Goal: Task Accomplishment & Management: Use online tool/utility

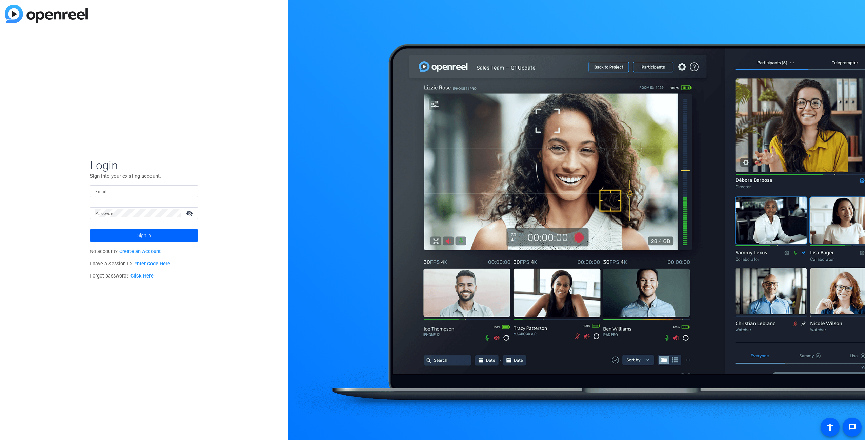
click at [172, 189] on input "Email" at bounding box center [144, 191] width 98 height 8
type input "[PERSON_NAME][DOMAIN_NAME][EMAIL_ADDRESS][PERSON_NAME][DOMAIN_NAME]"
click at [142, 235] on span "Sign in" at bounding box center [144, 235] width 14 height 17
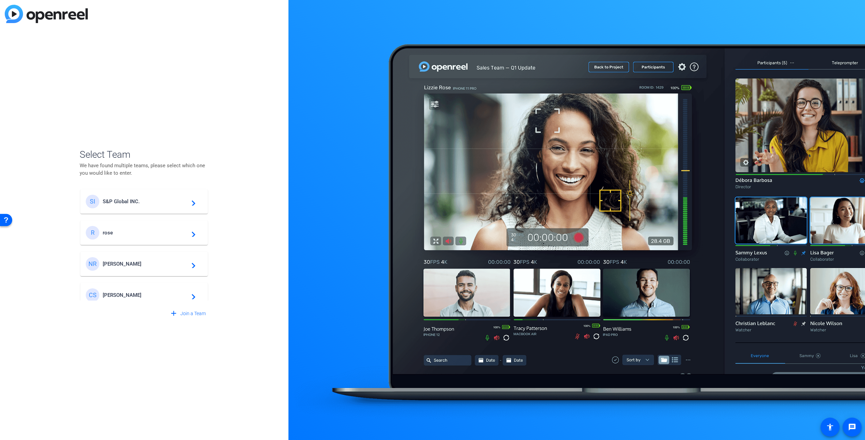
click at [138, 202] on span "S&P Global INC." at bounding box center [145, 201] width 85 height 6
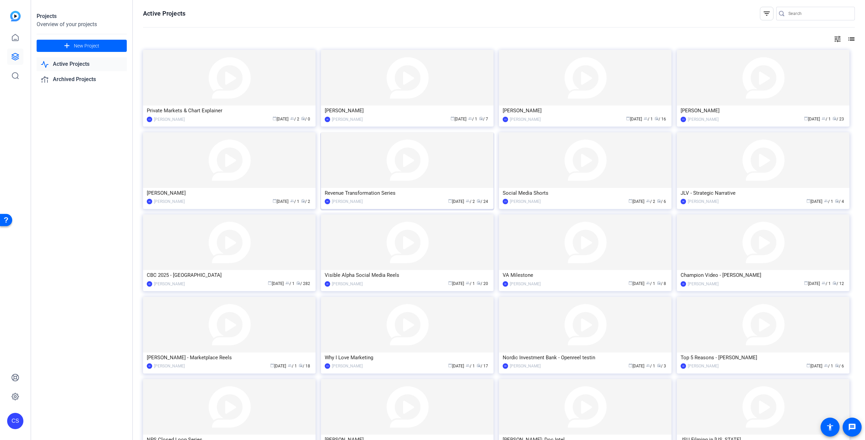
click at [375, 174] on img at bounding box center [407, 160] width 173 height 56
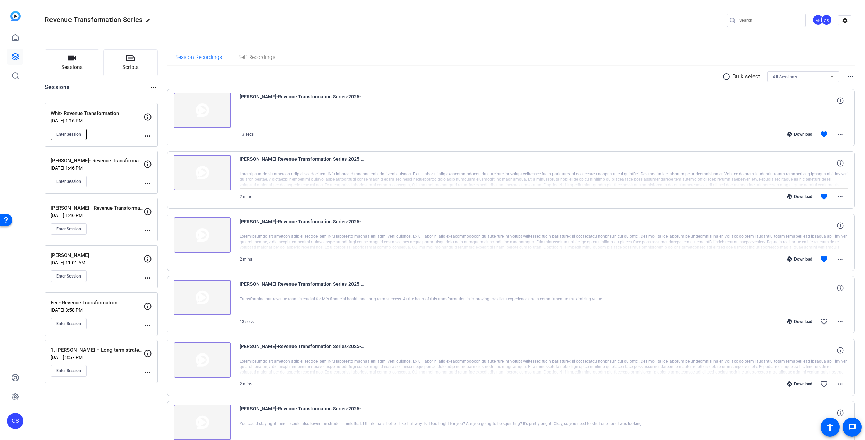
click at [69, 132] on span "Enter Session" at bounding box center [68, 134] width 25 height 5
click at [7, 218] on div "Open Resource Center" at bounding box center [5, 219] width 5 height 5
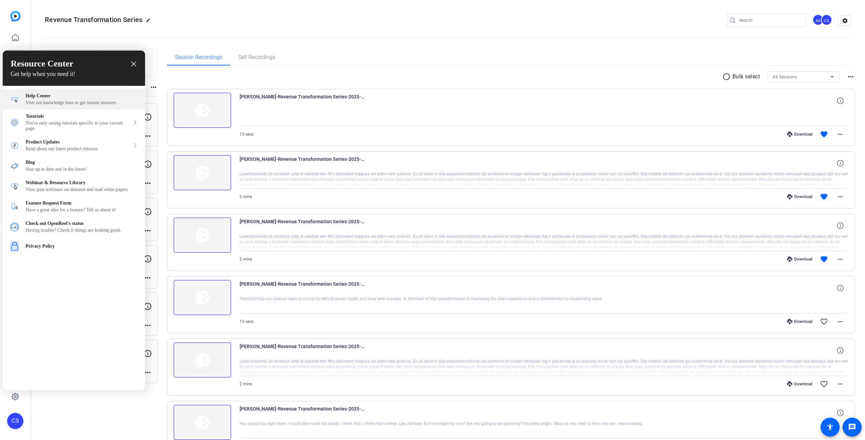
click at [58, 102] on div "Visit our knowledge base to get instant answers." at bounding box center [82, 102] width 112 height 5
click at [282, 25] on div at bounding box center [432, 220] width 865 height 440
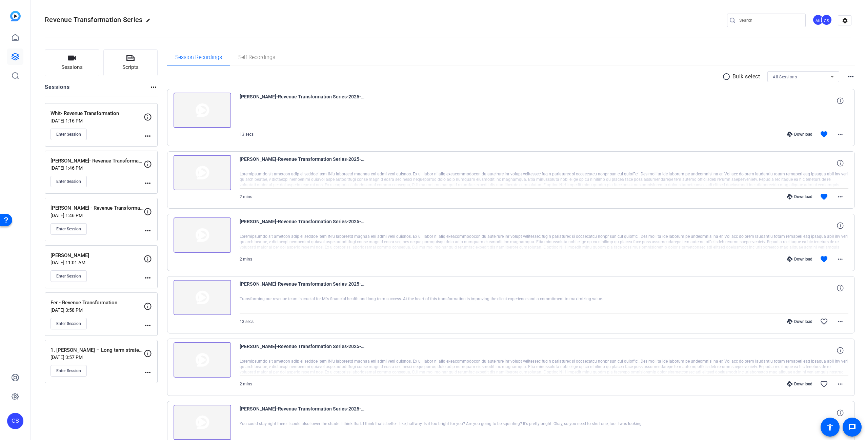
click at [649, 109] on div at bounding box center [544, 117] width 609 height 17
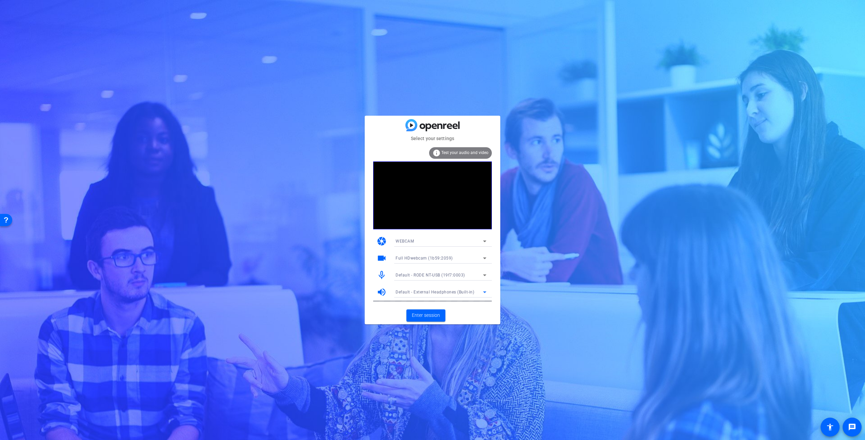
click at [457, 292] on span "Default - External Headphones (Built-in)" at bounding box center [435, 291] width 79 height 5
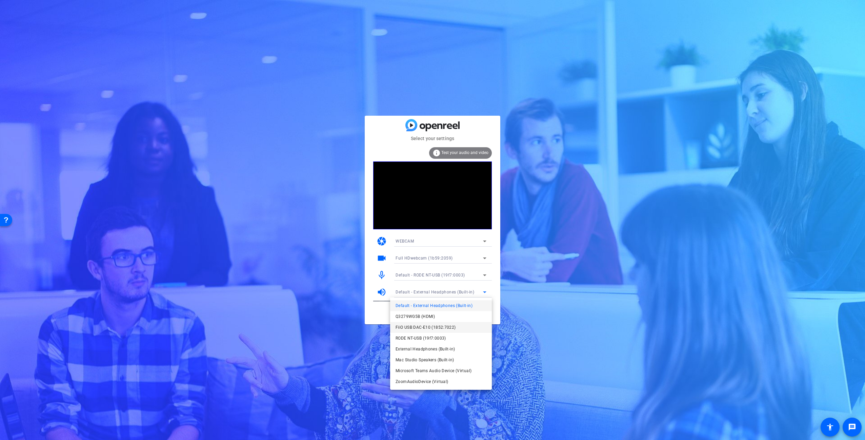
click at [440, 325] on span "FiiO USB DAC-E10 (1852:7022)" at bounding box center [426, 327] width 60 height 8
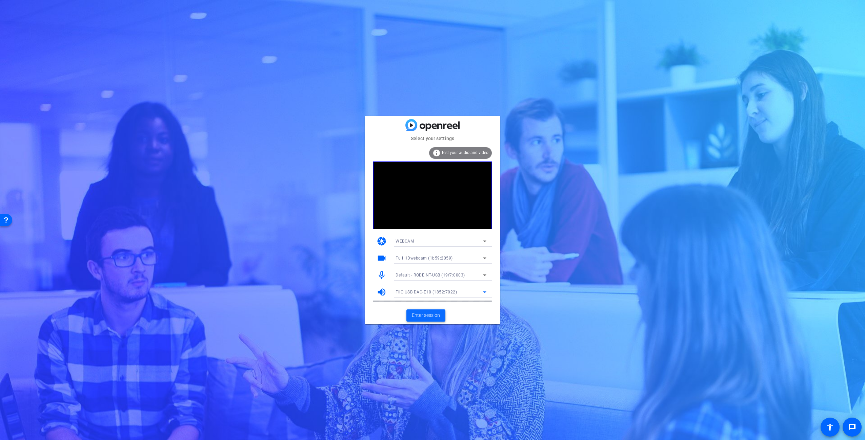
click at [433, 313] on span "Enter session" at bounding box center [426, 314] width 28 height 7
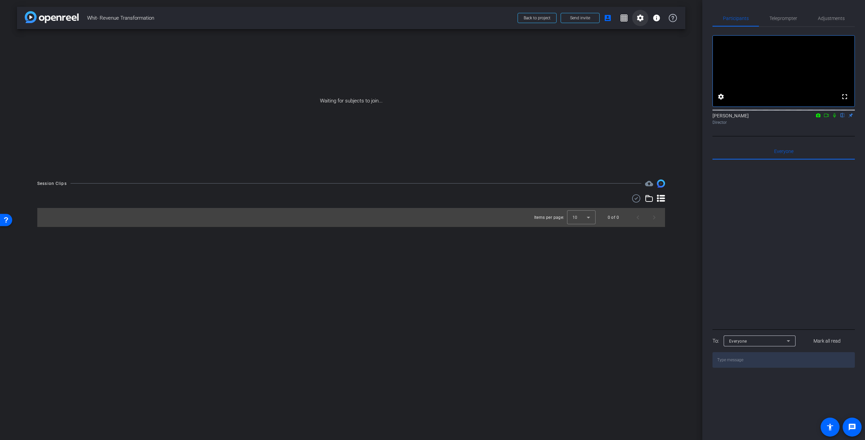
click at [640, 18] on mat-icon "settings" at bounding box center [640, 18] width 8 height 8
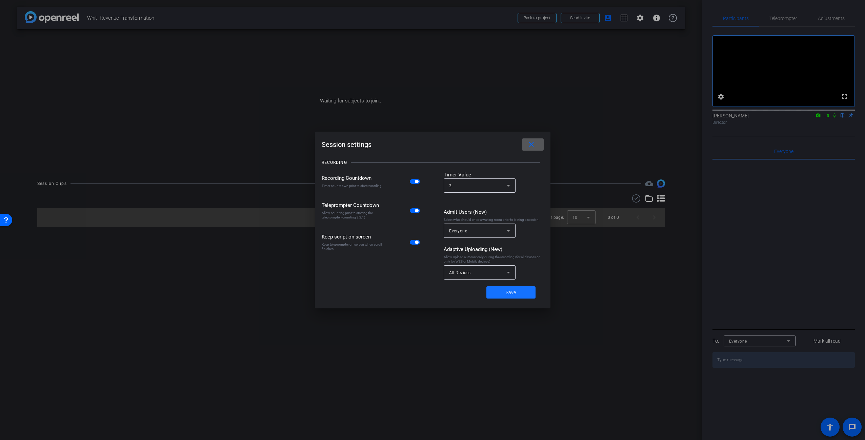
drag, startPoint x: 512, startPoint y: 292, endPoint x: 518, endPoint y: 289, distance: 7.1
click at [513, 292] on span "Save" at bounding box center [511, 292] width 10 height 7
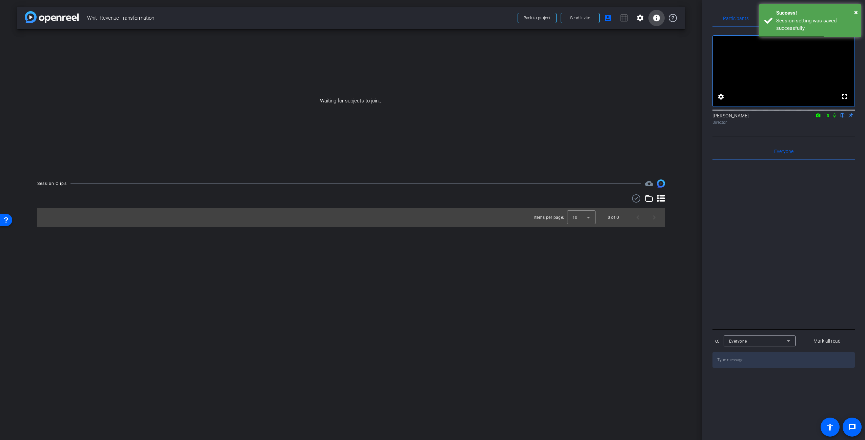
click at [658, 19] on mat-icon "info" at bounding box center [656, 18] width 8 height 8
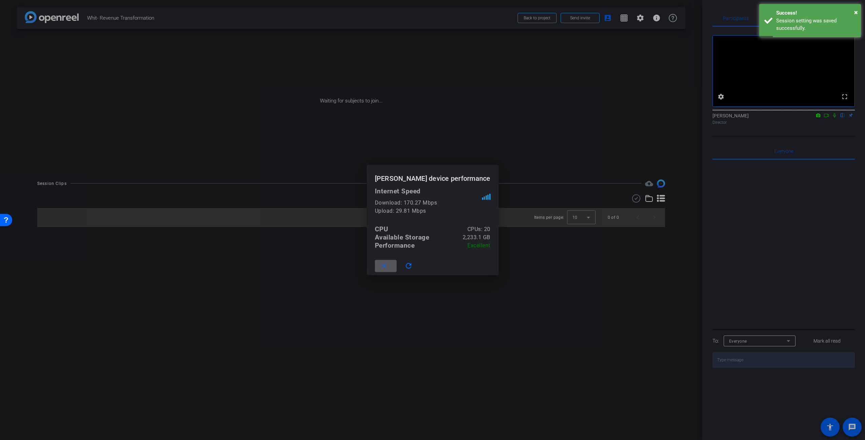
click at [388, 266] on mat-icon "close" at bounding box center [384, 266] width 8 height 8
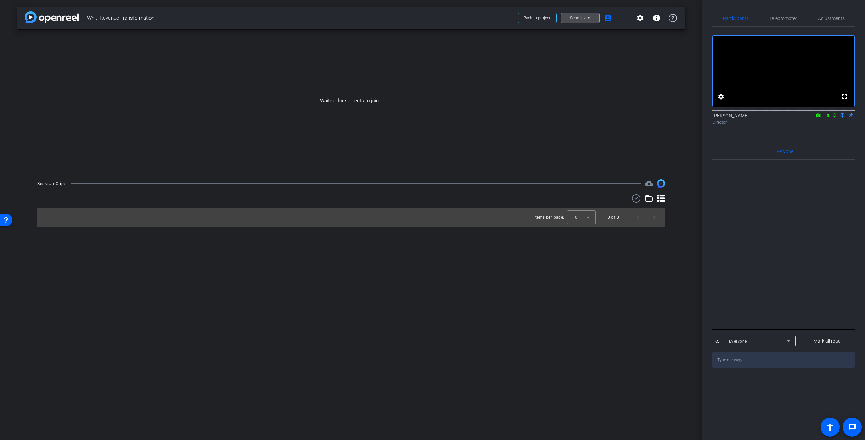
click at [586, 19] on span "Send invite" at bounding box center [580, 17] width 20 height 5
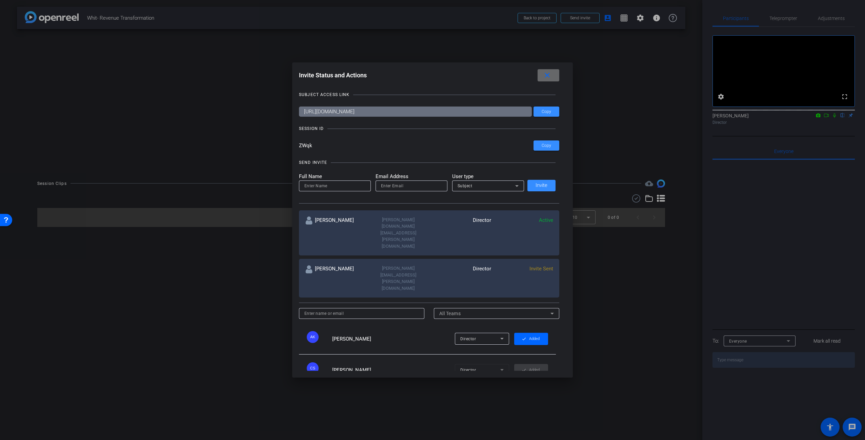
click at [549, 75] on mat-icon "close" at bounding box center [547, 75] width 8 height 8
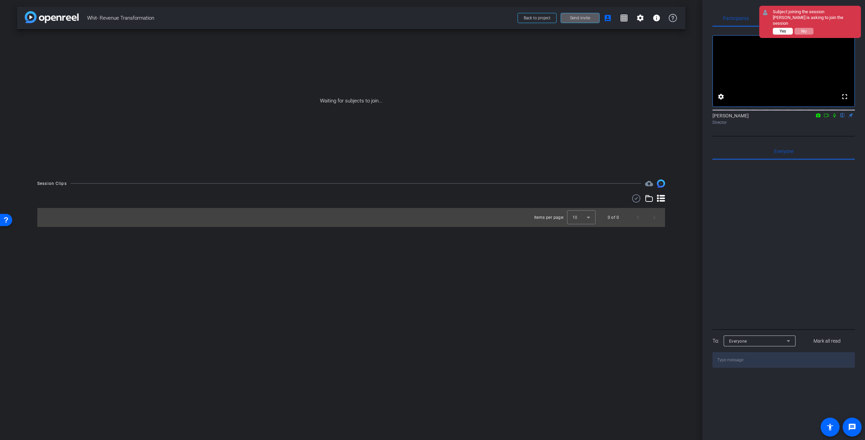
click at [788, 28] on button "Yes" at bounding box center [783, 31] width 20 height 7
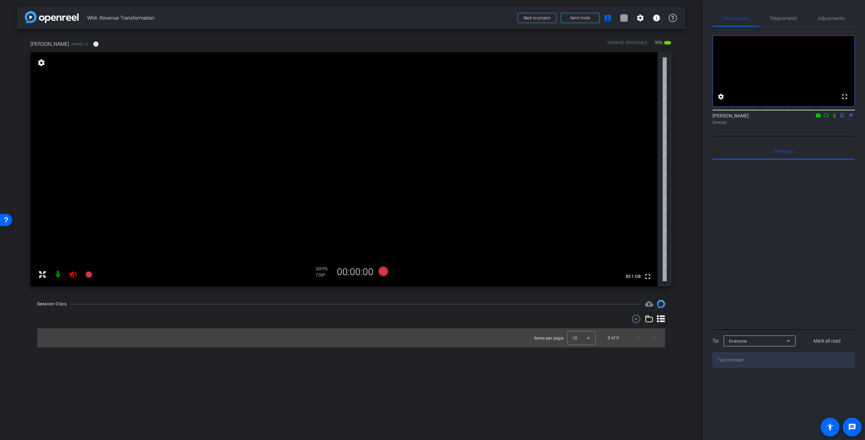
click at [73, 274] on icon at bounding box center [73, 274] width 8 height 8
click at [530, 367] on div "arrow_back Whit- Revenue Transformation Back to project Send invite account_box…" at bounding box center [351, 220] width 702 height 440
click at [790, 19] on span "Teleprompter" at bounding box center [783, 18] width 28 height 5
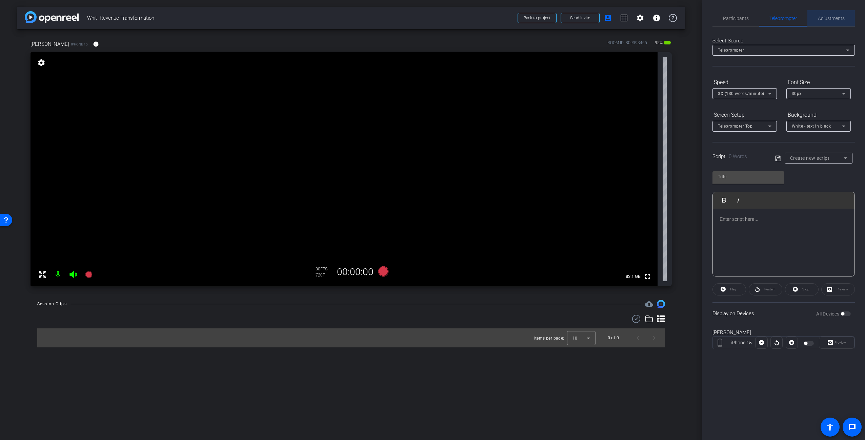
click at [821, 18] on span "Adjustments" at bounding box center [831, 18] width 27 height 5
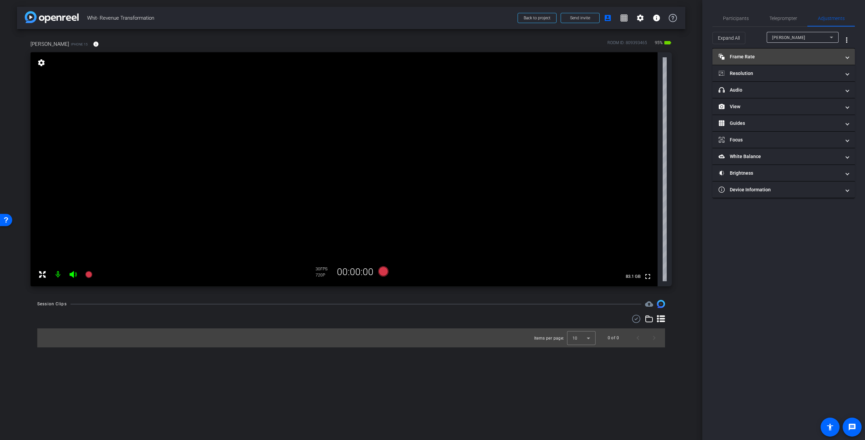
click at [782, 56] on mat-panel-title "Frame Rate Frame Rate" at bounding box center [780, 56] width 122 height 7
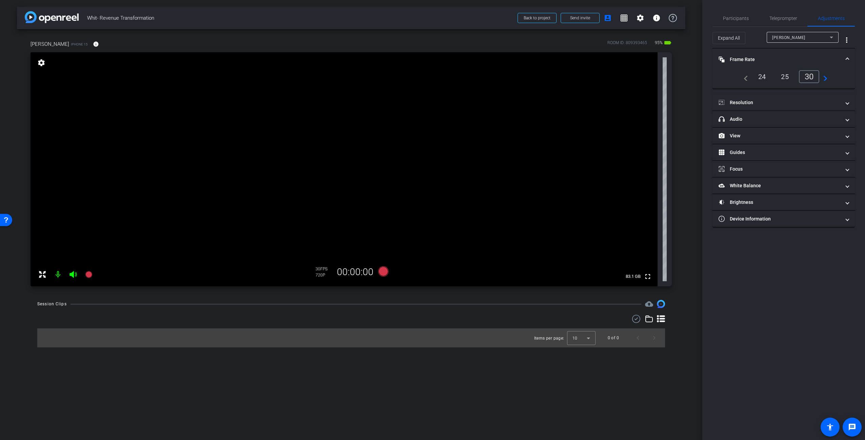
click at [785, 78] on div "25" at bounding box center [785, 77] width 18 height 12
click at [762, 103] on mat-panel-title "Resolution" at bounding box center [780, 102] width 122 height 7
click at [813, 121] on div "4k" at bounding box center [817, 123] width 18 height 12
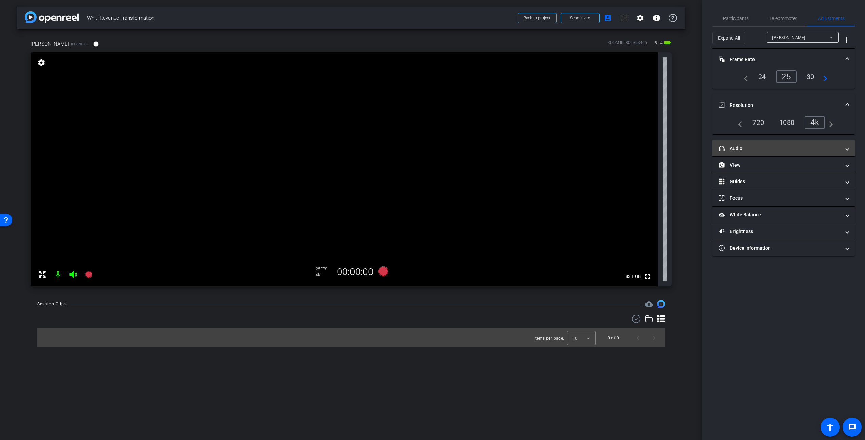
click at [767, 149] on mat-panel-title "headphone icon Audio" at bounding box center [780, 148] width 122 height 7
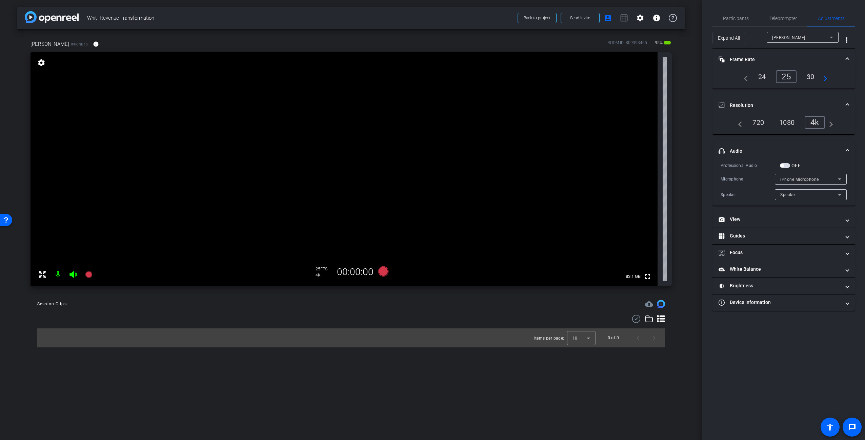
drag, startPoint x: 768, startPoint y: 147, endPoint x: 768, endPoint y: 135, distance: 12.5
click at [768, 147] on mat-panel-title "headphone icon Audio" at bounding box center [780, 150] width 122 height 7
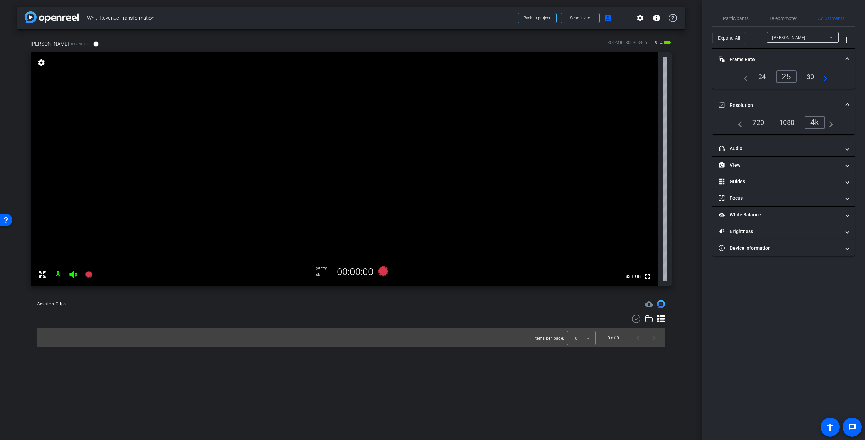
click at [759, 104] on mat-panel-title "Resolution" at bounding box center [780, 105] width 122 height 7
drag, startPoint x: 744, startPoint y: 59, endPoint x: 751, endPoint y: 66, distance: 10.3
click at [745, 60] on mat-panel-title "Frame Rate Frame Rate" at bounding box center [780, 59] width 122 height 7
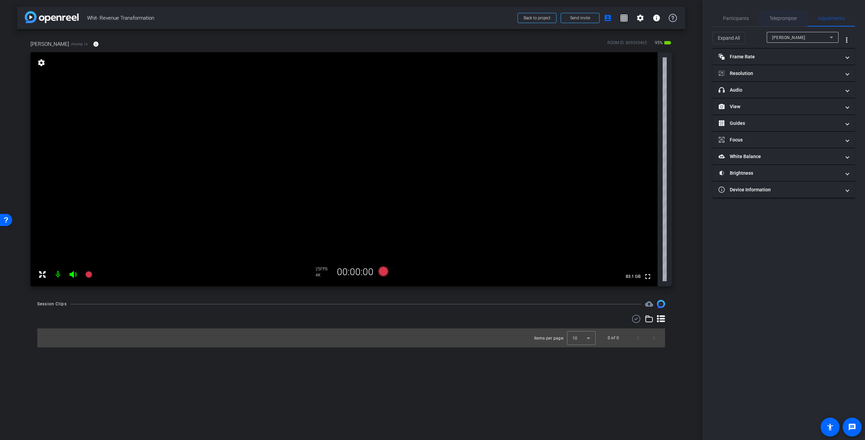
click at [778, 19] on span "Teleprompter" at bounding box center [783, 18] width 28 height 5
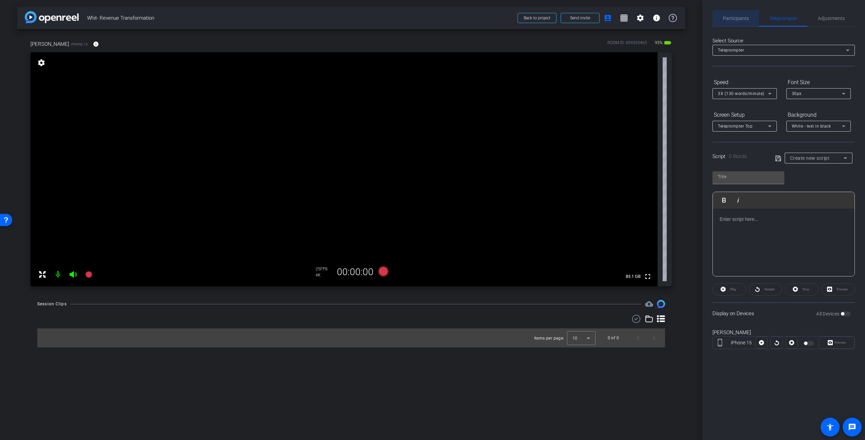
click at [749, 22] on div "Participants" at bounding box center [735, 18] width 46 height 16
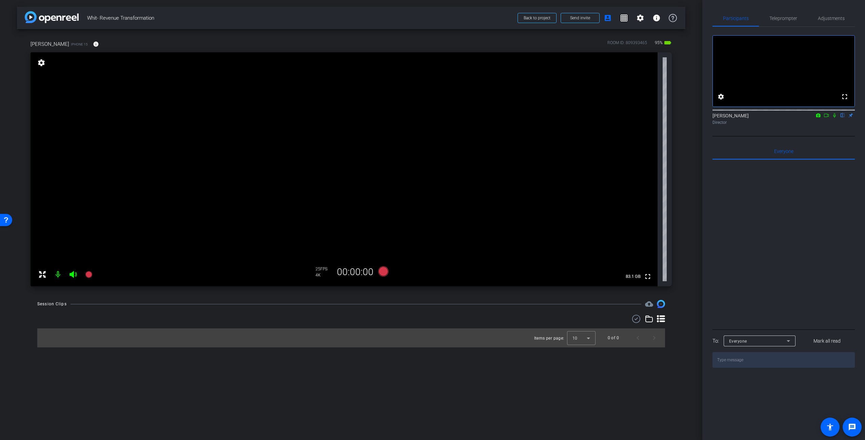
click at [827, 118] on icon at bounding box center [826, 115] width 5 height 5
drag, startPoint x: 803, startPoint y: 241, endPoint x: 797, endPoint y: 230, distance: 12.7
click at [803, 241] on div at bounding box center [783, 244] width 142 height 168
click at [792, 20] on span "Teleprompter" at bounding box center [783, 18] width 28 height 5
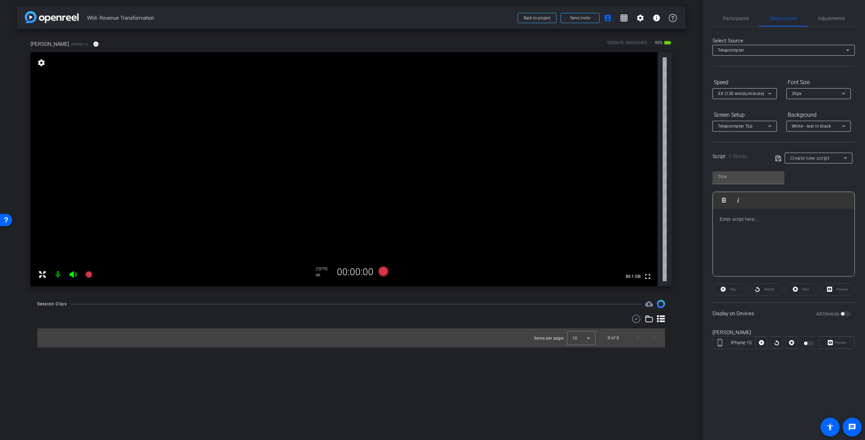
click at [764, 218] on p at bounding box center [784, 218] width 128 height 7
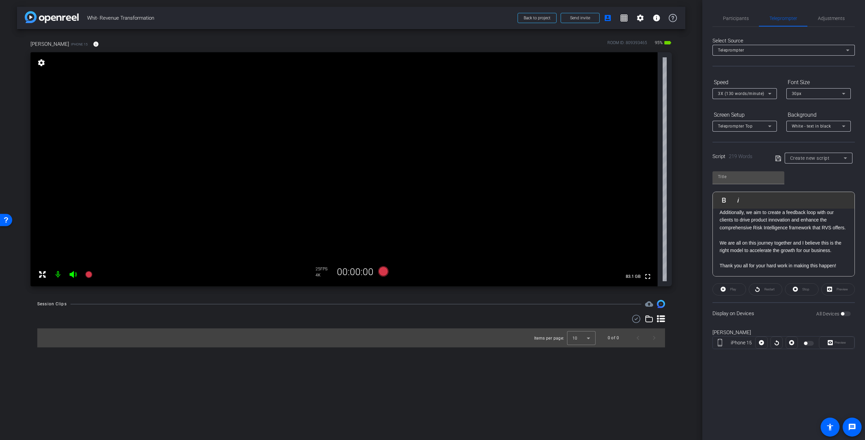
scroll to position [7710, 1]
click at [820, 180] on div "Play Play from this location Play Selected Play and display the selected text o…" at bounding box center [783, 221] width 142 height 110
click at [751, 173] on input "text" at bounding box center [748, 177] width 61 height 8
type input "Whit"
click at [799, 182] on div "Whit Play Play from this location Play Selected Play and display the selected t…" at bounding box center [783, 221] width 142 height 110
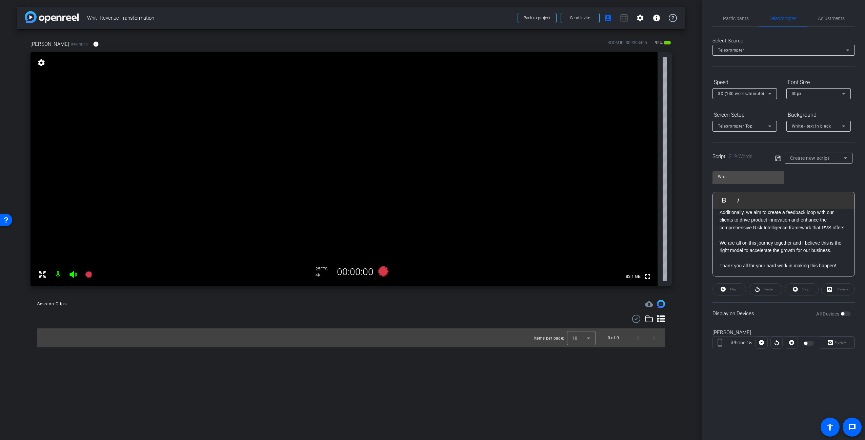
click at [779, 158] on icon at bounding box center [777, 157] width 5 height 5
click at [808, 320] on div "Display on Devices All Devices" at bounding box center [783, 313] width 142 height 22
click at [842, 315] on span "button" at bounding box center [842, 313] width 3 height 3
click at [838, 374] on div "Participants Teleprompter Adjustments [PERSON_NAME] Director Everyone 0 Mark al…" at bounding box center [783, 220] width 163 height 440
click at [842, 340] on span "Preview" at bounding box center [841, 342] width 12 height 4
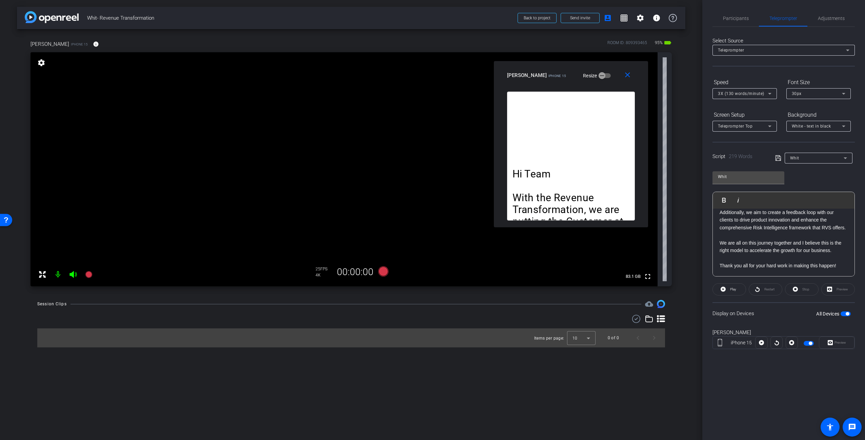
drag, startPoint x: 464, startPoint y: 148, endPoint x: 600, endPoint y: 75, distance: 154.7
click at [600, 75] on div "[PERSON_NAME] iPhone 15 Resize" at bounding box center [573, 75] width 133 height 12
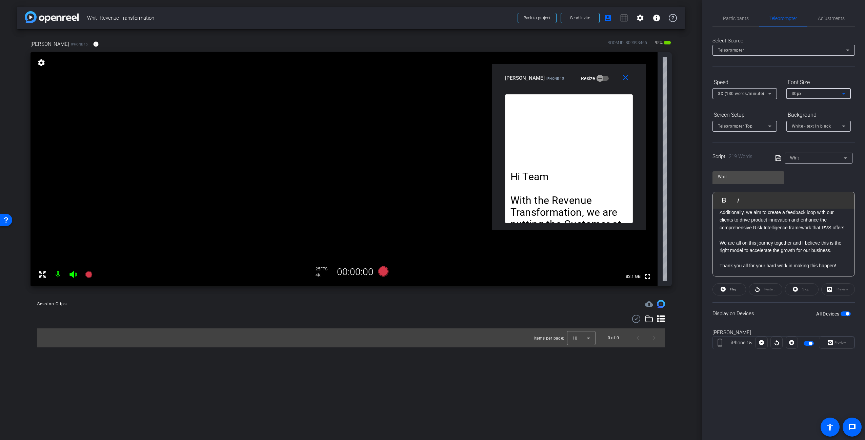
click at [825, 94] on div "30px" at bounding box center [817, 93] width 50 height 8
click at [818, 129] on mat-option "40px" at bounding box center [818, 128] width 64 height 11
click at [769, 125] on icon at bounding box center [769, 126] width 3 height 2
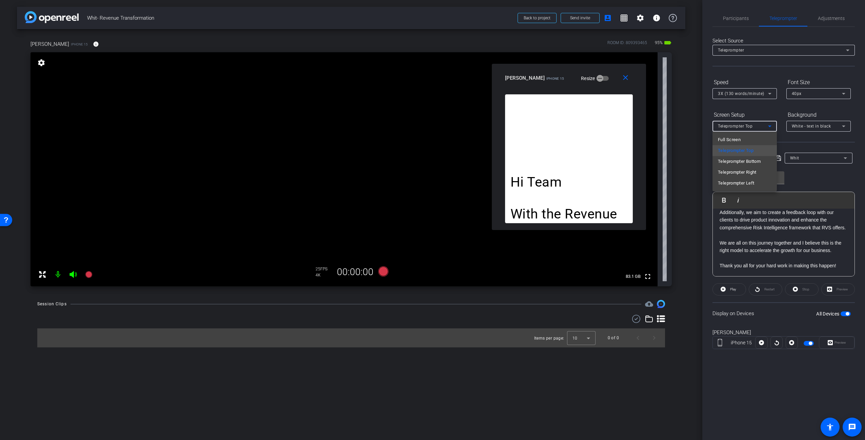
click at [735, 138] on span "Full Screen" at bounding box center [729, 140] width 23 height 8
click at [820, 125] on span "White - text in black" at bounding box center [811, 126] width 39 height 5
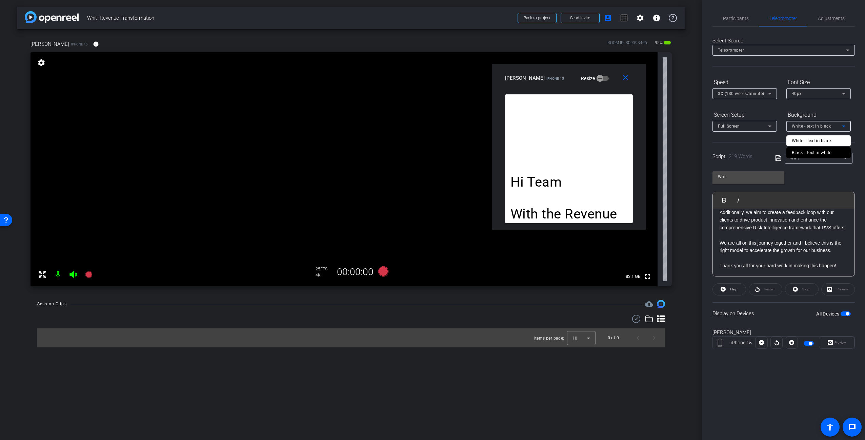
click at [815, 152] on div "Black - text in white" at bounding box center [812, 152] width 40 height 8
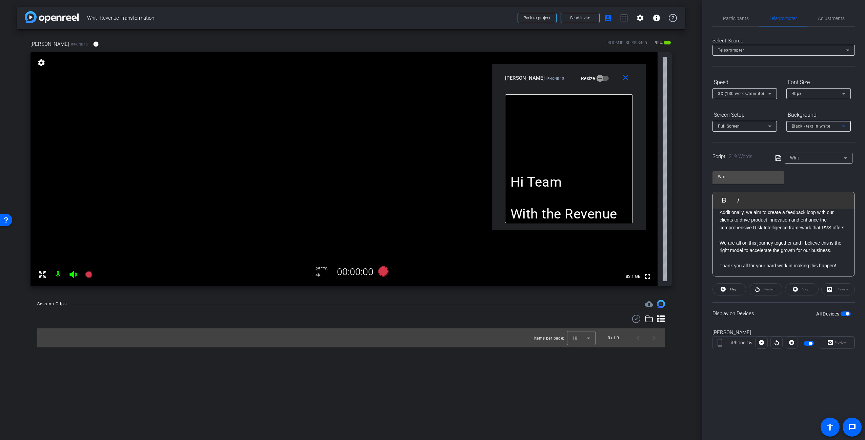
click at [826, 183] on div "Whit Play Play from this location Play Selected Play and display the selected t…" at bounding box center [783, 221] width 142 height 110
click at [836, 289] on div "Preview" at bounding box center [838, 289] width 34 height 12
click at [788, 325] on div "[PERSON_NAME] iPhone 15 [GEOGRAPHIC_DATA]" at bounding box center [783, 342] width 142 height 37
click at [764, 289] on div "Restart" at bounding box center [766, 289] width 34 height 12
click at [737, 289] on span at bounding box center [729, 289] width 33 height 16
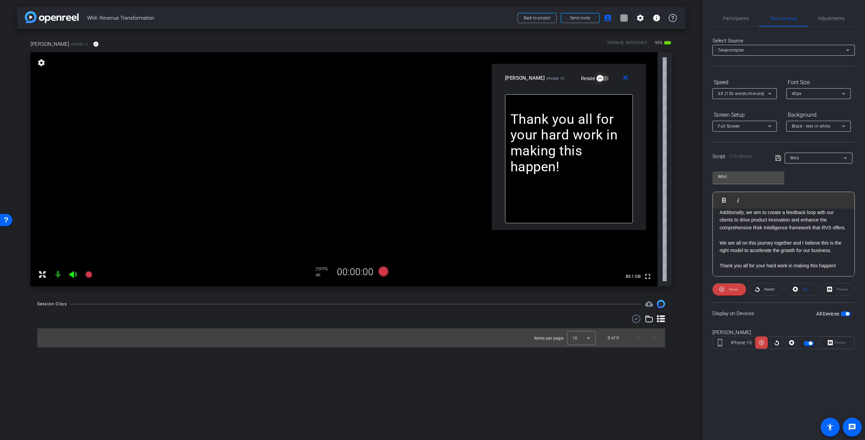
click at [597, 78] on icon "button" at bounding box center [600, 78] width 6 height 6
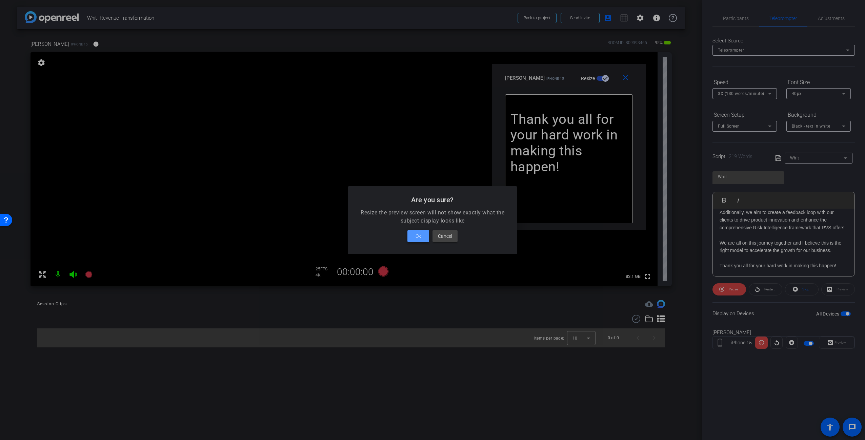
click at [419, 237] on span "Ok" at bounding box center [418, 236] width 5 height 8
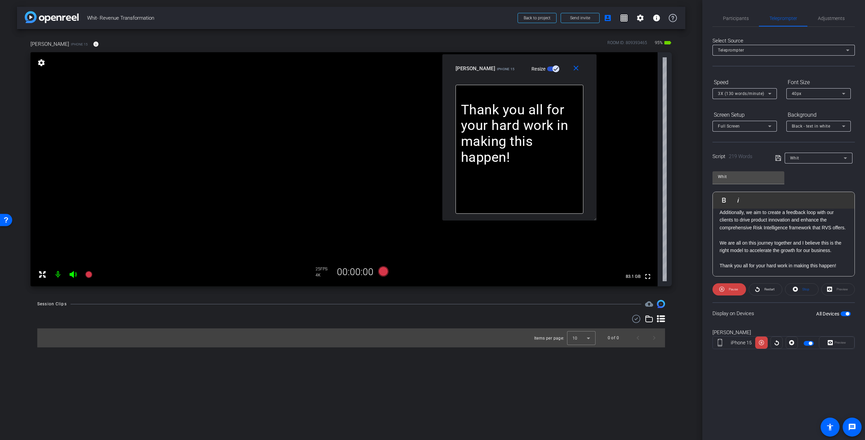
drag, startPoint x: 603, startPoint y: 73, endPoint x: 556, endPoint y: 66, distance: 48.0
click at [556, 64] on div "[PERSON_NAME] iPhone 15 Resize" at bounding box center [522, 68] width 133 height 12
click at [732, 287] on span "Pause" at bounding box center [733, 289] width 9 height 4
click at [797, 288] on icon at bounding box center [795, 288] width 5 height 5
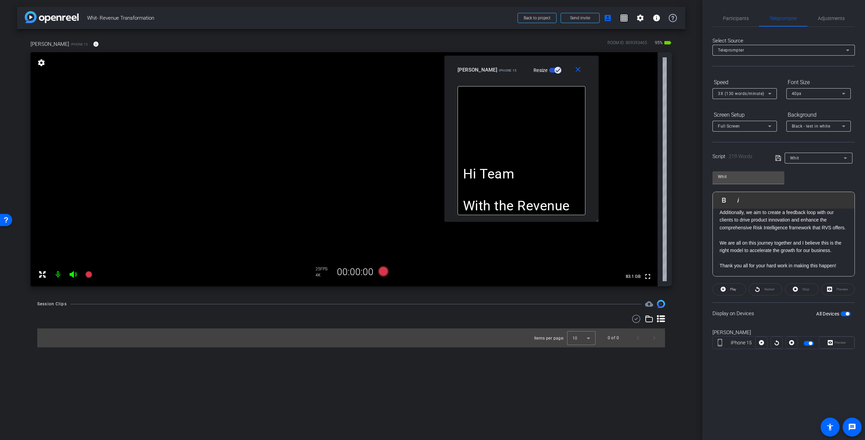
drag, startPoint x: 785, startPoint y: 373, endPoint x: 807, endPoint y: 364, distance: 23.4
click at [786, 373] on div "Participants Teleprompter Adjustments [PERSON_NAME] Director Everyone 0 Mark al…" at bounding box center [783, 220] width 163 height 440
click at [776, 320] on div "Display on Devices All Devices" at bounding box center [783, 313] width 142 height 22
click at [845, 315] on span "button" at bounding box center [846, 313] width 10 height 5
drag, startPoint x: 561, startPoint y: 138, endPoint x: 563, endPoint y: 84, distance: 53.9
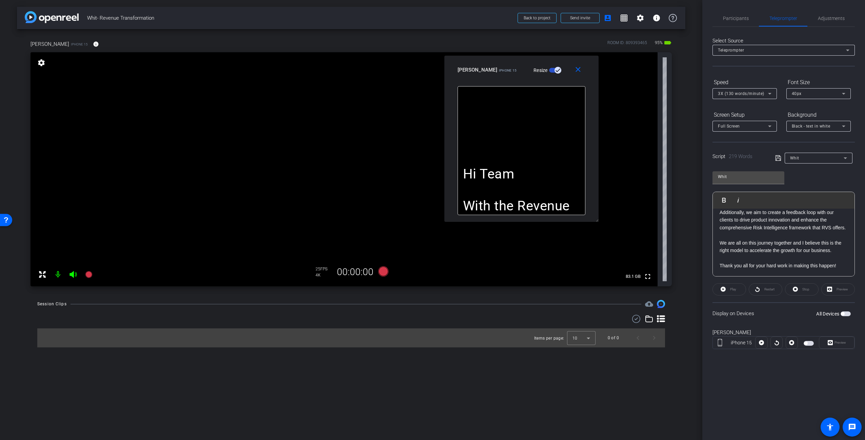
click at [562, 138] on div "Hi Team With the Revenue Transformation, we are putting the Customer at the Cor…" at bounding box center [522, 150] width 128 height 129
click at [739, 17] on span "Participants" at bounding box center [736, 18] width 26 height 5
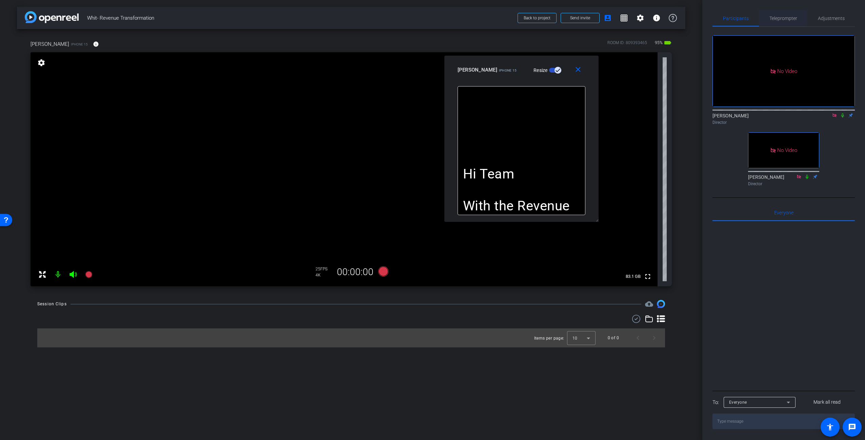
click at [785, 19] on span "Teleprompter" at bounding box center [783, 18] width 28 height 5
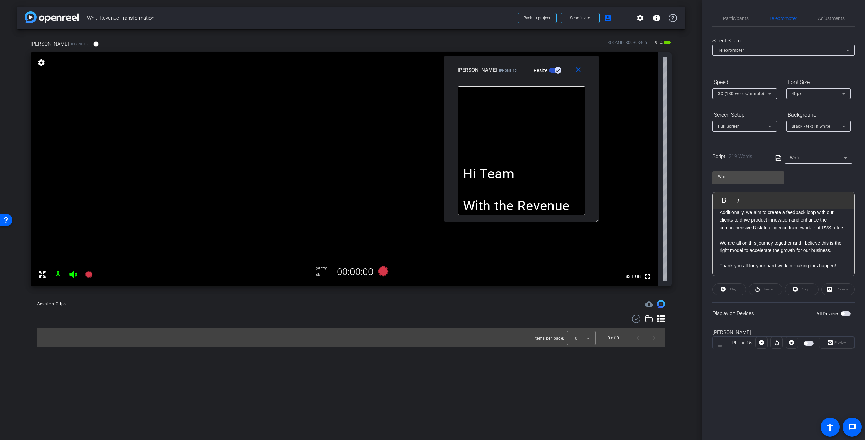
click at [844, 313] on span "button" at bounding box center [842, 313] width 3 height 3
drag, startPoint x: 823, startPoint y: 380, endPoint x: 825, endPoint y: 377, distance: 3.7
click at [823, 380] on div "Participants Teleprompter Adjustments [PERSON_NAME] Director [PERSON_NAME] Dire…" at bounding box center [783, 220] width 163 height 440
click at [842, 342] on div "Preview" at bounding box center [837, 342] width 36 height 12
click at [575, 69] on mat-icon "close" at bounding box center [578, 69] width 8 height 8
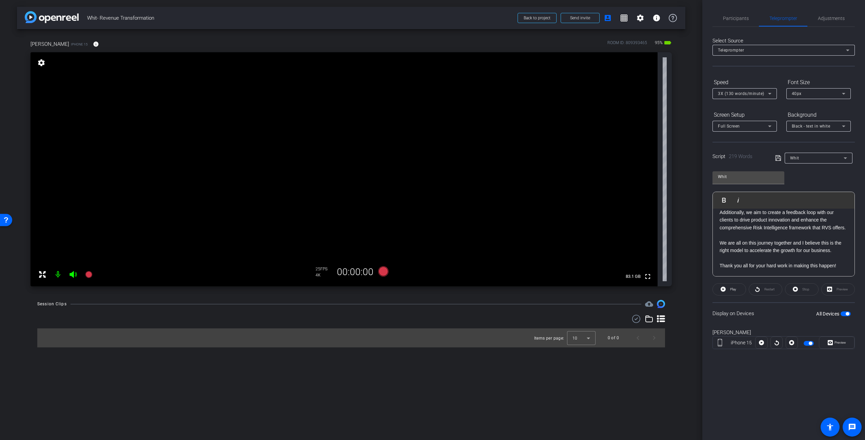
click at [811, 183] on div "Whit Play Play from this location Play Selected Play and display the selected t…" at bounding box center [783, 221] width 142 height 110
click at [808, 184] on div "Whit Play Play from this location Play Selected Play and display the selected t…" at bounding box center [783, 221] width 142 height 110
click at [827, 51] on div "Teleprompter" at bounding box center [782, 50] width 128 height 8
click at [815, 38] on div at bounding box center [432, 220] width 865 height 440
drag, startPoint x: 804, startPoint y: 395, endPoint x: 797, endPoint y: 396, distance: 7.2
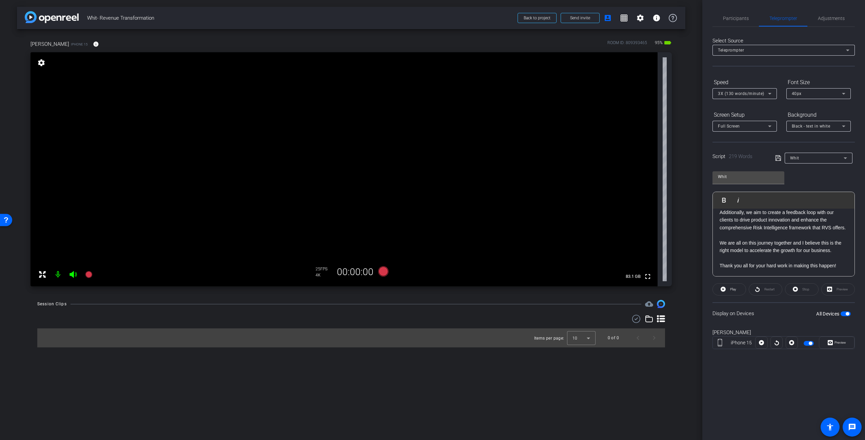
click at [804, 395] on div "Participants Teleprompter Adjustments [PERSON_NAME] Director [PERSON_NAME] Dire…" at bounding box center [783, 220] width 163 height 440
click at [778, 370] on div "Participants Teleprompter Adjustments [PERSON_NAME] Director [PERSON_NAME] Dire…" at bounding box center [783, 220] width 163 height 440
click at [743, 395] on div "Participants Teleprompter Adjustments [PERSON_NAME] Director [PERSON_NAME] Dire…" at bounding box center [783, 220] width 163 height 440
click at [742, 91] on div "3X (130 words/minute)" at bounding box center [743, 93] width 50 height 8
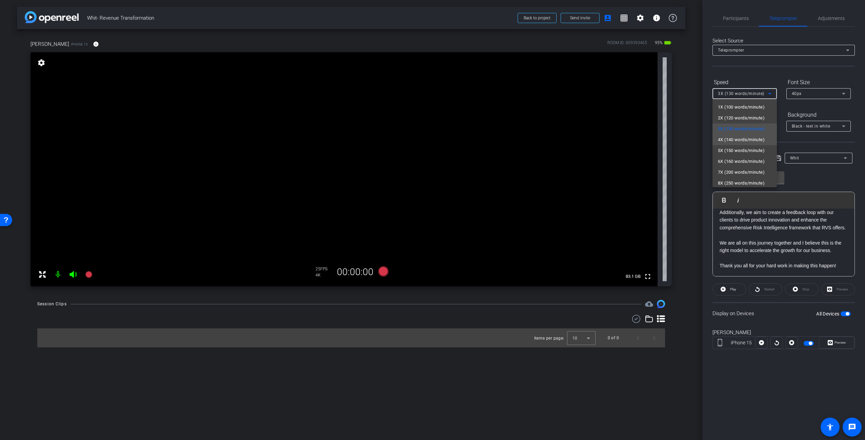
click at [735, 138] on span "4X (140 words/minute)" at bounding box center [741, 140] width 47 height 8
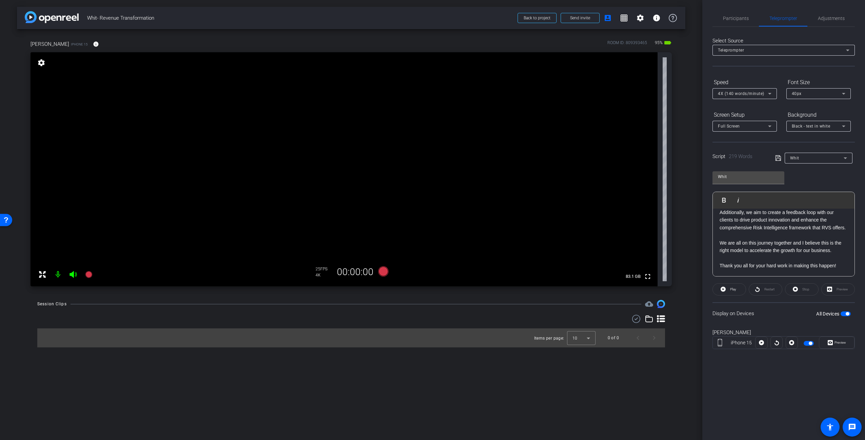
click at [692, 167] on div "arrow_back Whit- Revenue Transformation Back to project Send invite account_box…" at bounding box center [351, 220] width 702 height 440
click at [686, 140] on div "arrow_back Whit- Revenue Transformation Back to project Send invite account_box…" at bounding box center [351, 220] width 702 height 440
click at [843, 313] on span "button" at bounding box center [846, 313] width 10 height 5
click at [810, 390] on div "Participants Teleprompter Adjustments [PERSON_NAME] Director [PERSON_NAME] Dire…" at bounding box center [783, 220] width 163 height 440
click at [815, 178] on div "Whit Play Play from this location Play Selected Play and display the selected t…" at bounding box center [783, 221] width 142 height 110
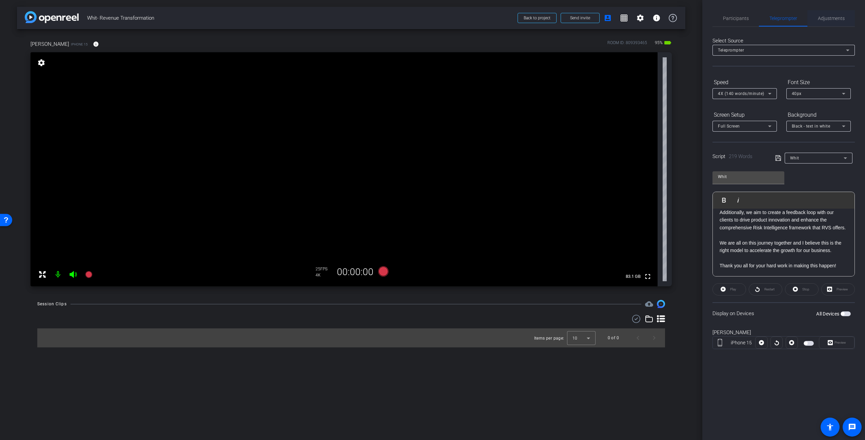
click at [823, 19] on span "Adjustments" at bounding box center [831, 18] width 27 height 5
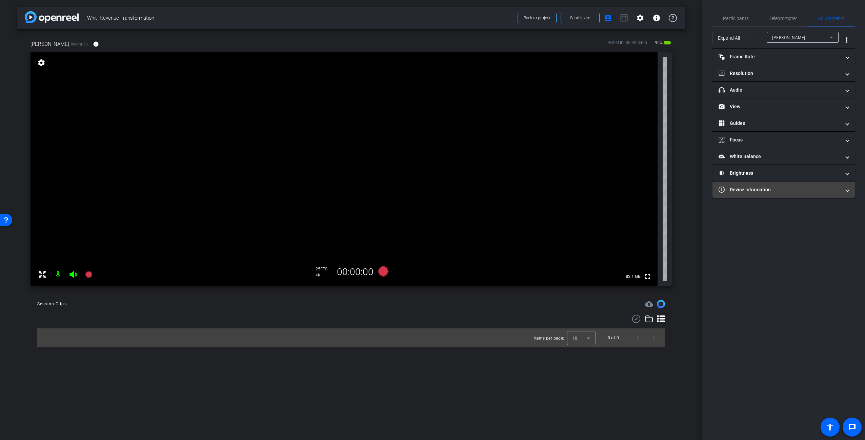
click at [778, 192] on mat-panel-title "Device Information" at bounding box center [780, 189] width 122 height 7
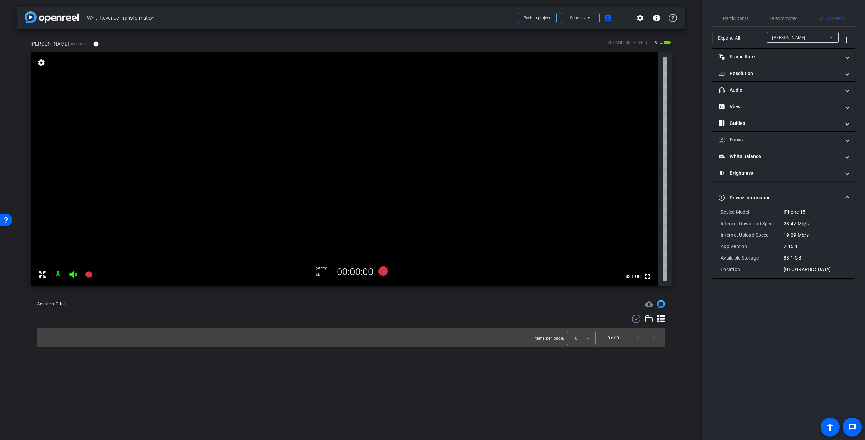
click at [778, 192] on mat-expansion-panel-header "Device Information" at bounding box center [783, 198] width 142 height 22
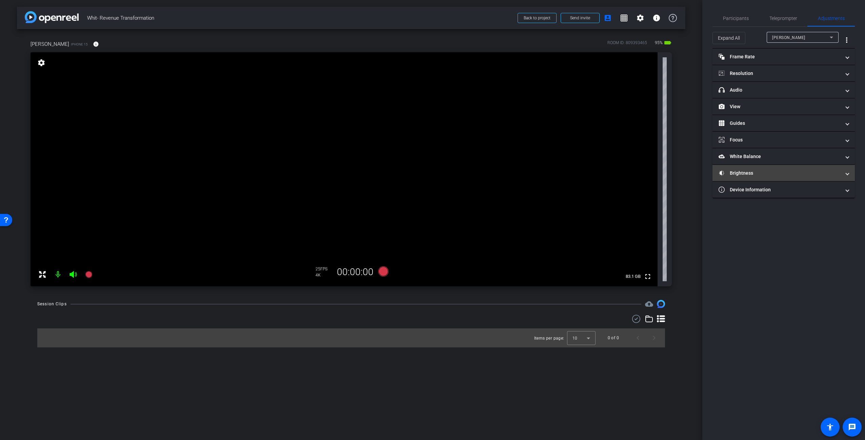
click at [760, 173] on mat-panel-title "Brightness" at bounding box center [780, 172] width 122 height 7
click at [761, 173] on mat-expansion-panel-header "Brightness" at bounding box center [783, 181] width 142 height 22
click at [757, 158] on mat-panel-title "White Balance White Balance" at bounding box center [780, 156] width 122 height 7
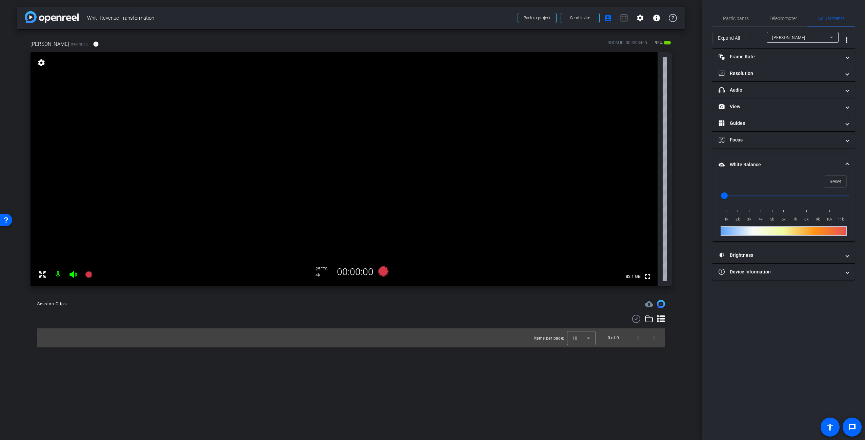
click at [763, 161] on mat-panel-title "White Balance White Balance" at bounding box center [780, 164] width 122 height 7
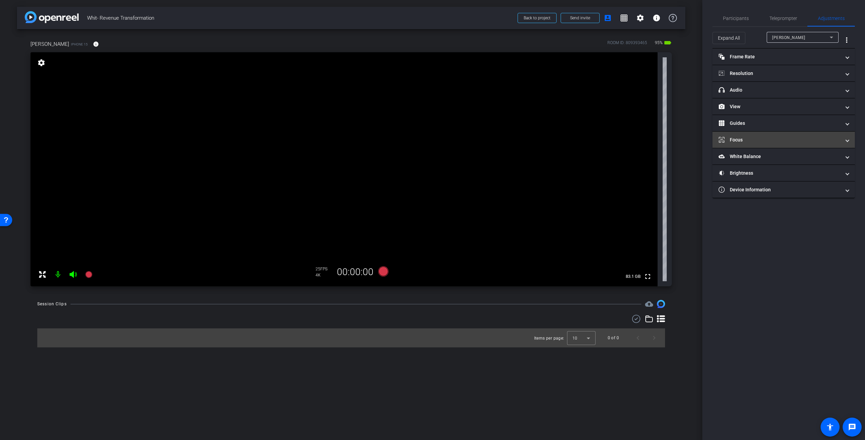
click at [749, 143] on mat-panel-title "Focus" at bounding box center [780, 139] width 122 height 7
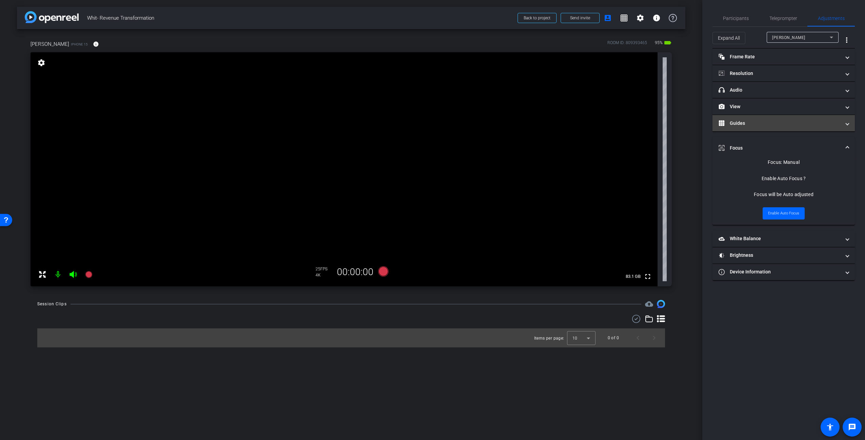
click at [740, 125] on mat-panel-title "Guides" at bounding box center [780, 123] width 122 height 7
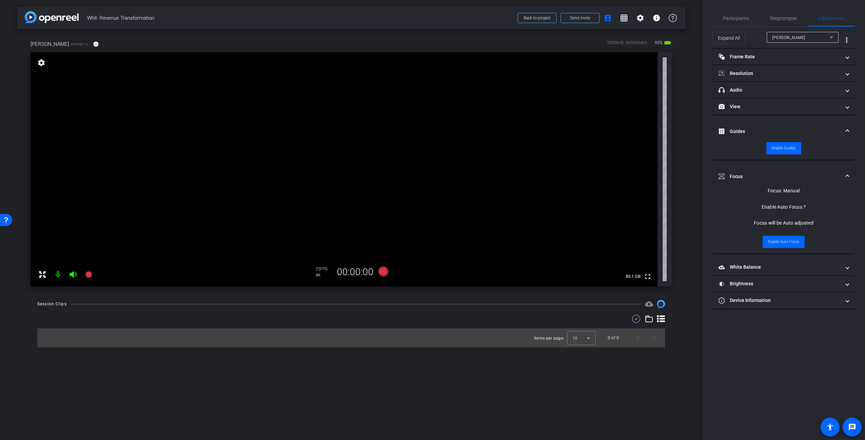
click at [742, 128] on mat-panel-title "Guides" at bounding box center [780, 131] width 122 height 7
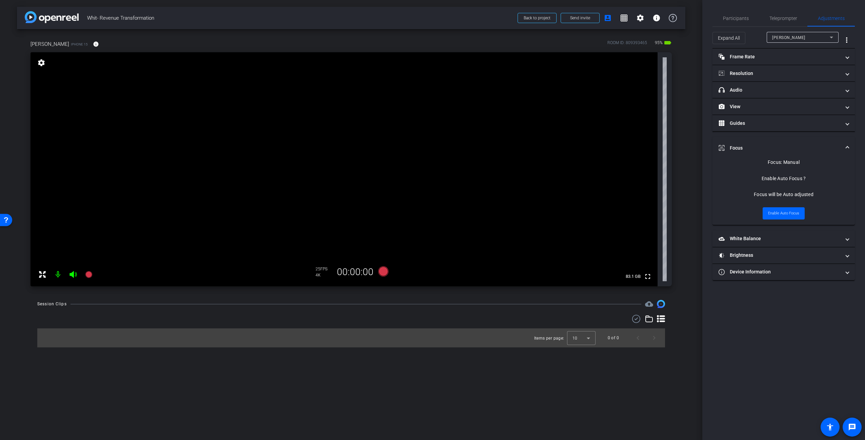
click at [745, 145] on mat-panel-title "Focus" at bounding box center [780, 147] width 122 height 7
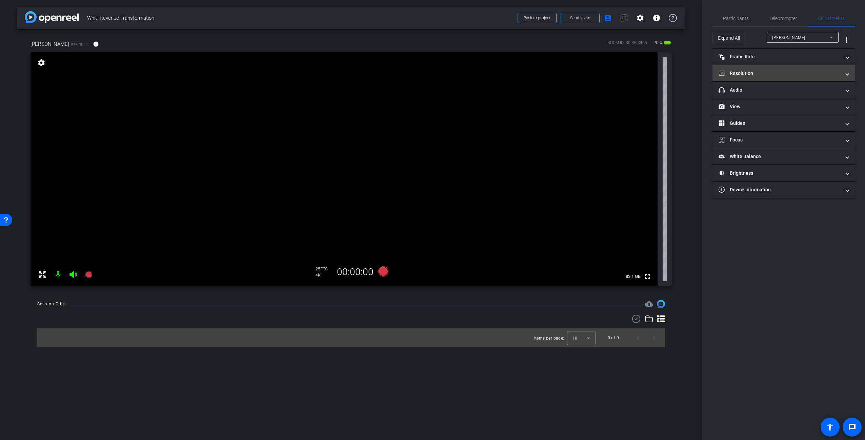
click at [757, 70] on mat-panel-title "Resolution" at bounding box center [780, 73] width 122 height 7
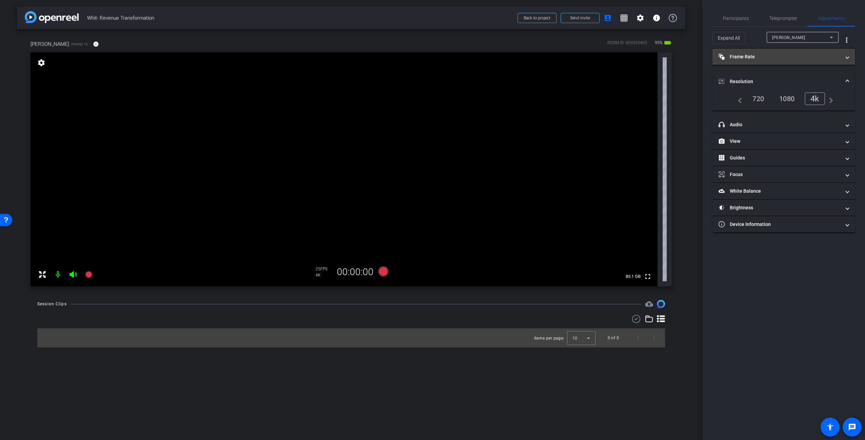
click at [757, 59] on mat-panel-title "Frame Rate Frame Rate" at bounding box center [780, 56] width 122 height 7
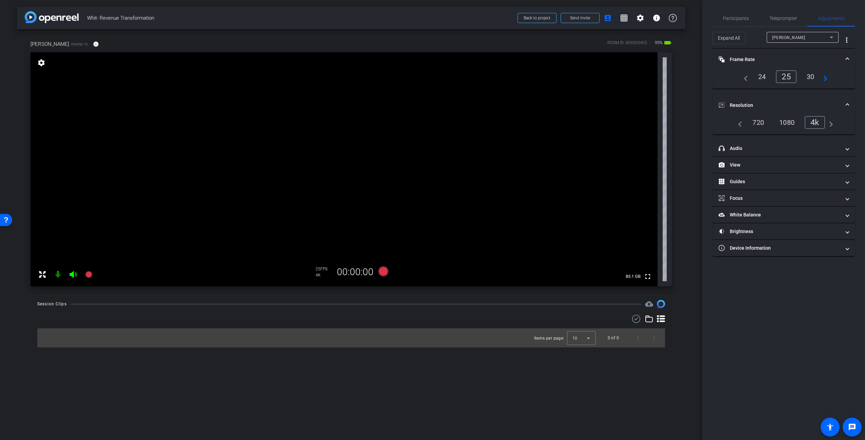
click at [757, 59] on mat-panel-title "Frame Rate Frame Rate" at bounding box center [780, 59] width 122 height 7
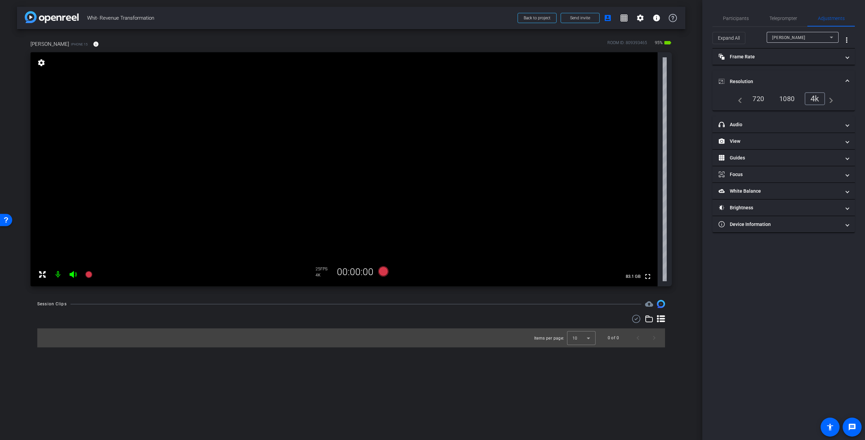
click at [744, 80] on mat-panel-title "Resolution" at bounding box center [780, 81] width 122 height 7
click at [780, 19] on span "Teleprompter" at bounding box center [783, 18] width 28 height 5
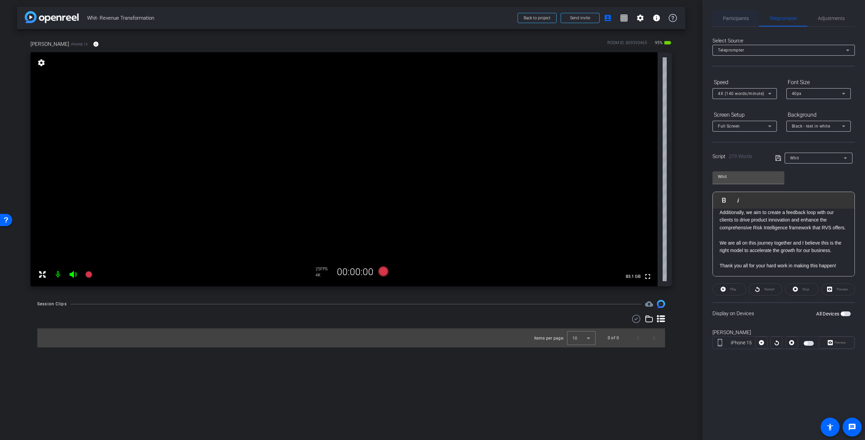
click at [740, 21] on span "Participants" at bounding box center [736, 18] width 26 height 16
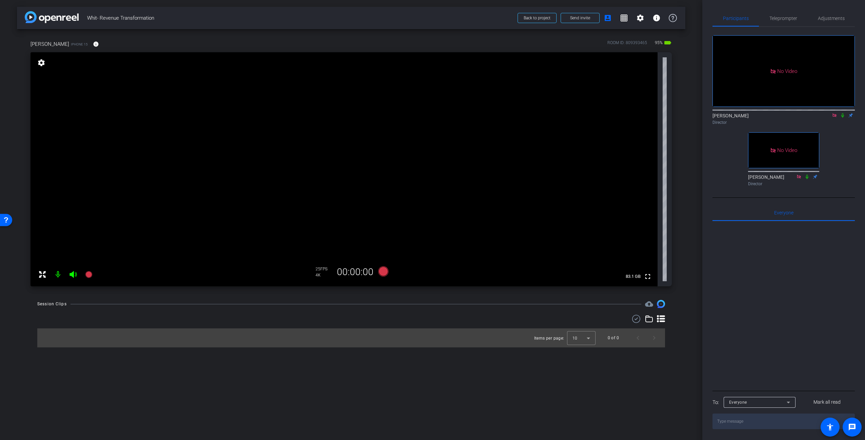
click at [844, 134] on div "No Video [PERSON_NAME] Director No Video [PERSON_NAME] Director" at bounding box center [783, 108] width 142 height 162
click at [783, 19] on span "Teleprompter" at bounding box center [783, 18] width 28 height 5
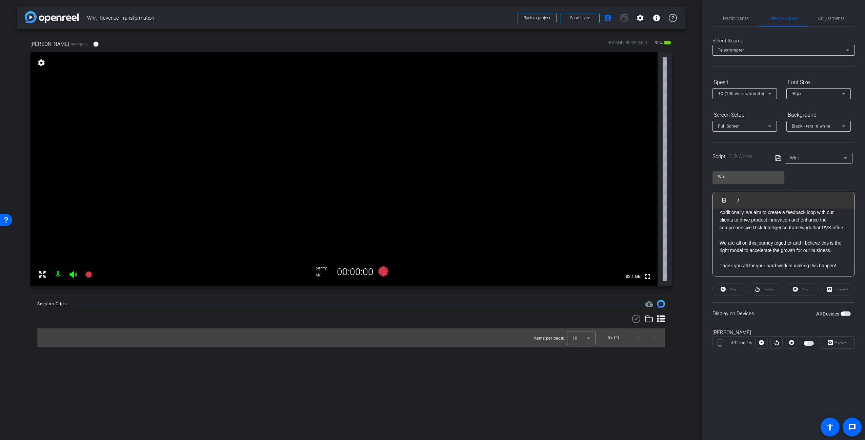
click at [835, 180] on div "Whit Play Play from this location Play Selected Play and display the selected t…" at bounding box center [783, 221] width 142 height 110
click at [845, 314] on span "button" at bounding box center [846, 313] width 10 height 5
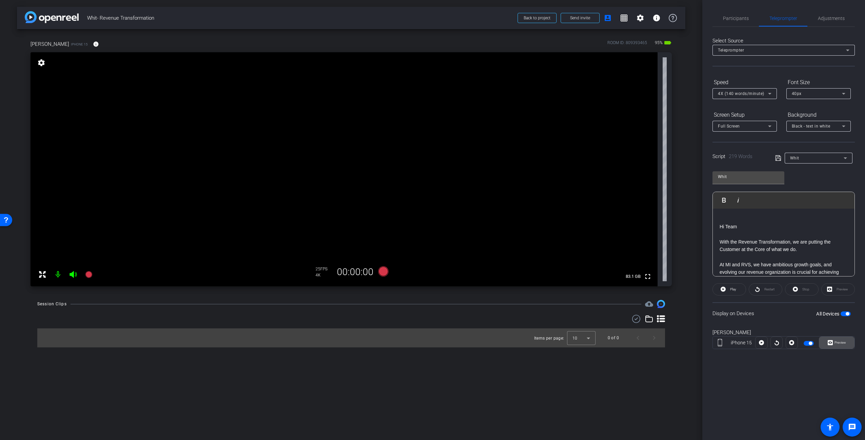
click at [845, 340] on span "Preview" at bounding box center [841, 342] width 12 height 4
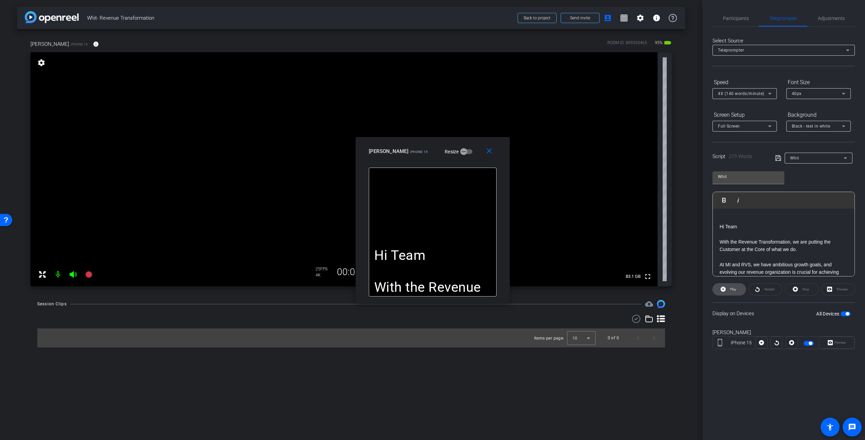
click at [735, 290] on span "Play" at bounding box center [733, 289] width 6 height 4
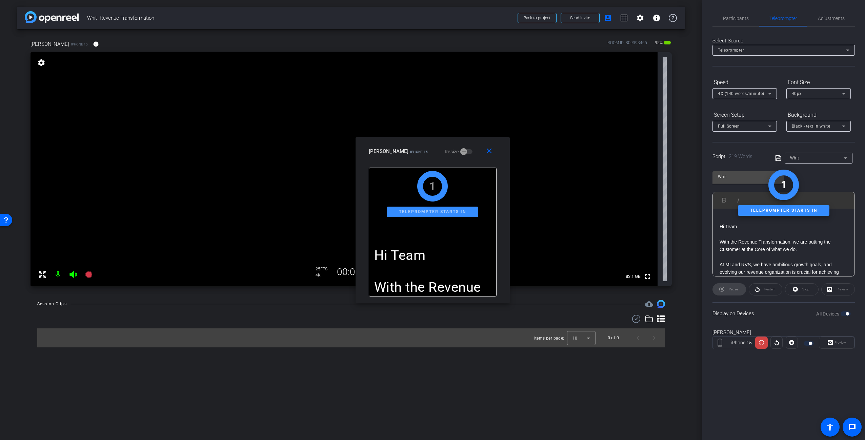
click at [806, 290] on div "Stop" at bounding box center [802, 289] width 34 height 12
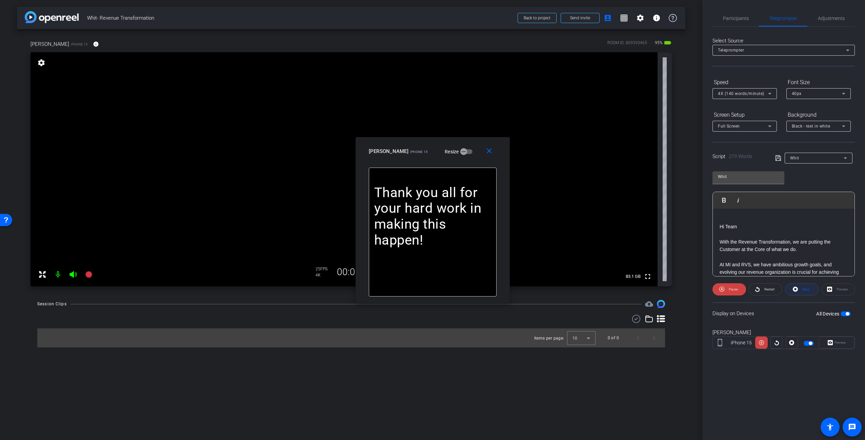
click at [798, 289] on span at bounding box center [801, 289] width 33 height 16
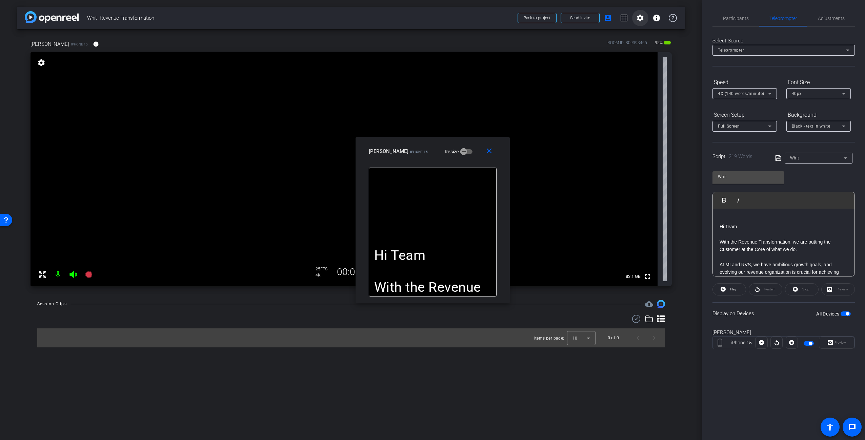
click at [643, 19] on mat-icon "settings" at bounding box center [640, 18] width 8 height 8
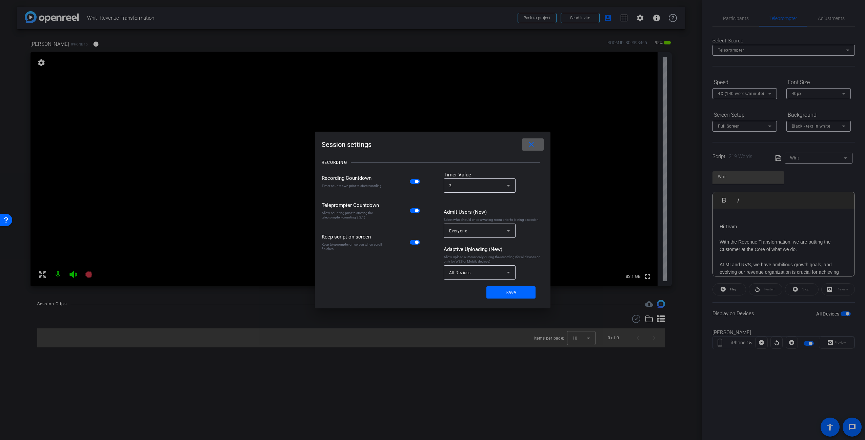
click at [418, 211] on span "button" at bounding box center [416, 210] width 3 height 3
click at [525, 292] on span at bounding box center [510, 292] width 49 height 16
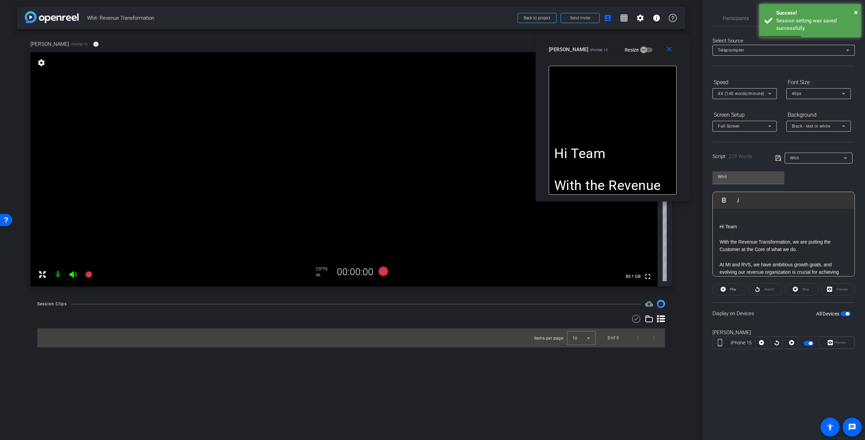
drag, startPoint x: 474, startPoint y: 149, endPoint x: 654, endPoint y: 47, distance: 206.7
click at [654, 47] on div "[PERSON_NAME] iPhone 15 Resize" at bounding box center [615, 49] width 133 height 12
click at [847, 314] on span "button" at bounding box center [847, 313] width 3 height 3
click at [847, 313] on span "button" at bounding box center [846, 313] width 10 height 5
click at [735, 287] on span "Play" at bounding box center [733, 289] width 6 height 4
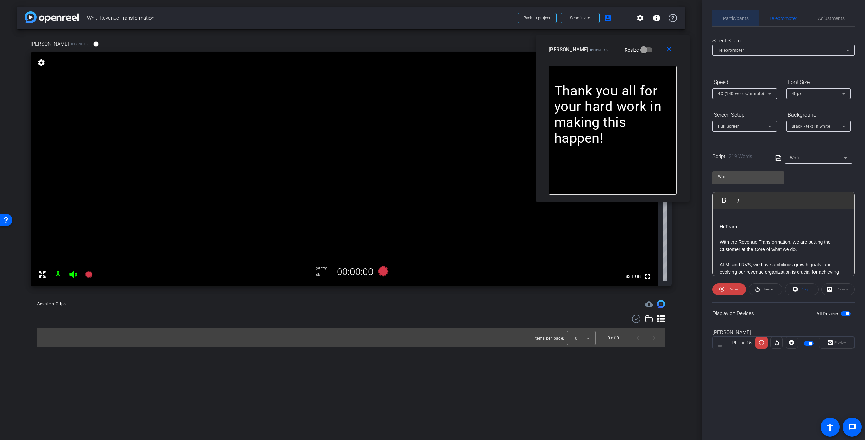
drag, startPoint x: 737, startPoint y: 19, endPoint x: 742, endPoint y: 22, distance: 5.2
click at [737, 19] on span "Participants" at bounding box center [736, 18] width 26 height 5
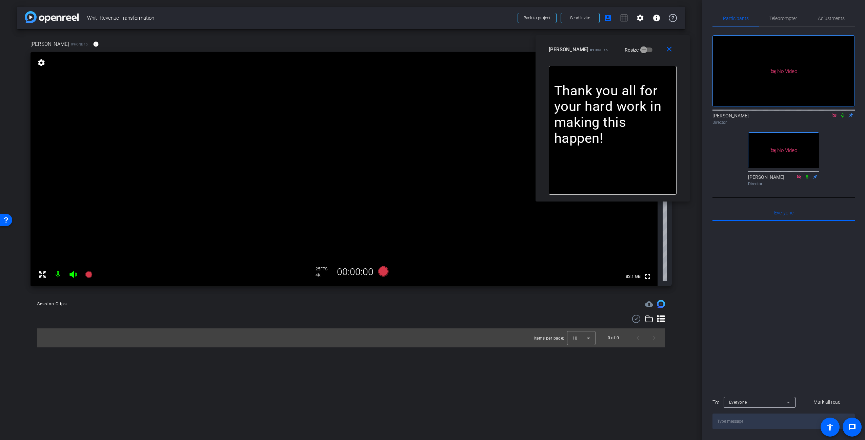
click at [835, 113] on icon at bounding box center [834, 115] width 4 height 4
click at [788, 19] on span "Teleprompter" at bounding box center [783, 18] width 28 height 5
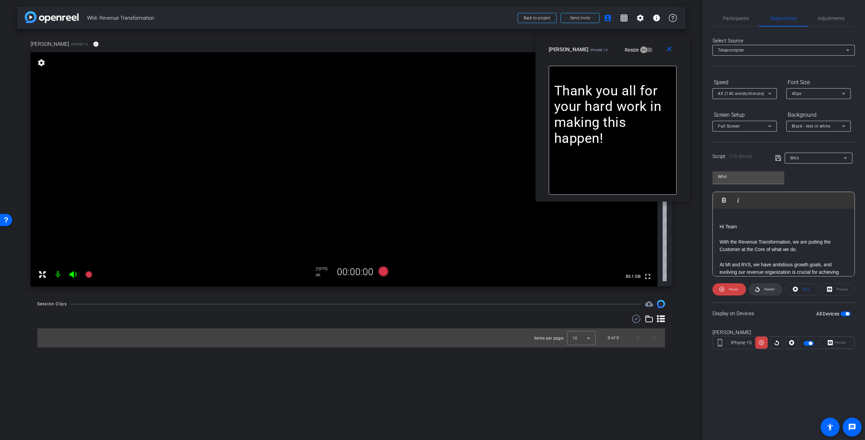
drag, startPoint x: 735, startPoint y: 289, endPoint x: 749, endPoint y: 289, distance: 13.9
click at [736, 289] on span "Pause" at bounding box center [733, 289] width 9 height 4
click at [800, 292] on span at bounding box center [801, 289] width 33 height 16
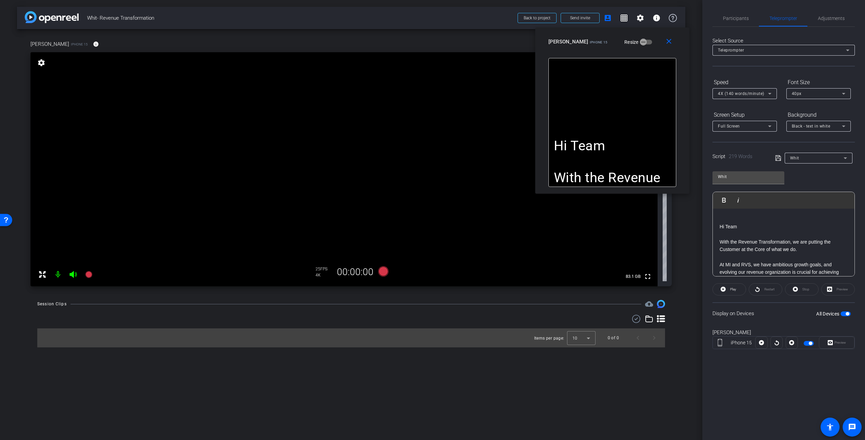
drag, startPoint x: 647, startPoint y: 45, endPoint x: 647, endPoint y: 38, distance: 7.8
click at [647, 38] on div "[PERSON_NAME] iPhone 15 Resize" at bounding box center [614, 42] width 133 height 12
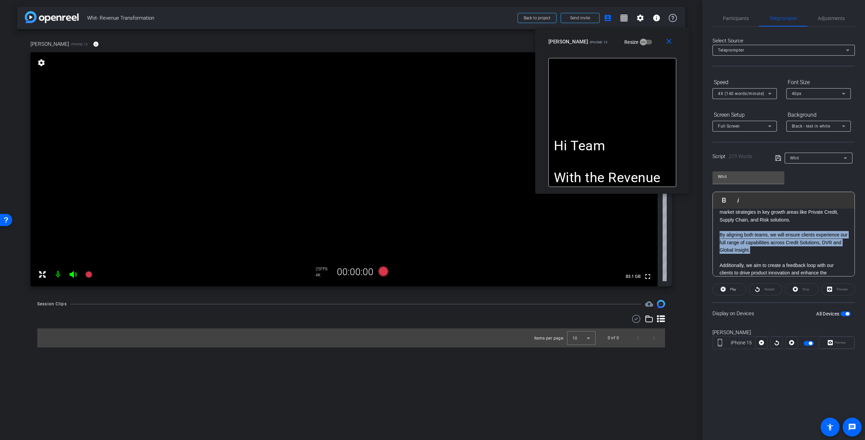
drag, startPoint x: 773, startPoint y: 259, endPoint x: 712, endPoint y: 242, distance: 64.1
click at [712, 241] on div "Play Play from this location Play Selected Play and display the selected text o…" at bounding box center [783, 234] width 142 height 85
click at [664, 42] on span at bounding box center [671, 42] width 22 height 16
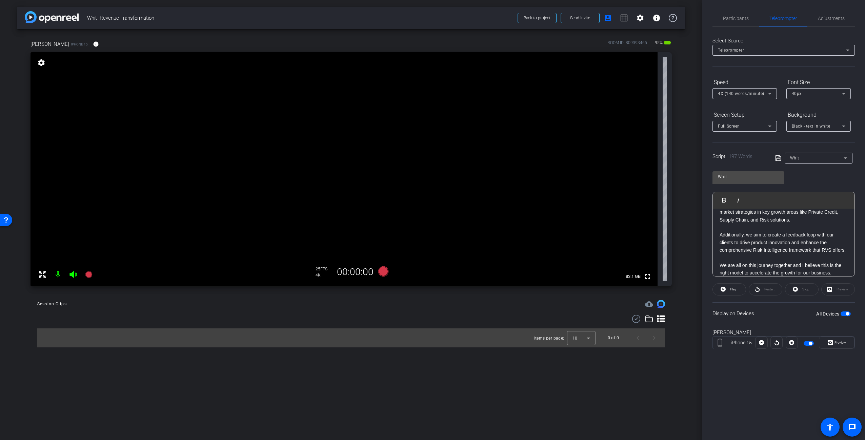
click at [776, 157] on icon at bounding box center [778, 158] width 6 height 8
click at [779, 157] on icon at bounding box center [778, 158] width 6 height 8
click at [848, 311] on button "All Devices" at bounding box center [846, 313] width 10 height 5
click at [848, 328] on div "[PERSON_NAME]" at bounding box center [783, 332] width 142 height 8
click at [842, 313] on span "button" at bounding box center [842, 313] width 3 height 3
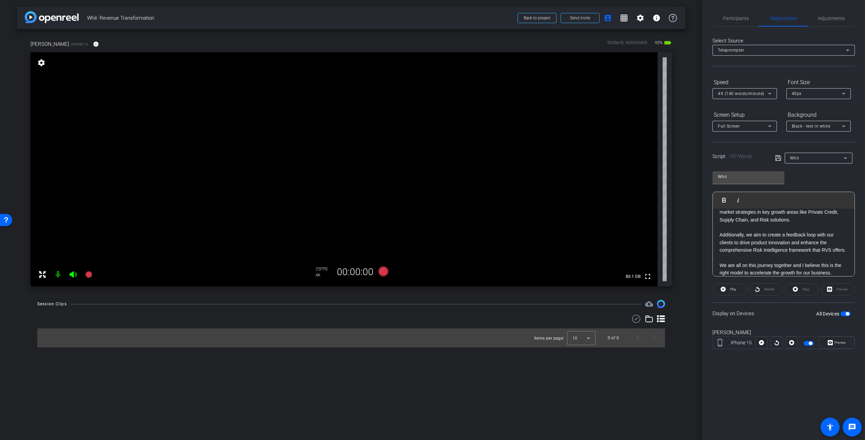
click at [818, 368] on div "Participants Teleprompter Adjustments settings [PERSON_NAME] flip Director [PER…" at bounding box center [783, 220] width 163 height 440
click at [689, 127] on div "arrow_back Whit- Revenue Transformation Back to project Send invite account_box…" at bounding box center [351, 220] width 702 height 440
click at [695, 159] on div "arrow_back Whit- Revenue Transformation Back to project Send invite account_box…" at bounding box center [351, 220] width 702 height 440
click at [684, 71] on div "[PERSON_NAME] iPhone 15 info ROOM ID: 809393465 95% battery_std fullscreen sett…" at bounding box center [351, 161] width 668 height 264
click at [692, 317] on div "arrow_back Whit- Revenue Transformation Back to project Send invite account_box…" at bounding box center [351, 220] width 702 height 440
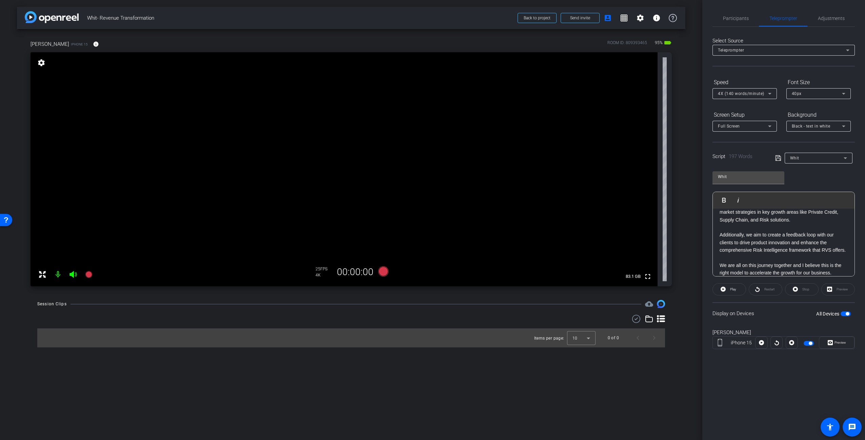
click at [373, 399] on div "arrow_back Whit- Revenue Transformation Back to project Send invite account_box…" at bounding box center [351, 220] width 702 height 440
click at [348, 387] on div "arrow_back Whit- Revenue Transformation Back to project Send invite account_box…" at bounding box center [351, 220] width 702 height 440
click at [122, 382] on div "arrow_back Whit- Revenue Transformation Back to project Send invite account_box…" at bounding box center [351, 220] width 702 height 440
click at [118, 317] on div at bounding box center [351, 319] width 628 height 8
click at [391, 311] on div "Session Clips cloud_upload Items per page: 10 0 of 0" at bounding box center [351, 323] width 668 height 47
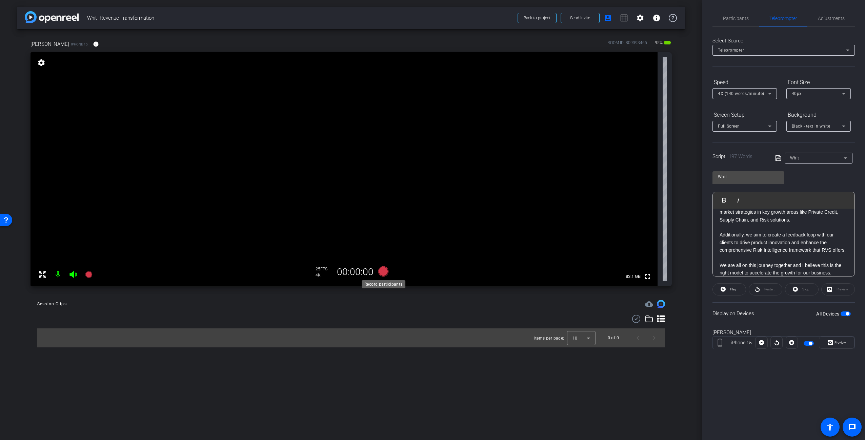
click at [383, 273] on icon at bounding box center [383, 271] width 10 height 10
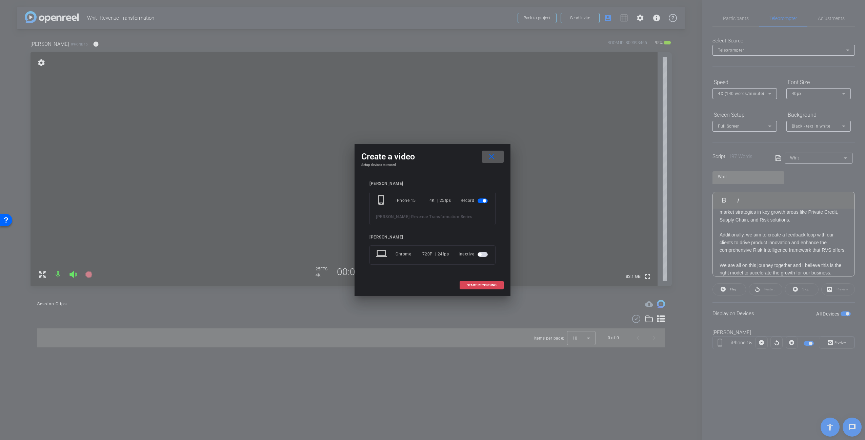
click at [486, 284] on span "START RECORDING" at bounding box center [482, 284] width 30 height 3
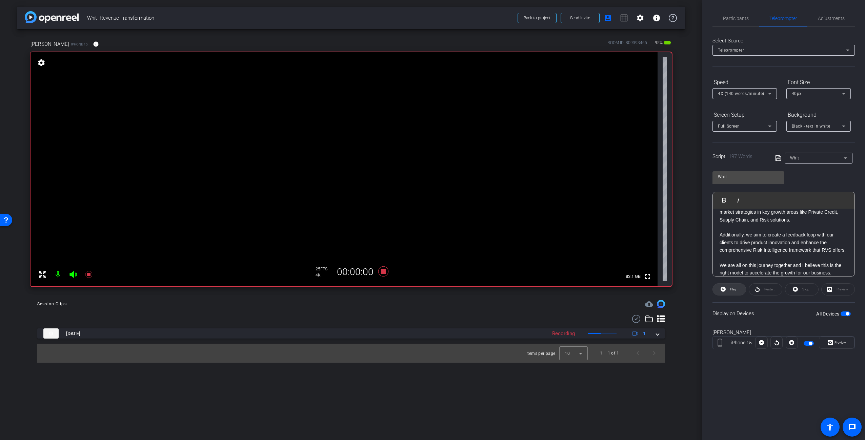
click at [735, 288] on span "Play" at bounding box center [733, 289] width 6 height 4
click at [841, 341] on span "Preview" at bounding box center [841, 342] width 12 height 4
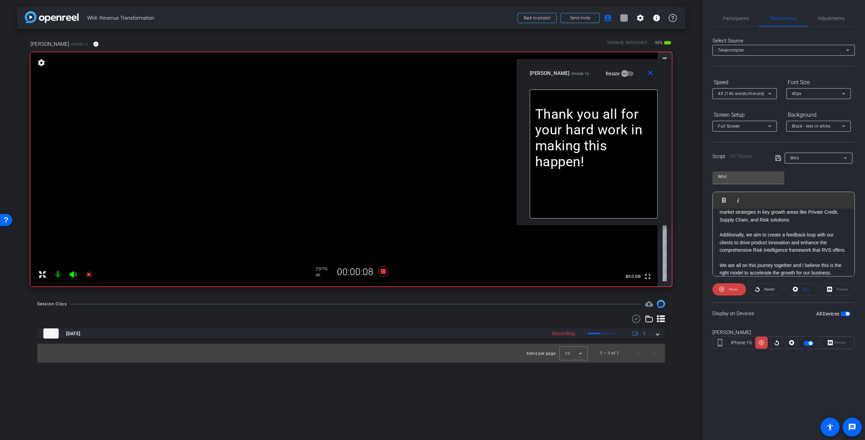
drag, startPoint x: 455, startPoint y: 146, endPoint x: 616, endPoint y: 68, distance: 178.9
click at [616, 68] on div "[PERSON_NAME] iPhone 15 Resize" at bounding box center [596, 73] width 133 height 12
click at [385, 272] on icon at bounding box center [383, 271] width 10 height 10
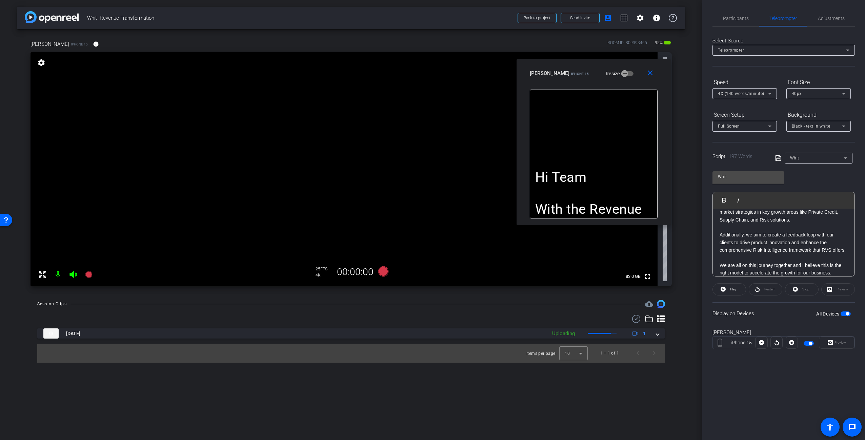
click at [492, 379] on div "arrow_back Whit- Revenue Transformation Back to project Send invite account_box…" at bounding box center [351, 220] width 702 height 440
click at [758, 378] on div "Participants Teleprompter Adjustments settings [PERSON_NAME] flip Director [PER…" at bounding box center [783, 220] width 163 height 440
click at [622, 388] on div "arrow_back Whit- Revenue Transformation Back to project Send invite account_box…" at bounding box center [351, 220] width 702 height 440
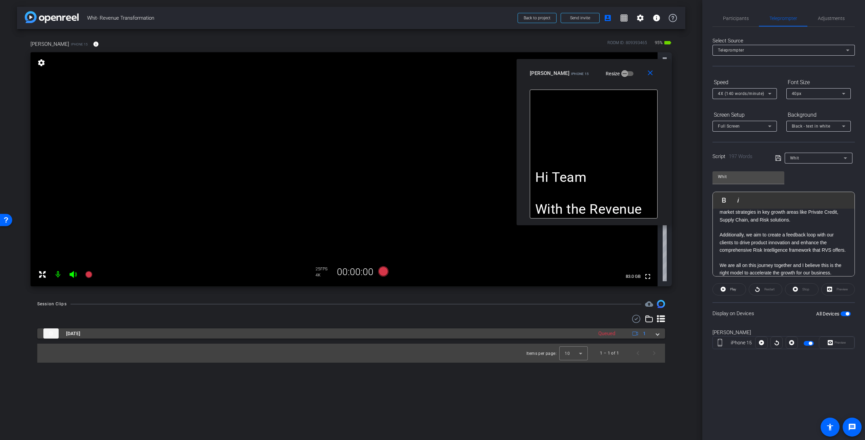
click at [656, 332] on span at bounding box center [657, 333] width 3 height 7
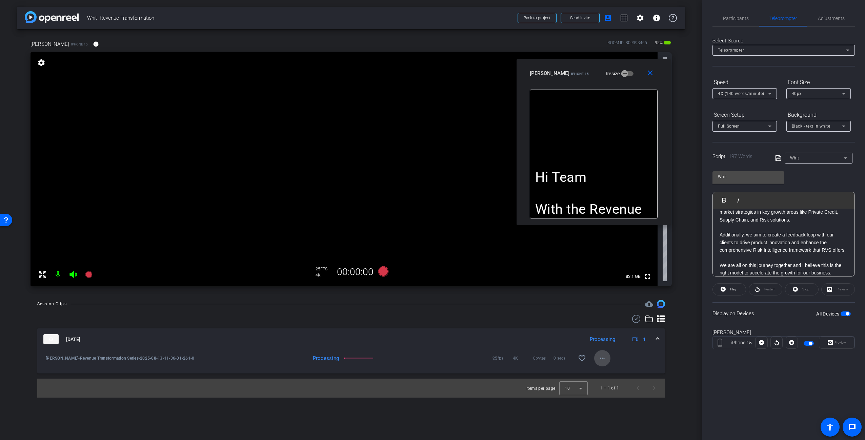
click at [602, 358] on mat-icon "more_horiz" at bounding box center [602, 358] width 8 height 8
click at [624, 371] on span "Download Original" at bounding box center [624, 372] width 49 height 8
click at [605, 358] on mat-icon "more_horiz" at bounding box center [602, 358] width 8 height 8
click at [616, 372] on span "Download Original" at bounding box center [620, 372] width 41 height 8
click at [836, 20] on span "Adjustments" at bounding box center [831, 18] width 27 height 5
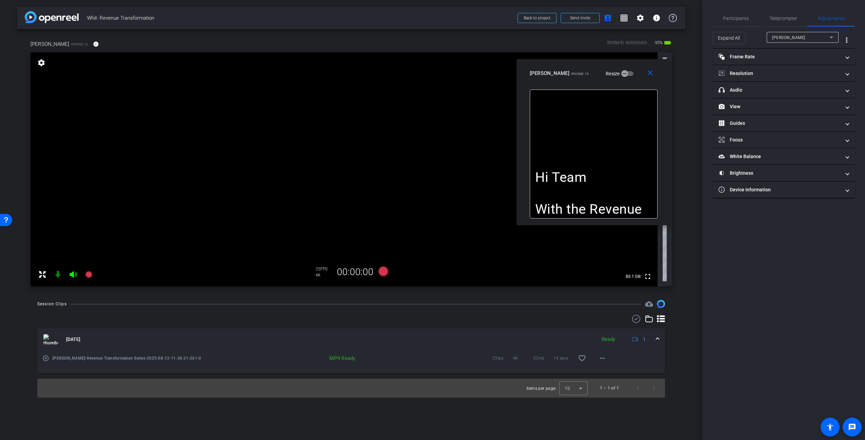
click at [777, 245] on div "Participants Teleprompter Adjustments settings [PERSON_NAME] flip Director [PER…" at bounding box center [783, 220] width 163 height 440
click at [691, 177] on div "arrow_back Whit- Revenue Transformation Back to project Send invite account_box…" at bounding box center [351, 220] width 702 height 440
click at [767, 94] on mat-expansion-panel-header "headphone icon Audio" at bounding box center [783, 90] width 142 height 16
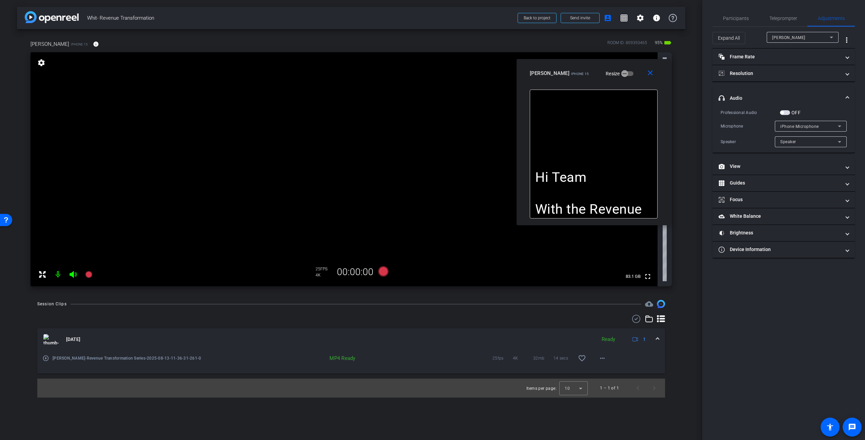
click at [733, 351] on div "Participants Teleprompter Adjustments settings [PERSON_NAME] flip Director [PER…" at bounding box center [783, 220] width 163 height 440
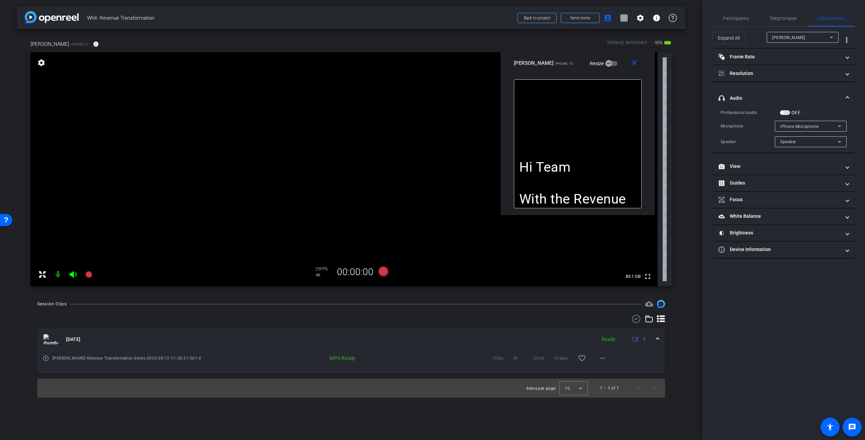
drag, startPoint x: 630, startPoint y: 76, endPoint x: 618, endPoint y: 65, distance: 16.4
click at [618, 65] on div "[PERSON_NAME] iPhone 15 Resize" at bounding box center [580, 63] width 133 height 12
click at [608, 128] on div "Hi Team With the Revenue Transformation, we are putting the Customer at the Cor…" at bounding box center [578, 143] width 128 height 129
click at [444, 195] on video at bounding box center [344, 169] width 627 height 234
click at [382, 272] on icon at bounding box center [383, 271] width 10 height 10
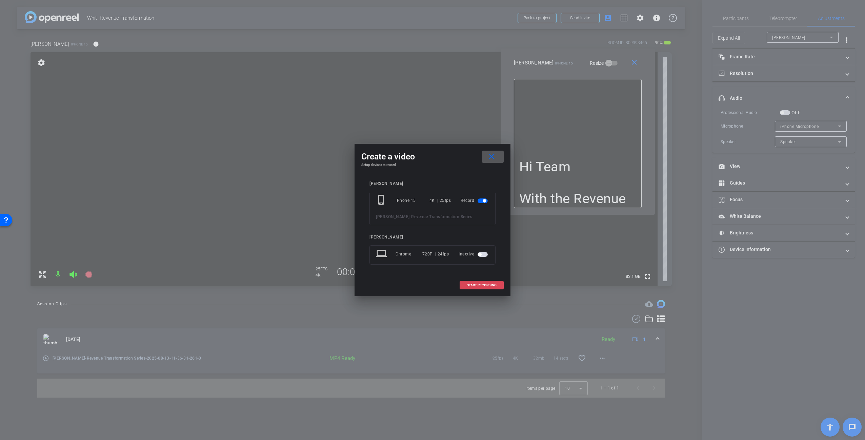
click at [487, 284] on span "START RECORDING" at bounding box center [482, 284] width 30 height 3
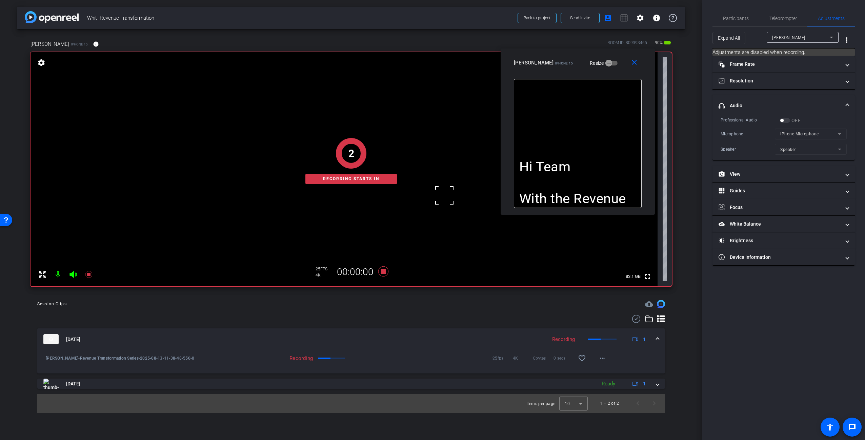
click at [612, 145] on p at bounding box center [577, 151] width 117 height 16
drag, startPoint x: 775, startPoint y: 16, endPoint x: 780, endPoint y: 76, distance: 60.6
click at [775, 16] on span "Teleprompter" at bounding box center [783, 18] width 28 height 5
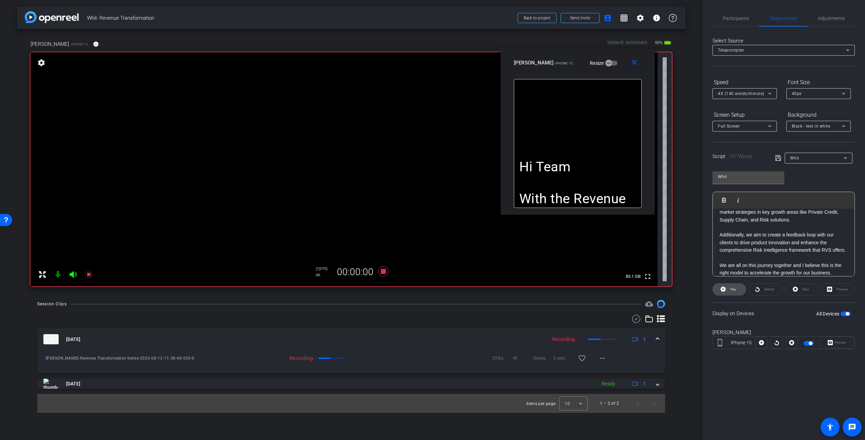
click at [732, 289] on span "Play" at bounding box center [733, 289] width 6 height 4
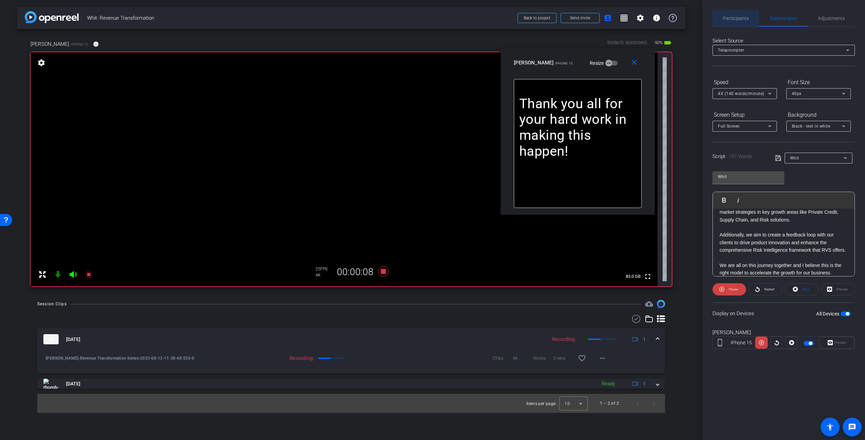
drag, startPoint x: 738, startPoint y: 18, endPoint x: 742, endPoint y: 25, distance: 7.4
click at [738, 18] on span "Participants" at bounding box center [736, 18] width 26 height 5
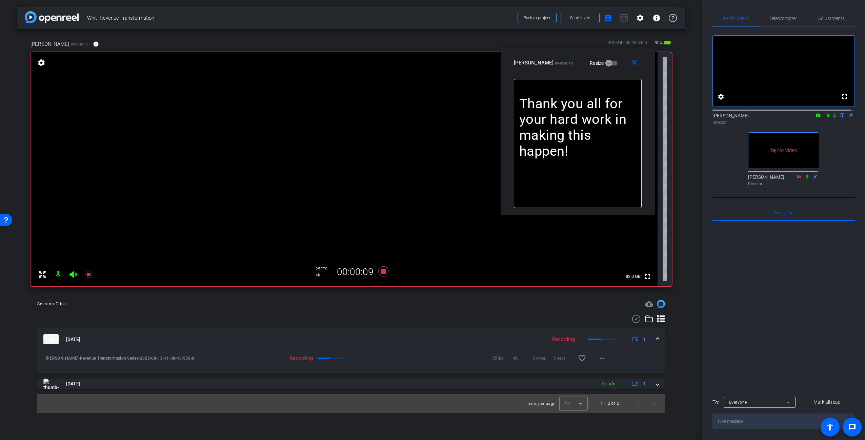
click at [824, 118] on icon at bounding box center [826, 115] width 5 height 5
click at [841, 118] on icon at bounding box center [842, 115] width 3 height 4
click at [786, 19] on span "Teleprompter" at bounding box center [783, 18] width 28 height 5
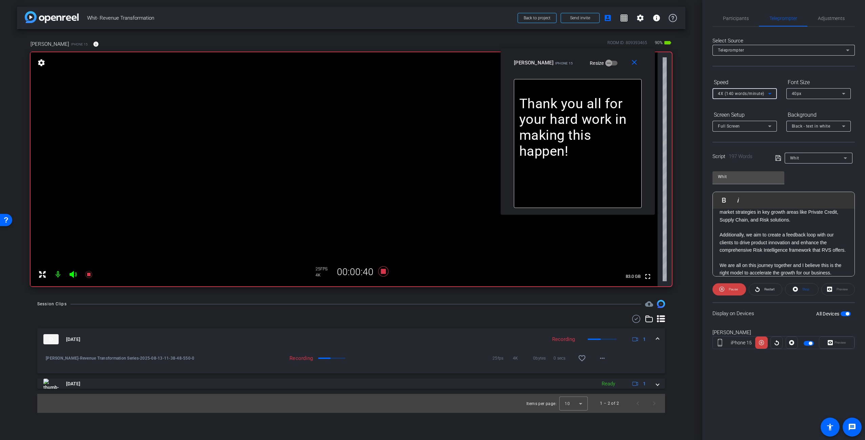
click at [749, 95] on span "4X (140 words/minute)" at bounding box center [741, 93] width 46 height 5
click at [745, 151] on span "5X (150 words/minute)" at bounding box center [741, 150] width 47 height 8
click at [386, 269] on icon at bounding box center [383, 271] width 10 height 10
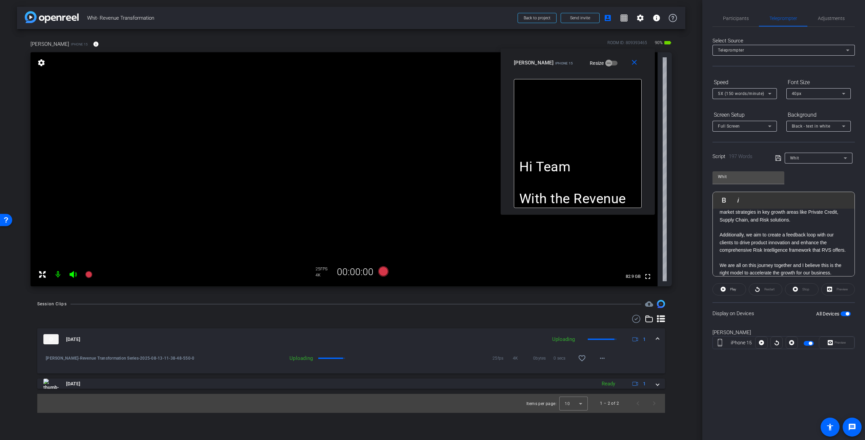
click at [544, 312] on div "Session Clips cloud_upload [DATE] Uploading 1 [PERSON_NAME]-Revenue Transformat…" at bounding box center [351, 356] width 668 height 113
click at [672, 295] on div "arrow_back Whit- Revenue Transformation Back to project Send invite account_box…" at bounding box center [351, 220] width 702 height 440
click at [691, 130] on div "arrow_back Whit- Revenue Transformation Back to project Send invite account_box…" at bounding box center [351, 220] width 702 height 440
click at [682, 99] on div "[PERSON_NAME] iPhone 15 info ROOM ID: 809393465 90% battery_std fullscreen sett…" at bounding box center [351, 161] width 668 height 264
click at [687, 81] on div "arrow_back Whit- Revenue Transformation Back to project Send invite account_box…" at bounding box center [351, 220] width 702 height 440
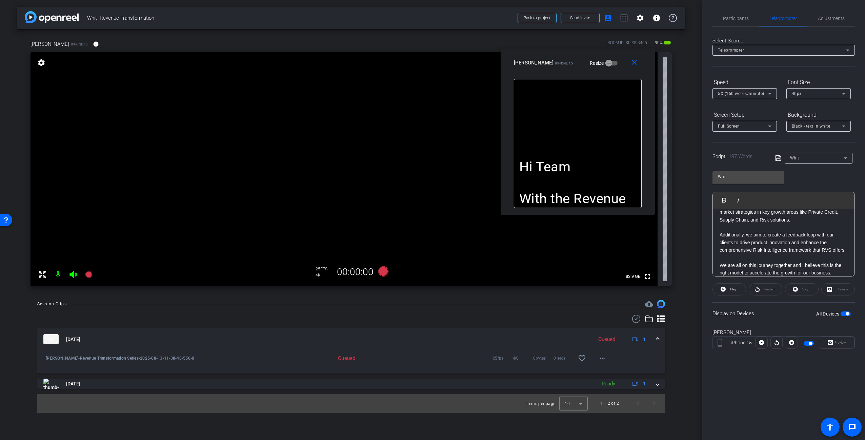
click at [683, 73] on div "[PERSON_NAME] iPhone 15 info ROOM ID: 809393465 90% battery_std fullscreen sett…" at bounding box center [351, 161] width 668 height 264
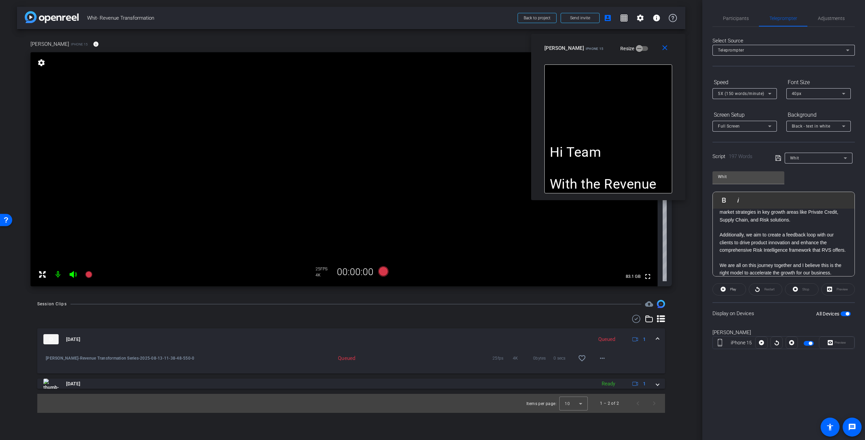
drag, startPoint x: 612, startPoint y: 63, endPoint x: 642, endPoint y: 49, distance: 33.8
click at [642, 49] on div "[PERSON_NAME] iPhone 15 Resize" at bounding box center [610, 48] width 133 height 12
click at [737, 17] on span "Participants" at bounding box center [736, 18] width 26 height 5
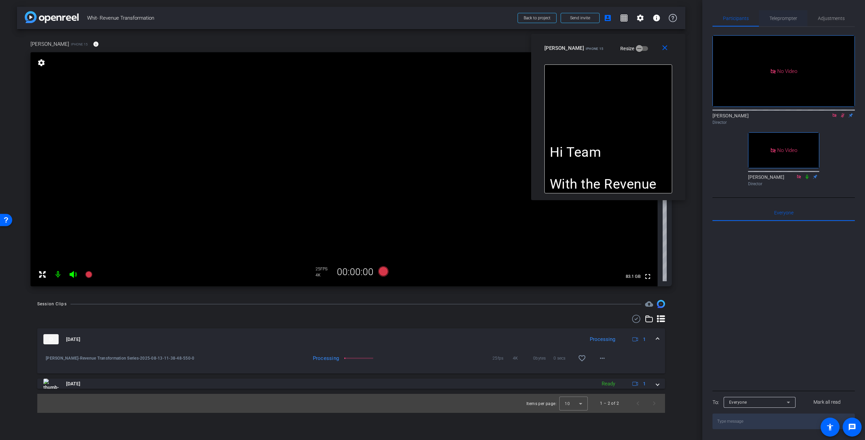
click at [783, 19] on span "Teleprompter" at bounding box center [783, 18] width 28 height 5
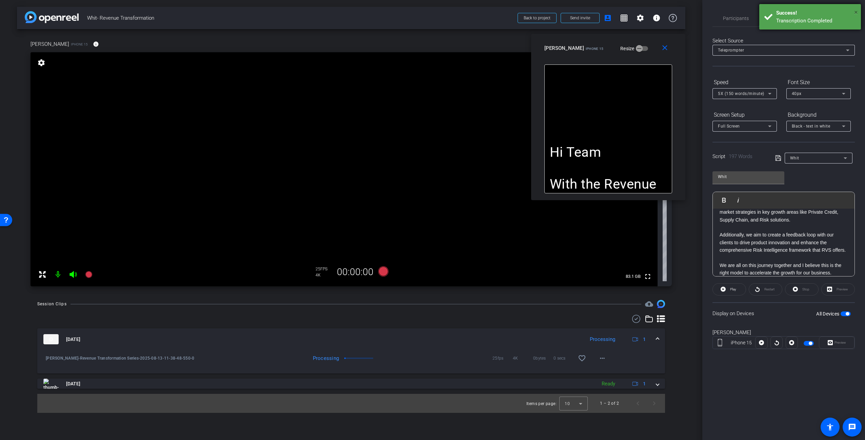
click at [856, 12] on span "×" at bounding box center [856, 12] width 4 height 8
click at [732, 19] on span "Participants" at bounding box center [736, 18] width 26 height 5
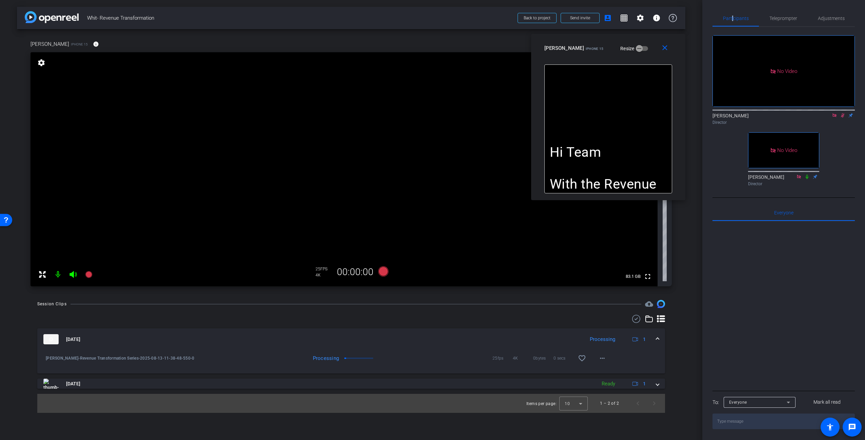
click at [843, 113] on icon at bounding box center [842, 115] width 5 height 5
click at [848, 133] on div "No Video [PERSON_NAME] Director No Video [PERSON_NAME] Director" at bounding box center [783, 108] width 142 height 162
click at [708, 151] on div "Participants Teleprompter Adjustments No Video [PERSON_NAME] Director No Video …" at bounding box center [783, 220] width 163 height 440
click at [791, 18] on span "Teleprompter" at bounding box center [783, 18] width 28 height 5
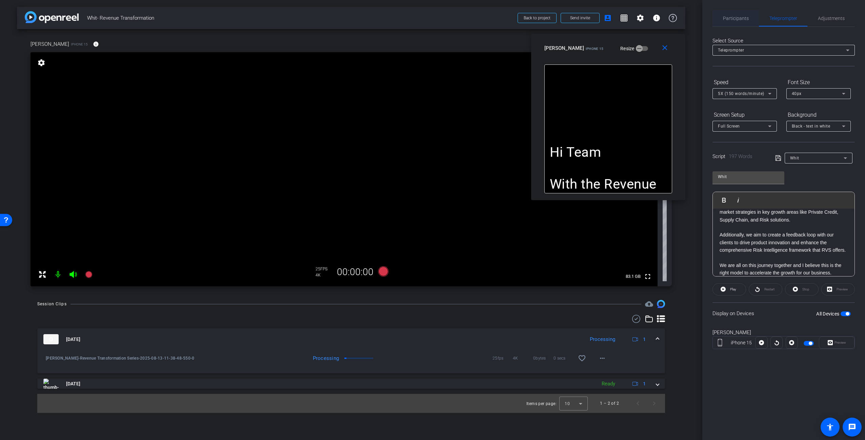
click at [744, 19] on span "Participants" at bounding box center [736, 18] width 26 height 5
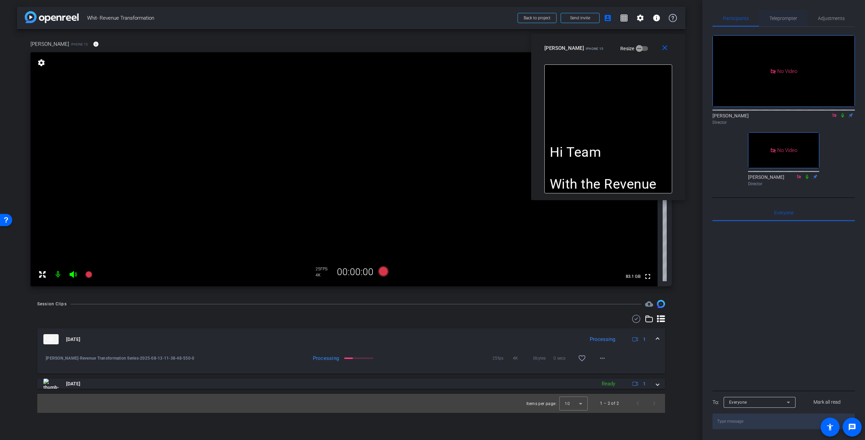
click at [788, 17] on span "Teleprompter" at bounding box center [783, 18] width 28 height 5
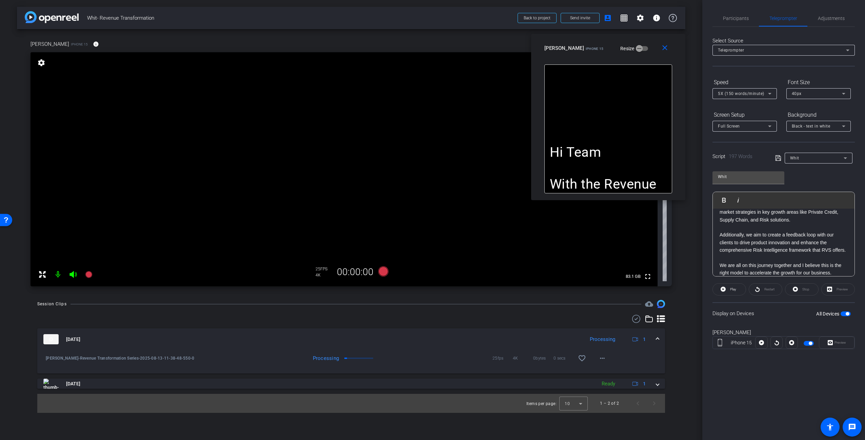
click at [820, 176] on div "Whit Play Play from this location Play Selected Play and display the selected t…" at bounding box center [783, 221] width 142 height 110
click at [822, 176] on div "Whit Play Play from this location Play Selected Play and display the selected t…" at bounding box center [783, 221] width 142 height 110
click at [554, 310] on div "Session Clips cloud_upload [DATE] Processing 1 [PERSON_NAME]-Revenue Transforma…" at bounding box center [351, 356] width 668 height 113
click at [383, 270] on icon at bounding box center [383, 271] width 10 height 10
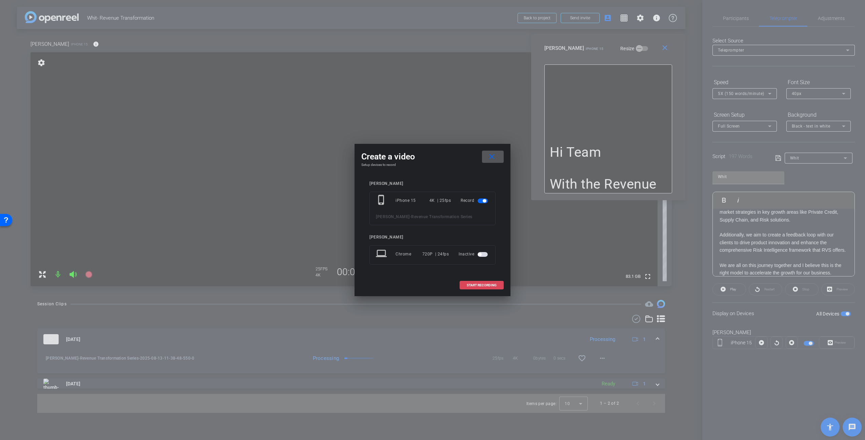
click at [478, 282] on button "START RECORDING" at bounding box center [482, 285] width 44 height 8
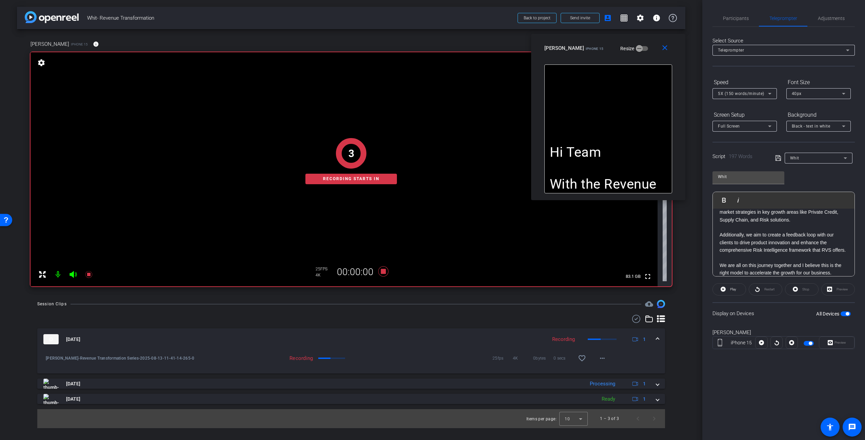
click at [690, 236] on div "arrow_back Whit- Revenue Transformation Back to project Send invite account_box…" at bounding box center [351, 220] width 702 height 440
click at [643, 135] on p at bounding box center [608, 137] width 117 height 16
click at [730, 288] on span "Play" at bounding box center [733, 289] width 6 height 4
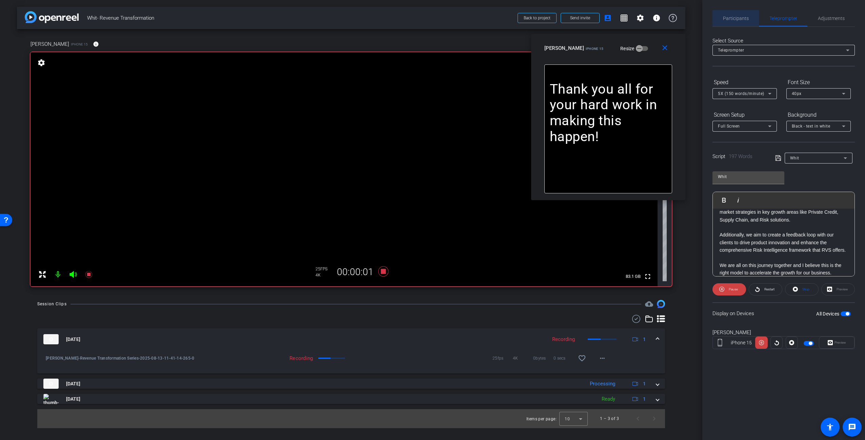
click at [738, 19] on span "Participants" at bounding box center [736, 18] width 26 height 5
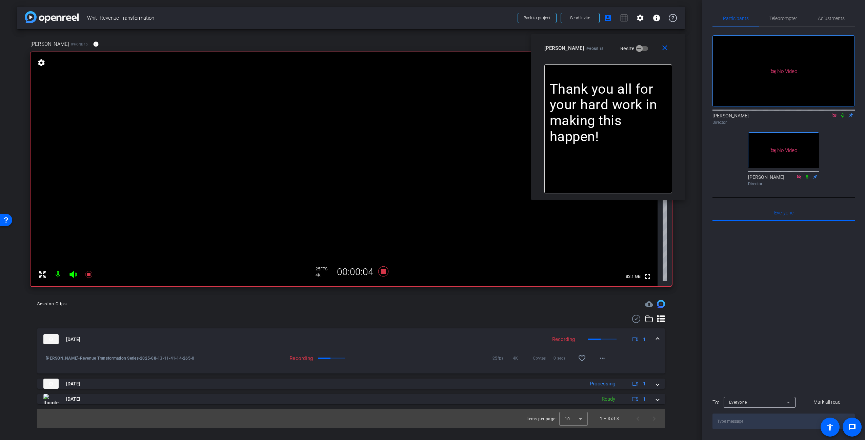
click at [843, 113] on icon at bounding box center [842, 115] width 5 height 5
click at [780, 17] on span "Teleprompter" at bounding box center [783, 18] width 28 height 5
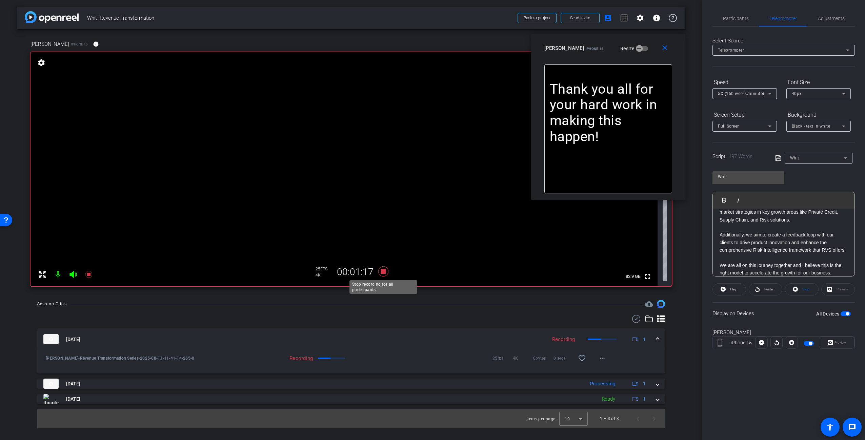
click at [384, 274] on icon at bounding box center [383, 271] width 10 height 10
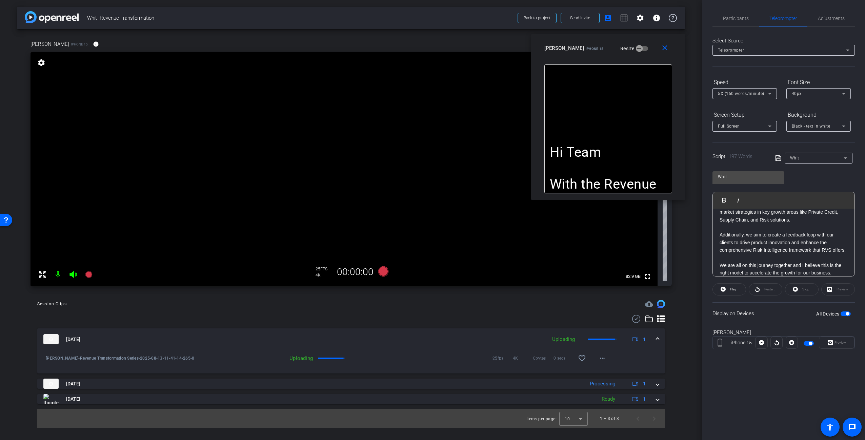
click at [612, 317] on div at bounding box center [351, 319] width 628 height 8
drag, startPoint x: 681, startPoint y: 355, endPoint x: 671, endPoint y: 371, distance: 19.5
click at [682, 354] on div "Session Clips cloud_upload [DATE] Uploading 1 [PERSON_NAME]-Revenue Transformat…" at bounding box center [351, 364] width 668 height 128
click at [206, 319] on div at bounding box center [351, 319] width 628 height 8
click at [751, 19] on div "Participants" at bounding box center [735, 18] width 46 height 16
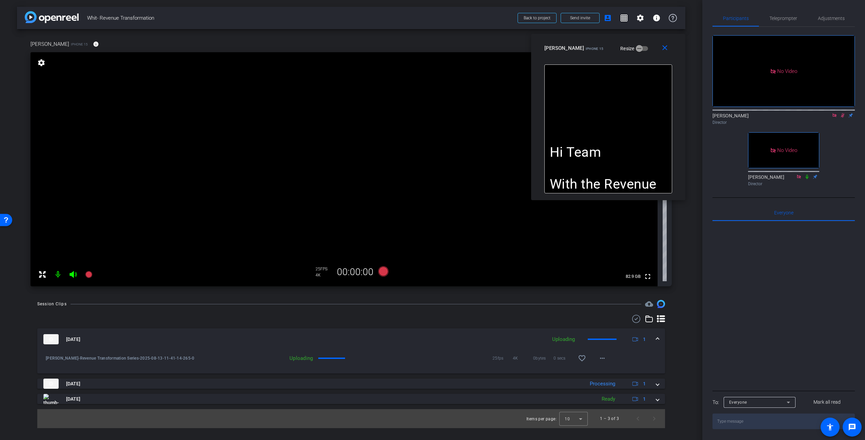
click at [843, 113] on icon at bounding box center [843, 115] width 4 height 4
drag, startPoint x: 692, startPoint y: 278, endPoint x: 690, endPoint y: 271, distance: 7.6
click at [693, 278] on div "arrow_back Whit- Revenue Transformation Back to project Send invite account_box…" at bounding box center [351, 220] width 702 height 440
click at [644, 51] on div "[PERSON_NAME] iPhone 15 Resize" at bounding box center [610, 48] width 133 height 12
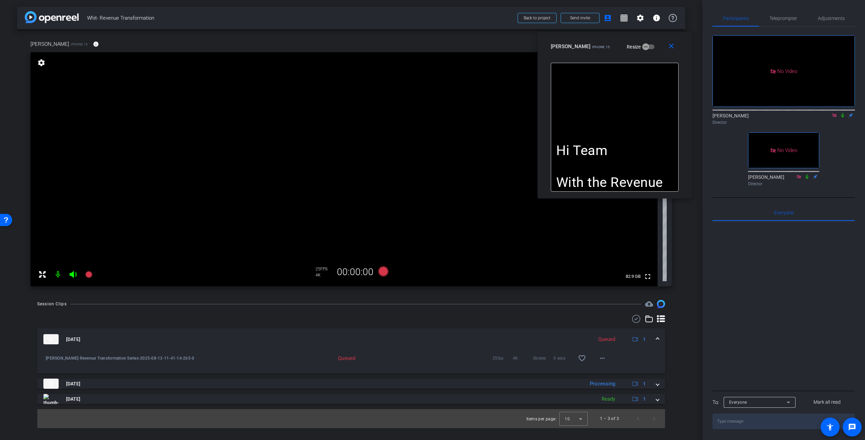
drag, startPoint x: 647, startPoint y: 53, endPoint x: 654, endPoint y: 51, distance: 6.7
click at [654, 51] on div "[PERSON_NAME] iPhone 15 Resize" at bounding box center [617, 46] width 133 height 12
click at [691, 245] on div "arrow_back Whit- Revenue Transformation Back to project Send invite account_box…" at bounding box center [351, 220] width 702 height 440
click at [638, 107] on div "Hi Team With the Revenue Transformation, we are putting the Customer at the Cor…" at bounding box center [615, 127] width 128 height 129
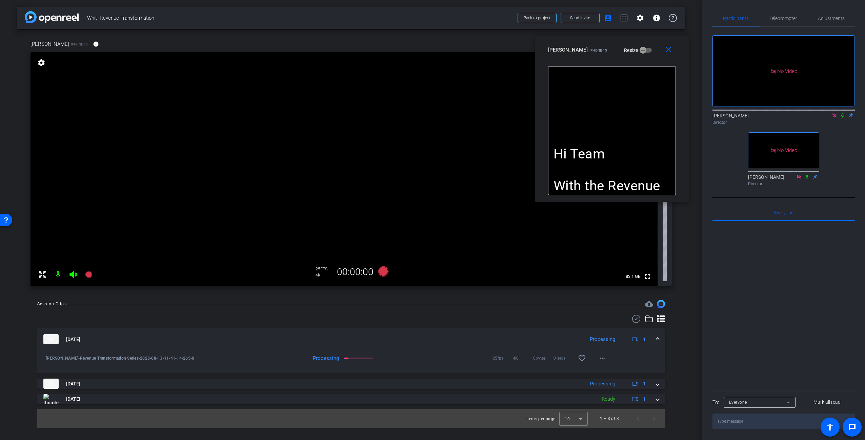
drag, startPoint x: 653, startPoint y: 45, endPoint x: 650, endPoint y: 48, distance: 4.3
click at [650, 48] on div "[PERSON_NAME] iPhone 15 Resize" at bounding box center [614, 50] width 133 height 12
click at [841, 123] on div "No Video [PERSON_NAME] Director No Video [PERSON_NAME] Director" at bounding box center [783, 108] width 142 height 162
click at [844, 122] on div "No Video [PERSON_NAME] Director No Video [PERSON_NAME] Director" at bounding box center [783, 108] width 142 height 162
click at [836, 170] on div "No Video [PERSON_NAME] Director No Video [PERSON_NAME] Director" at bounding box center [783, 108] width 142 height 162
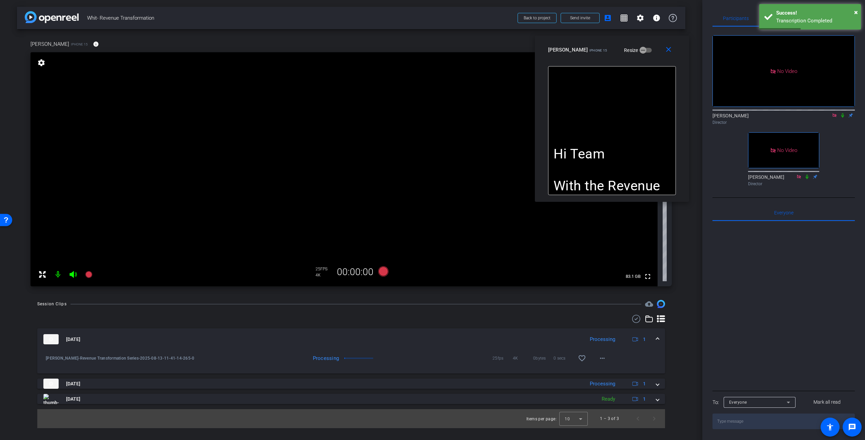
click at [678, 326] on div "Session Clips cloud_upload [DATE] Processing 1 [PERSON_NAME]-Revenue Transforma…" at bounding box center [351, 364] width 668 height 128
click at [628, 127] on div "Hi Team With the Revenue Transformation, we are putting the Customer at the Cor…" at bounding box center [612, 130] width 128 height 129
click at [628, 107] on div "Hi Team With the Revenue Transformation, we are putting the Customer at the Cor…" at bounding box center [612, 130] width 128 height 129
click at [420, 323] on div "[DATE] Processing 1 [PERSON_NAME]-Revenue Transformation Series-2025-08-13-11-4…" at bounding box center [351, 371] width 628 height 113
click at [396, 316] on div at bounding box center [351, 319] width 628 height 8
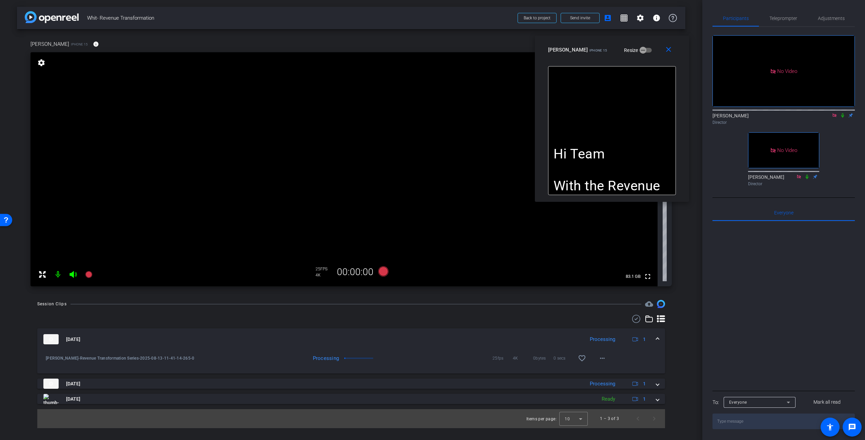
drag, startPoint x: 145, startPoint y: 321, endPoint x: 148, endPoint y: 320, distance: 3.5
click at [146, 321] on div at bounding box center [351, 319] width 628 height 8
drag, startPoint x: 396, startPoint y: 325, endPoint x: 395, endPoint y: 312, distance: 13.2
click at [397, 324] on div "[DATE] Processing 1 [PERSON_NAME]-Revenue Transformation Series-2025-08-13-11-4…" at bounding box center [351, 371] width 628 height 113
click at [399, 320] on div at bounding box center [351, 319] width 628 height 8
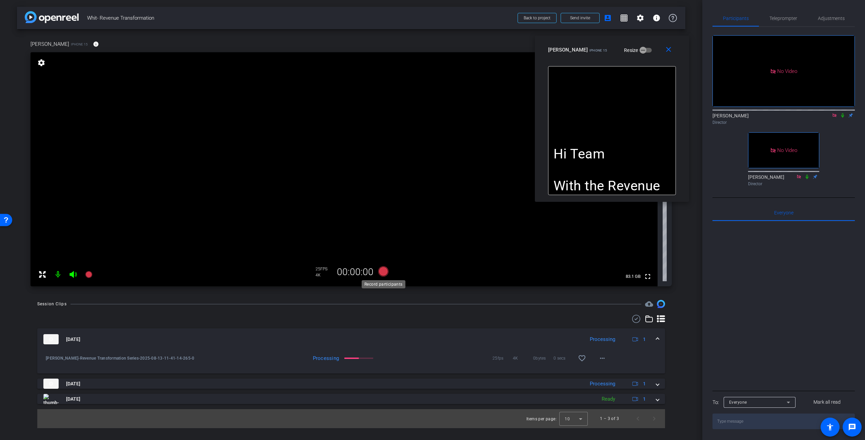
click at [385, 273] on icon at bounding box center [383, 271] width 10 height 10
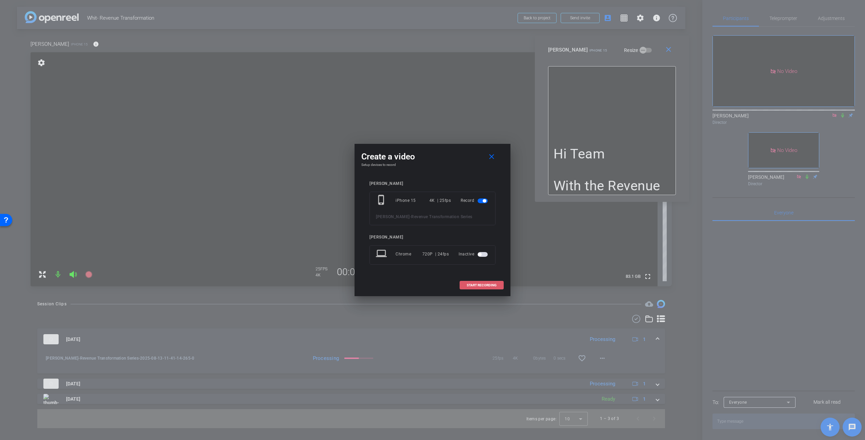
click at [477, 285] on span "START RECORDING" at bounding box center [482, 284] width 30 height 3
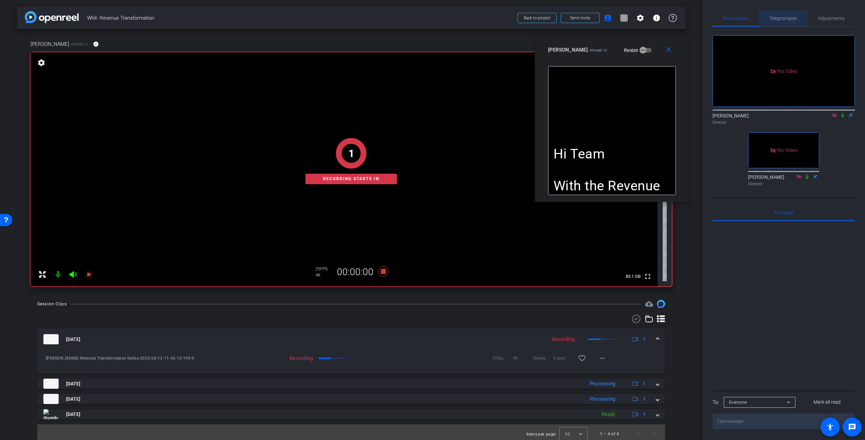
click at [791, 18] on span "Teleprompter" at bounding box center [783, 18] width 28 height 5
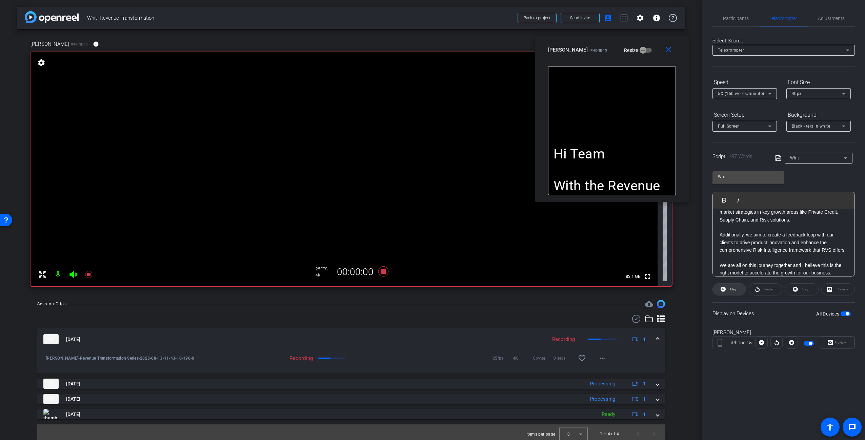
click at [734, 289] on span "Play" at bounding box center [733, 289] width 6 height 4
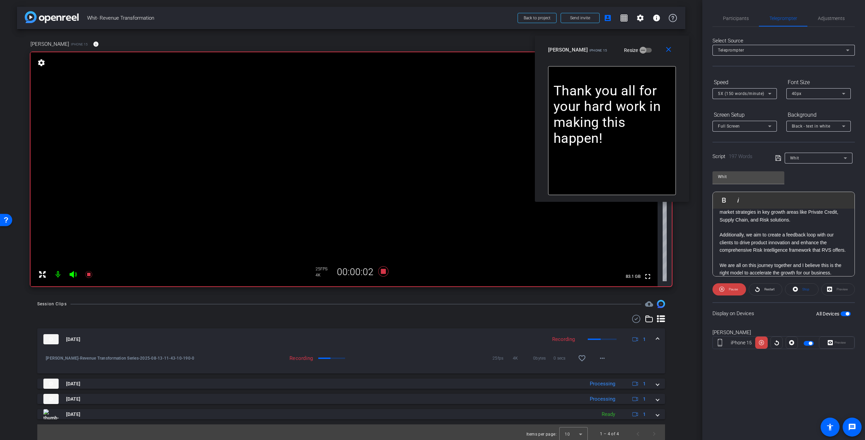
click at [754, 406] on div "Participants Teleprompter Adjustments [PERSON_NAME] Director [PERSON_NAME] Dire…" at bounding box center [783, 220] width 163 height 440
click at [743, 19] on span "Participants" at bounding box center [736, 18] width 26 height 5
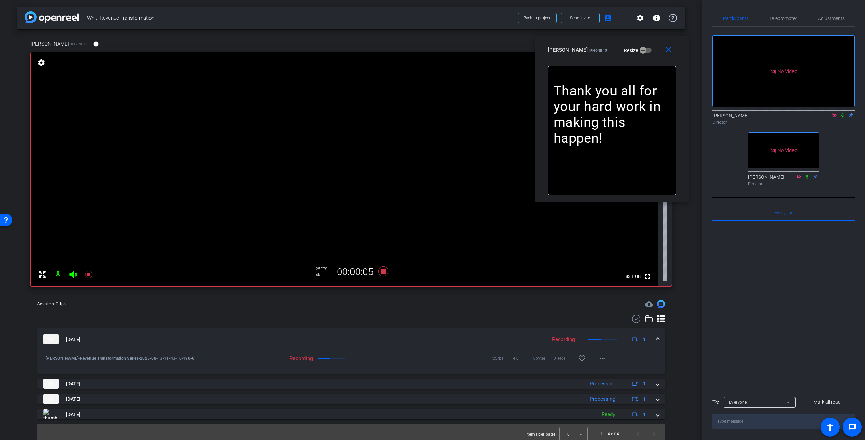
click at [843, 113] on icon at bounding box center [842, 115] width 5 height 5
click at [781, 18] on span "Teleprompter" at bounding box center [783, 18] width 28 height 5
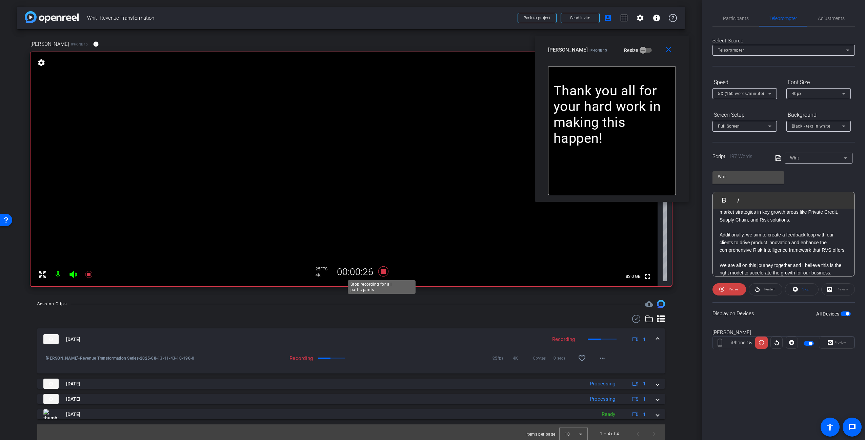
click at [379, 270] on icon at bounding box center [383, 271] width 16 height 12
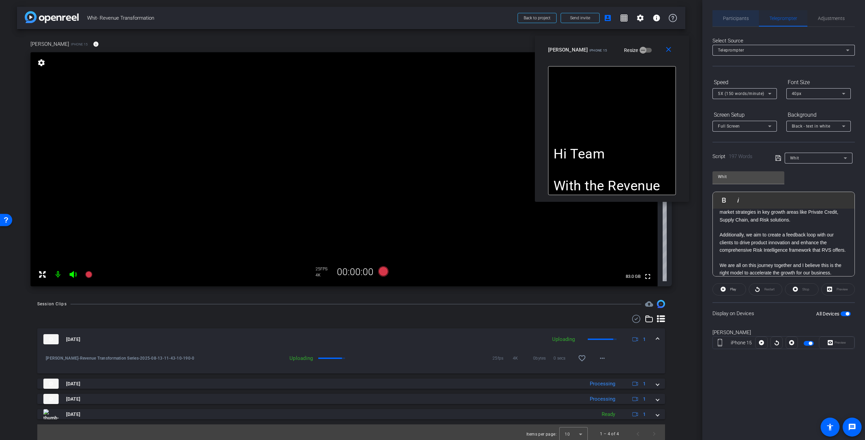
drag, startPoint x: 738, startPoint y: 20, endPoint x: 761, endPoint y: 26, distance: 23.7
click at [741, 20] on span "Participants" at bounding box center [736, 18] width 26 height 5
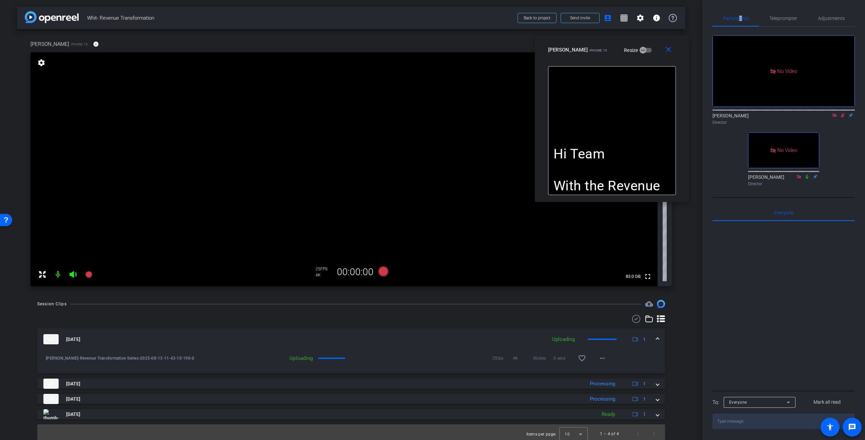
click at [843, 113] on icon at bounding box center [843, 115] width 4 height 4
click at [636, 243] on video at bounding box center [344, 169] width 627 height 234
click at [671, 234] on div "[PERSON_NAME] iPhone 15 info ROOM ID: 809393465 90% battery_std fullscreen sett…" at bounding box center [351, 161] width 668 height 264
click at [381, 272] on icon at bounding box center [383, 271] width 10 height 10
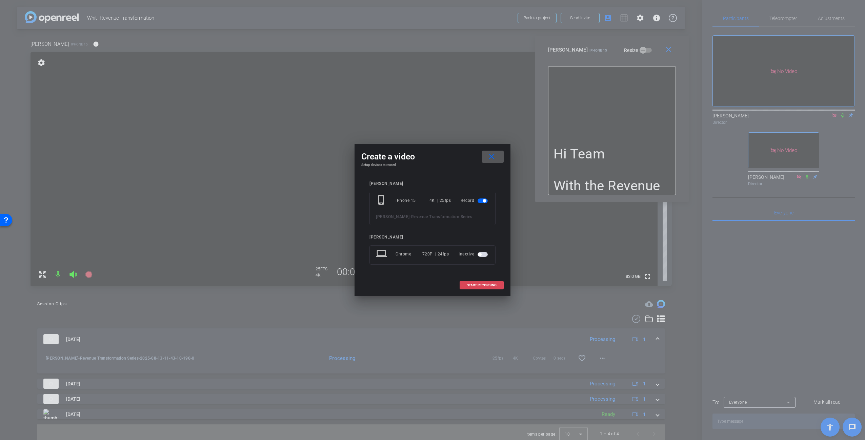
click at [477, 282] on span at bounding box center [481, 285] width 43 height 16
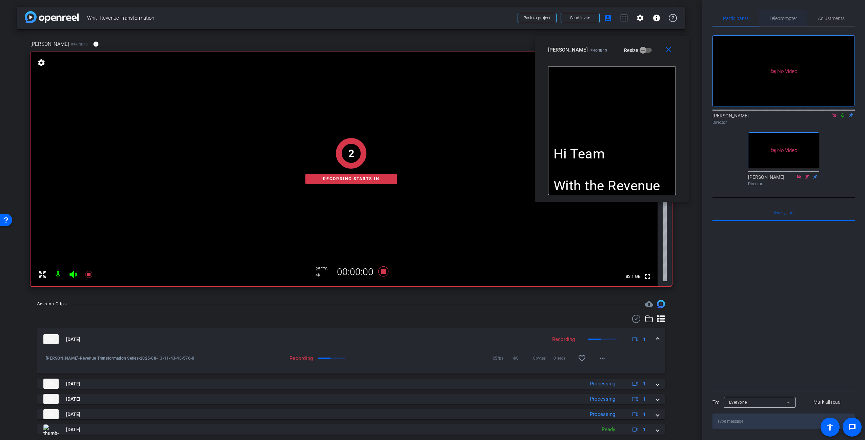
click at [790, 18] on span "Teleprompter" at bounding box center [783, 18] width 28 height 5
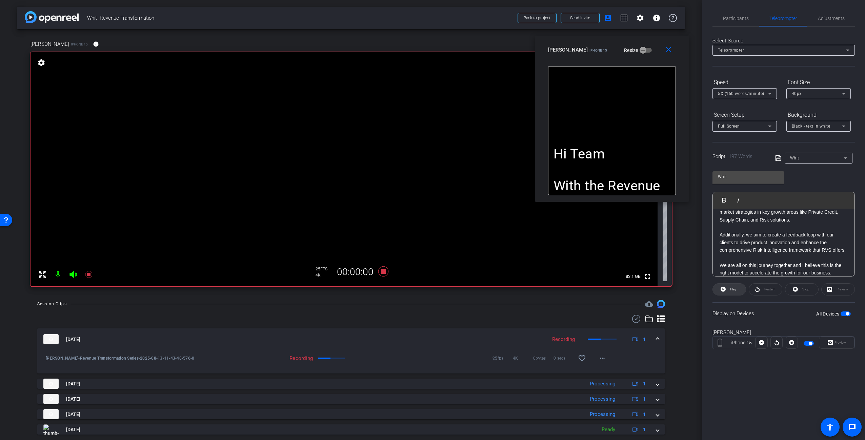
click at [732, 290] on span "Play" at bounding box center [733, 289] width 6 height 4
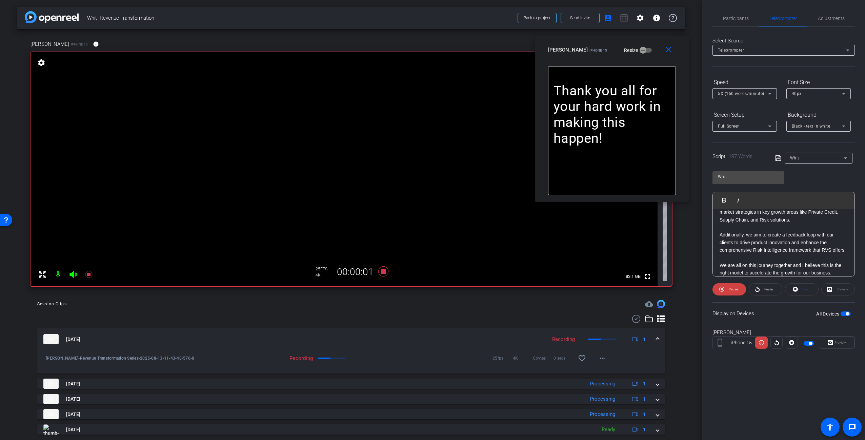
click at [536, 315] on div at bounding box center [351, 319] width 628 height 8
click at [385, 315] on div at bounding box center [351, 319] width 628 height 8
click at [382, 272] on icon at bounding box center [383, 271] width 10 height 10
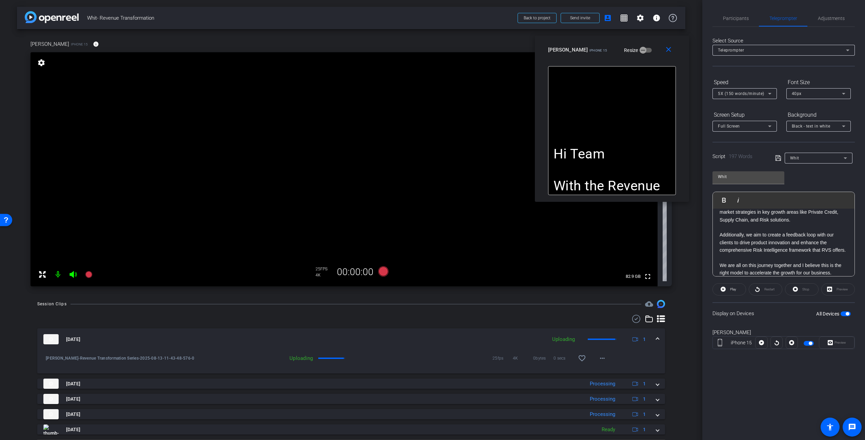
click at [440, 314] on div "Session Clips cloud_upload [DATE] Uploading 1 [PERSON_NAME]-Revenue Transformat…" at bounding box center [351, 379] width 668 height 159
click at [678, 287] on div "[PERSON_NAME] iPhone 15 info ROOM ID: 809393465 90% battery_std fullscreen sett…" at bounding box center [351, 161] width 668 height 264
click at [749, 18] on div "Participants" at bounding box center [735, 18] width 46 height 16
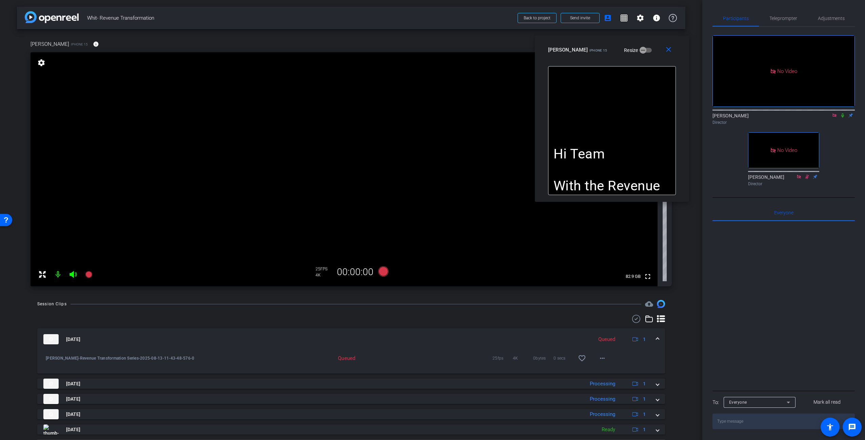
click at [807, 174] on icon at bounding box center [806, 176] width 5 height 5
click at [850, 130] on div "No Video [PERSON_NAME] Director No Video [PERSON_NAME] Director" at bounding box center [783, 108] width 142 height 162
click at [630, 128] on div "Hi Team With the Revenue Transformation, we are putting the Customer at the Cor…" at bounding box center [612, 130] width 128 height 129
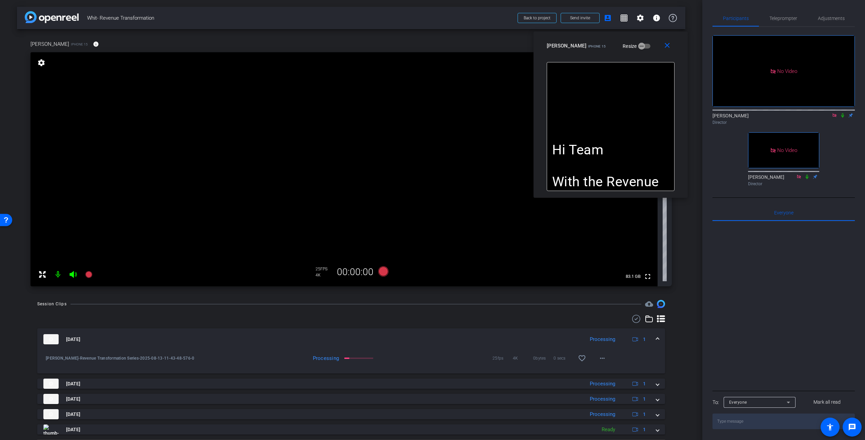
drag, startPoint x: 644, startPoint y: 52, endPoint x: 643, endPoint y: 48, distance: 4.3
click at [643, 48] on div "[PERSON_NAME] iPhone 15 Resize" at bounding box center [613, 46] width 133 height 12
click at [659, 118] on div "Hi Team With the Revenue Transformation, we are putting the Customer at the Cor…" at bounding box center [611, 126] width 128 height 129
drag, startPoint x: 467, startPoint y: 153, endPoint x: 645, endPoint y: 50, distance: 205.6
click at [645, 50] on div "[PERSON_NAME] iPhone 15 Resize" at bounding box center [613, 48] width 133 height 12
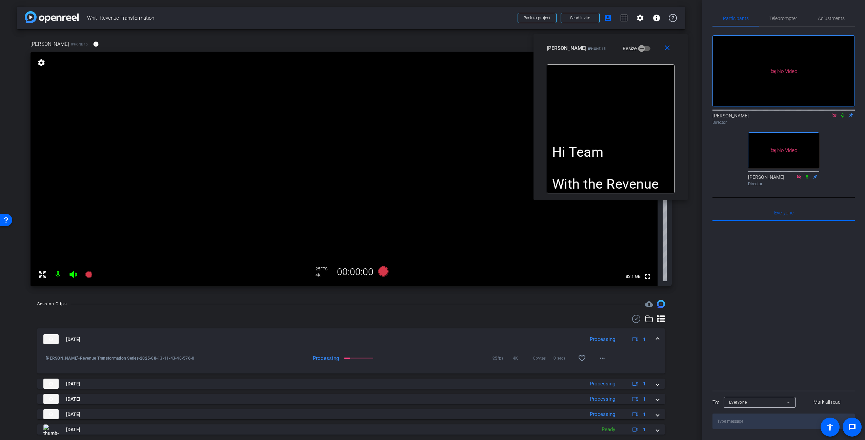
click at [641, 53] on div "[PERSON_NAME] iPhone 15 Resize" at bounding box center [613, 48] width 133 height 12
click at [683, 177] on div "Hi Team With the Revenue Transformation, we are putting the Customer at the Cor…" at bounding box center [611, 132] width 154 height 136
click at [679, 238] on div "[PERSON_NAME] iPhone 15 info ROOM ID: 809393465 90% battery_std fullscreen sett…" at bounding box center [351, 161] width 668 height 264
click at [655, 132] on p at bounding box center [610, 137] width 117 height 16
click at [381, 307] on div "Session Clips cloud_upload" at bounding box center [351, 304] width 628 height 8
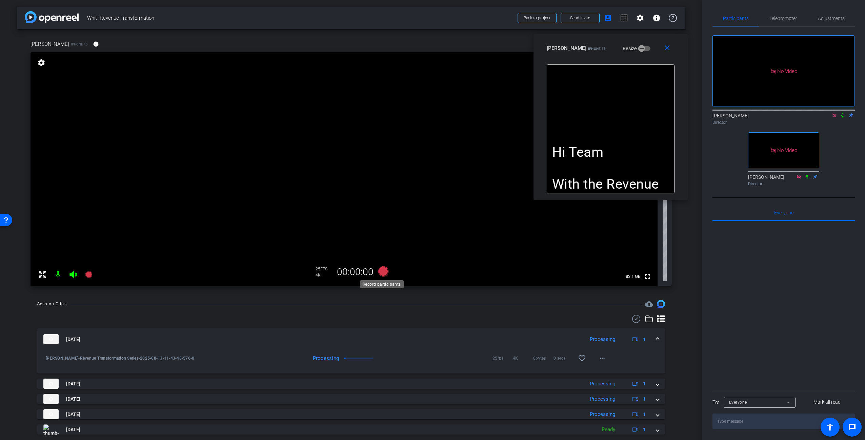
click at [381, 271] on icon at bounding box center [383, 271] width 10 height 10
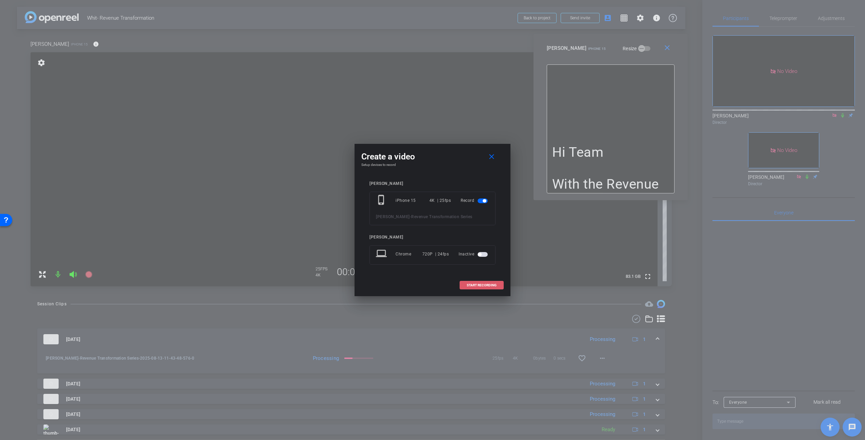
click at [474, 286] on span "START RECORDING" at bounding box center [482, 284] width 30 height 3
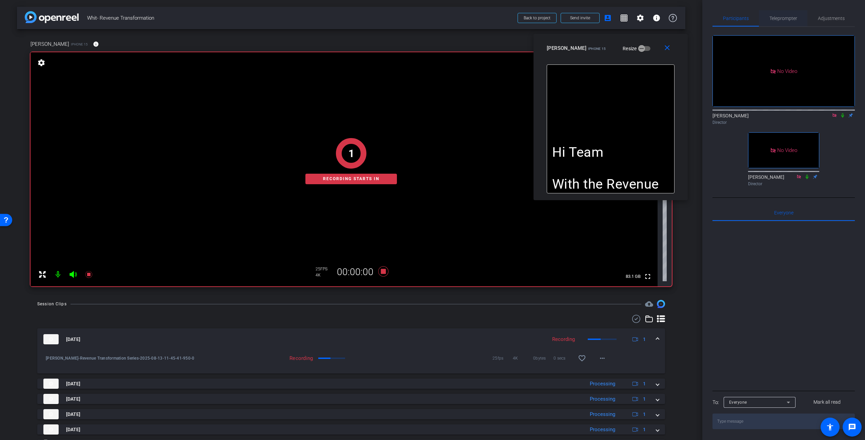
click at [778, 17] on span "Teleprompter" at bounding box center [783, 18] width 28 height 5
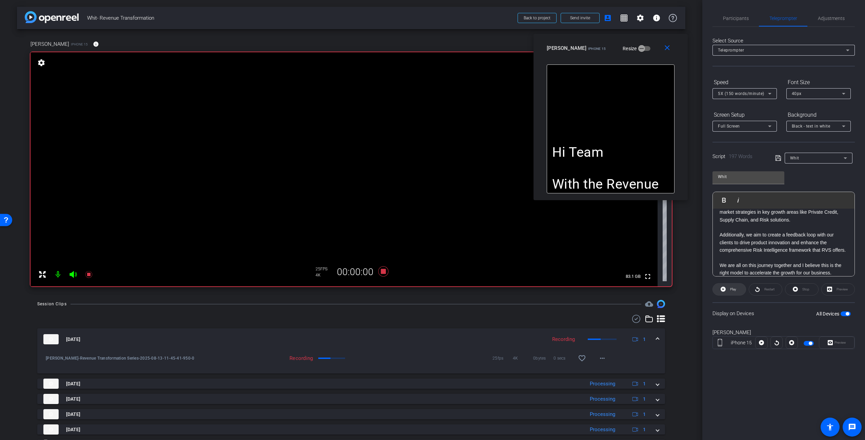
click at [735, 289] on span "Play" at bounding box center [733, 289] width 6 height 4
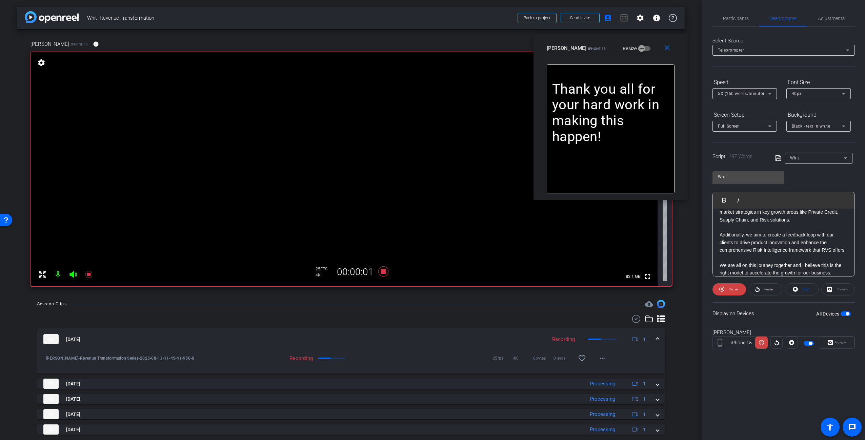
click at [755, 375] on div "Participants Teleprompter Adjustments [PERSON_NAME] Director [PERSON_NAME] Dire…" at bounding box center [783, 220] width 163 height 440
click at [384, 272] on icon at bounding box center [383, 271] width 16 height 12
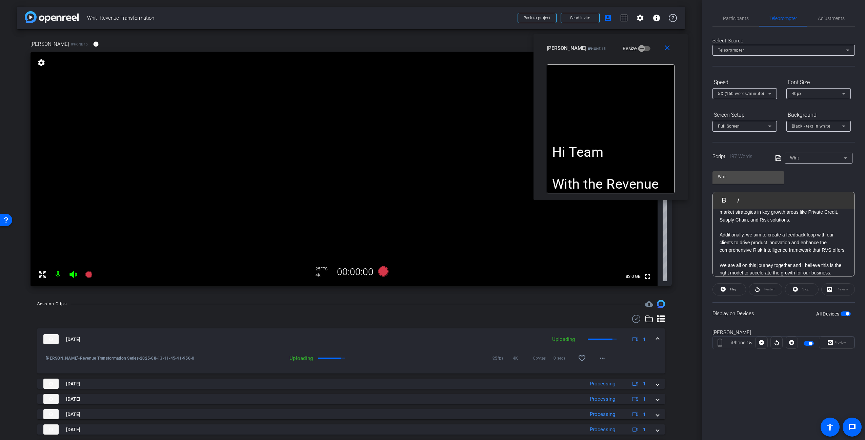
click at [665, 97] on div "Hi Team With the Revenue Transformation, we are putting the Customer at the Cor…" at bounding box center [611, 128] width 128 height 129
click at [650, 50] on div "[PERSON_NAME] iPhone 15 Resize" at bounding box center [614, 47] width 133 height 12
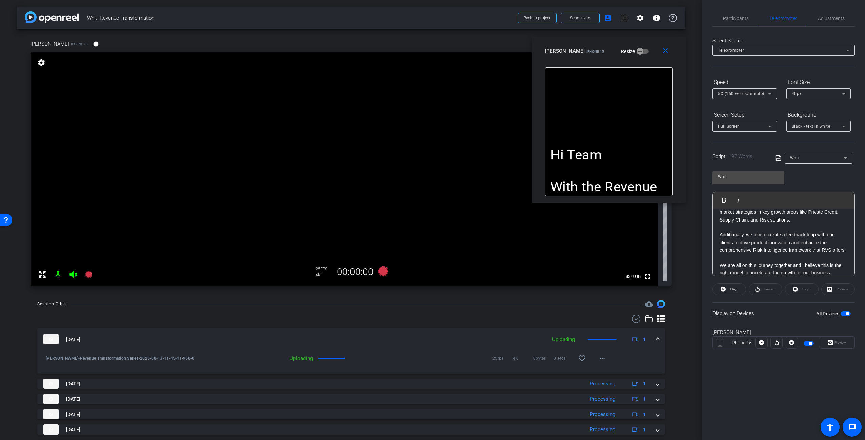
drag, startPoint x: 650, startPoint y: 52, endPoint x: 647, endPoint y: 55, distance: 4.1
click at [647, 55] on div "[PERSON_NAME] iPhone 15 Resize" at bounding box center [611, 51] width 133 height 12
click at [763, 75] on div "Select Source Teleprompter Speed 5X (150 words/minute) Font Size 40px Screen Se…" at bounding box center [783, 194] width 142 height 334
click at [380, 271] on icon at bounding box center [383, 271] width 10 height 10
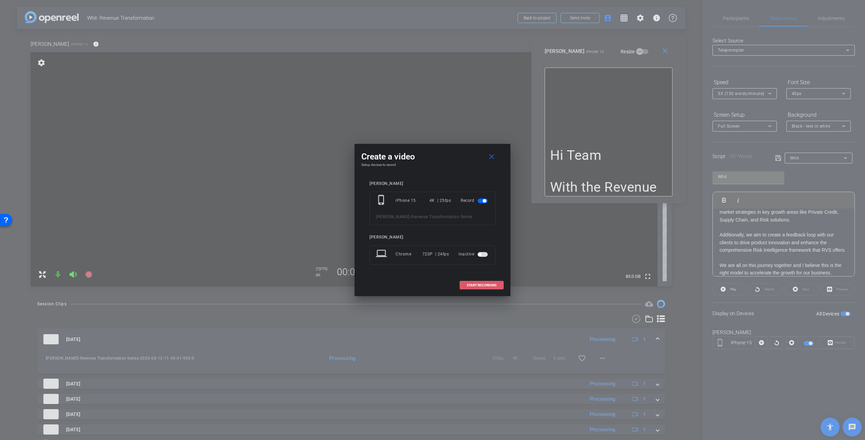
click at [491, 285] on span "START RECORDING" at bounding box center [482, 284] width 30 height 3
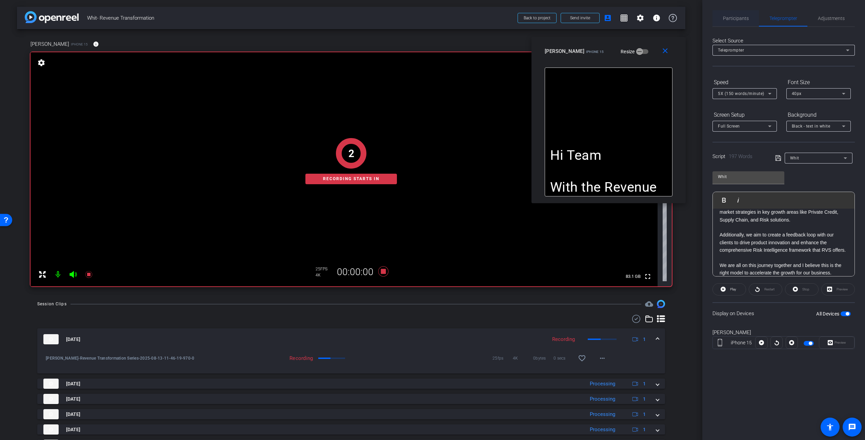
click at [740, 20] on span "Participants" at bounding box center [736, 18] width 26 height 5
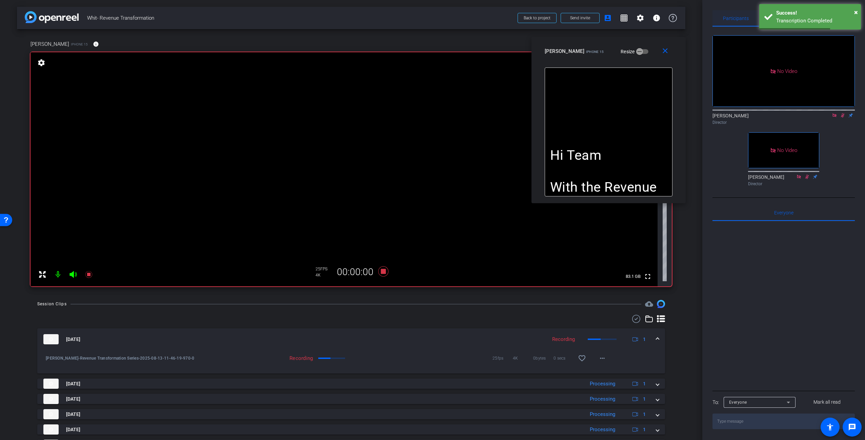
drag, startPoint x: 734, startPoint y: 20, endPoint x: 758, endPoint y: 21, distance: 23.7
click at [735, 20] on span "Participants" at bounding box center [736, 18] width 26 height 5
click at [858, 12] on div "× Success! Transcription Completed" at bounding box center [810, 16] width 102 height 25
drag, startPoint x: 791, startPoint y: 17, endPoint x: 786, endPoint y: 35, distance: 18.3
click at [791, 18] on span "Teleprompter" at bounding box center [783, 18] width 28 height 5
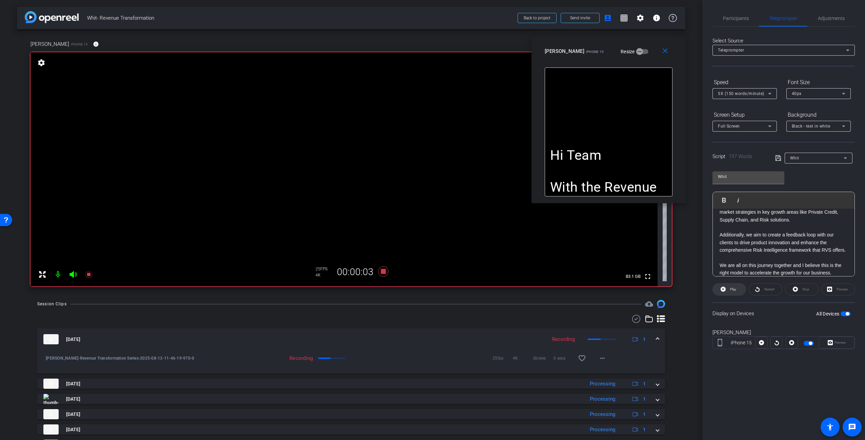
drag, startPoint x: 729, startPoint y: 290, endPoint x: 733, endPoint y: 289, distance: 4.3
click at [729, 290] on span "Play" at bounding box center [732, 288] width 8 height 9
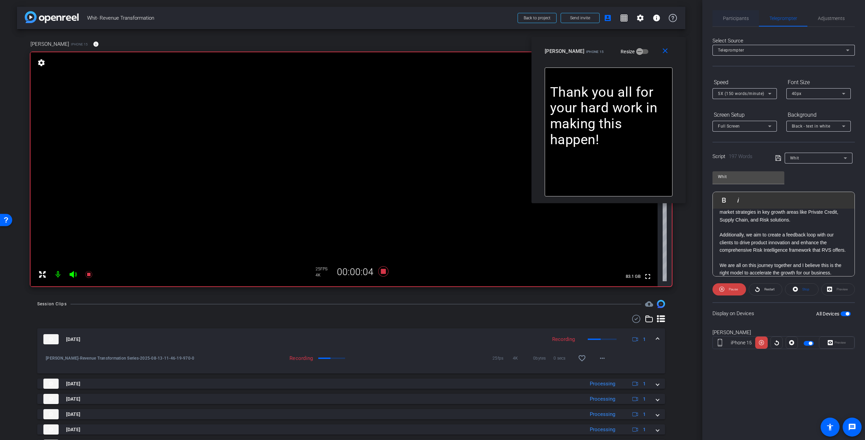
click at [737, 20] on span "Participants" at bounding box center [736, 18] width 26 height 5
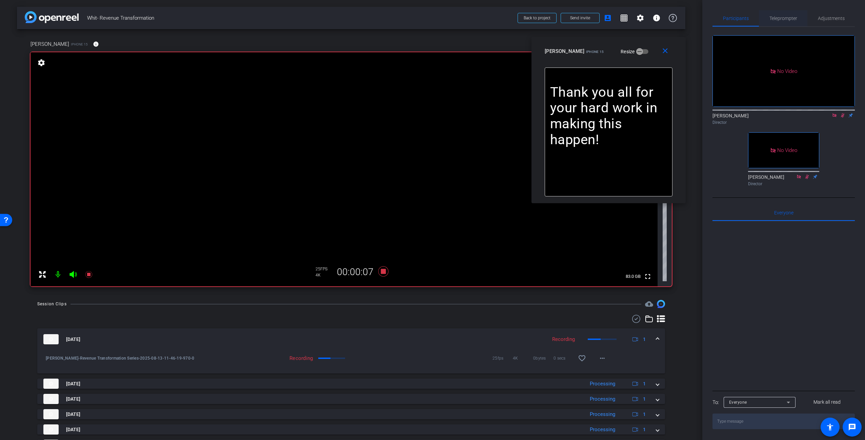
click at [783, 19] on span "Teleprompter" at bounding box center [783, 18] width 28 height 5
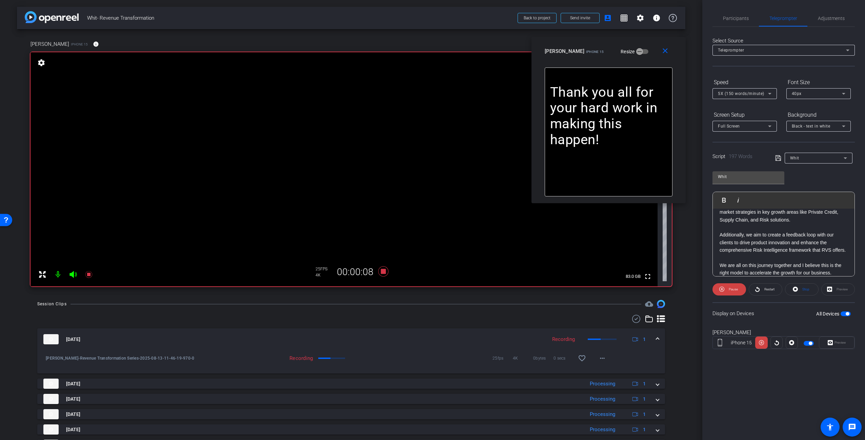
click at [787, 387] on div "Participants Teleprompter Adjustments [PERSON_NAME] Director [PERSON_NAME] Dire…" at bounding box center [783, 220] width 163 height 440
click at [382, 273] on icon at bounding box center [383, 271] width 10 height 10
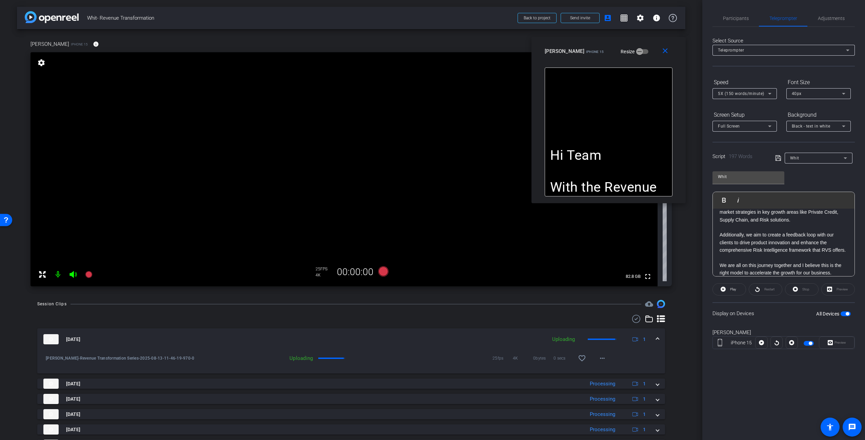
click at [683, 335] on div "arrow_back Whit- Revenue Transformation Back to project Send invite account_box…" at bounding box center [351, 220] width 702 height 440
drag, startPoint x: 745, startPoint y: 18, endPoint x: 767, endPoint y: 24, distance: 23.2
click at [746, 18] on span "Participants" at bounding box center [736, 18] width 26 height 5
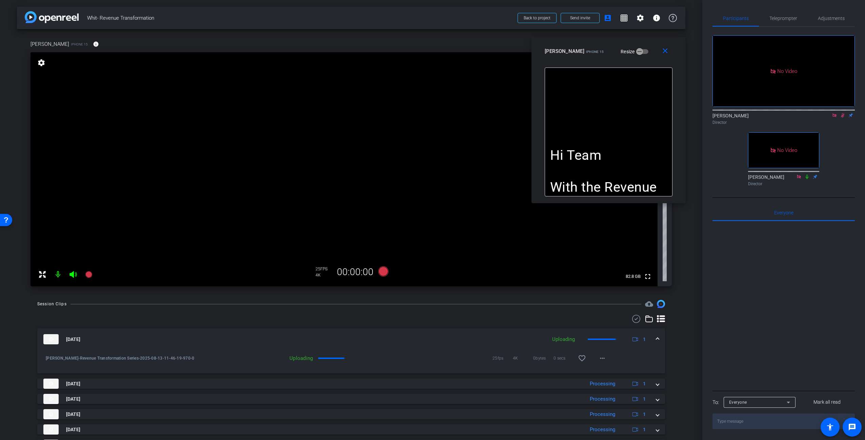
click at [841, 113] on icon at bounding box center [842, 115] width 5 height 5
click at [665, 51] on mat-icon "close" at bounding box center [665, 51] width 8 height 8
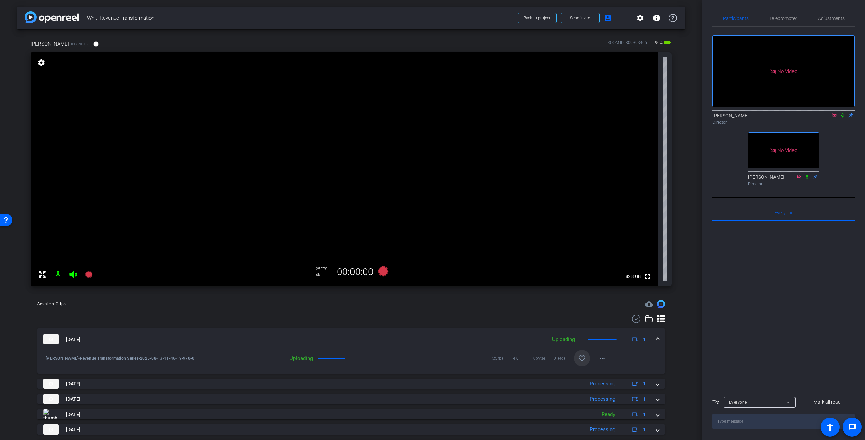
click at [578, 357] on mat-icon "favorite_border" at bounding box center [582, 358] width 8 height 8
click at [589, 317] on div at bounding box center [351, 319] width 628 height 8
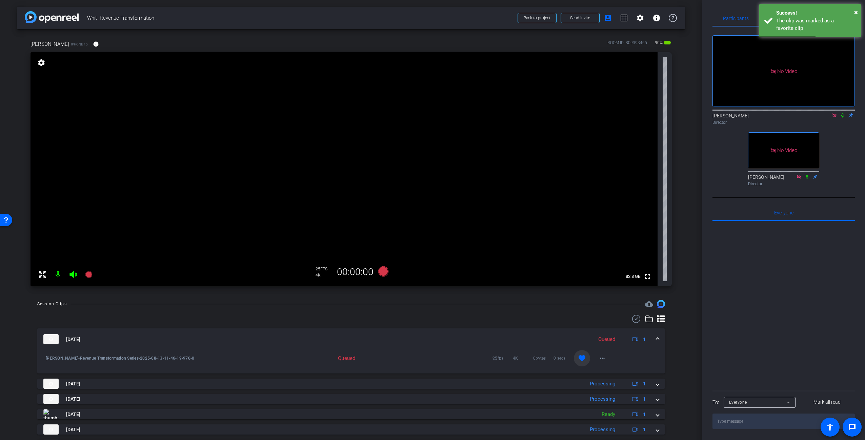
click at [655, 338] on mat-expansion-panel-header "[DATE] Queued 1" at bounding box center [351, 339] width 628 height 22
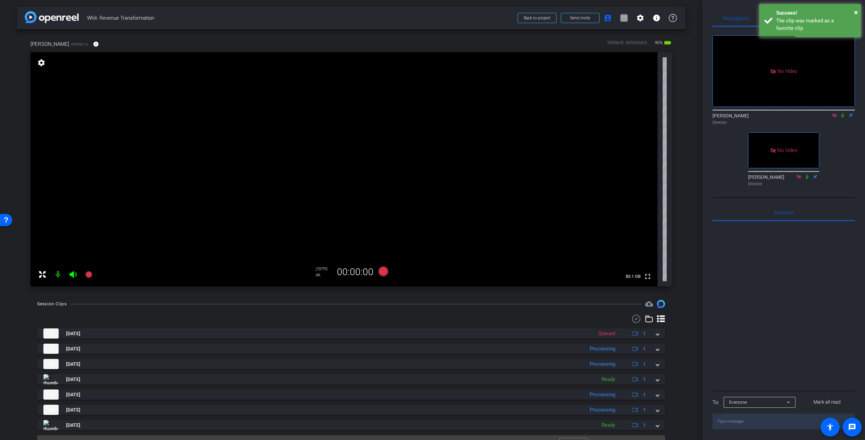
click at [684, 322] on div "arrow_back Whit- Revenue Transformation Back to project Send invite account_box…" at bounding box center [351, 220] width 702 height 440
click at [681, 285] on div "[PERSON_NAME] iPhone 15 info ROOM ID: 809393465 90% battery_std fullscreen sett…" at bounding box center [351, 161] width 668 height 264
click at [382, 272] on icon at bounding box center [383, 271] width 10 height 10
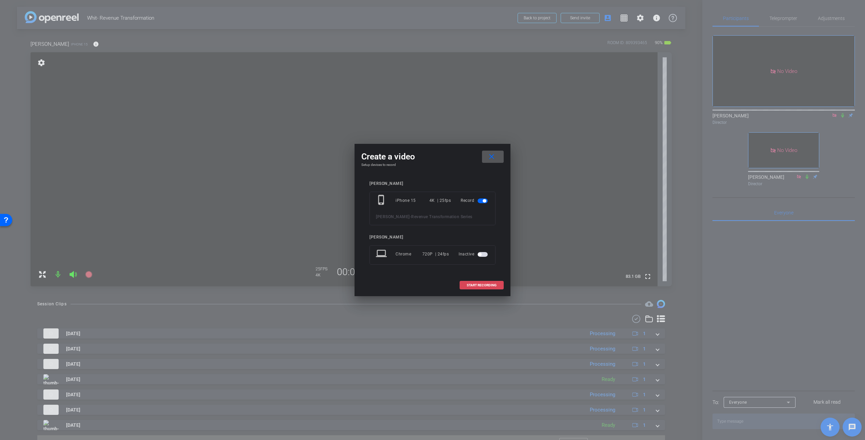
click at [491, 283] on span "START RECORDING" at bounding box center [482, 284] width 30 height 3
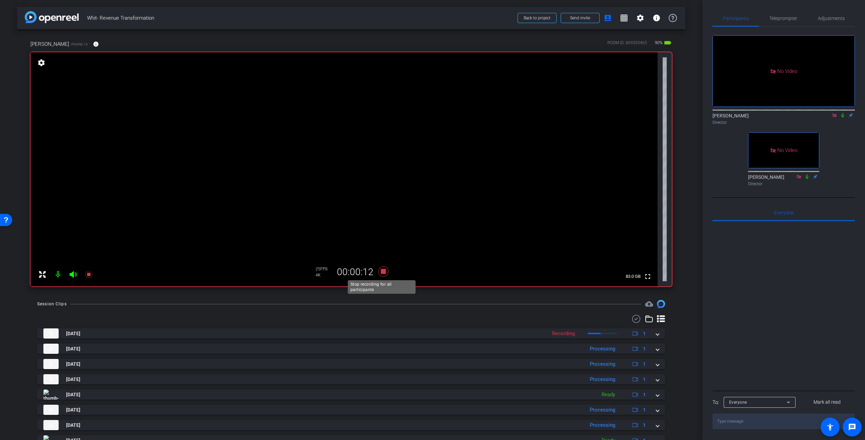
click at [382, 271] on icon at bounding box center [383, 271] width 10 height 10
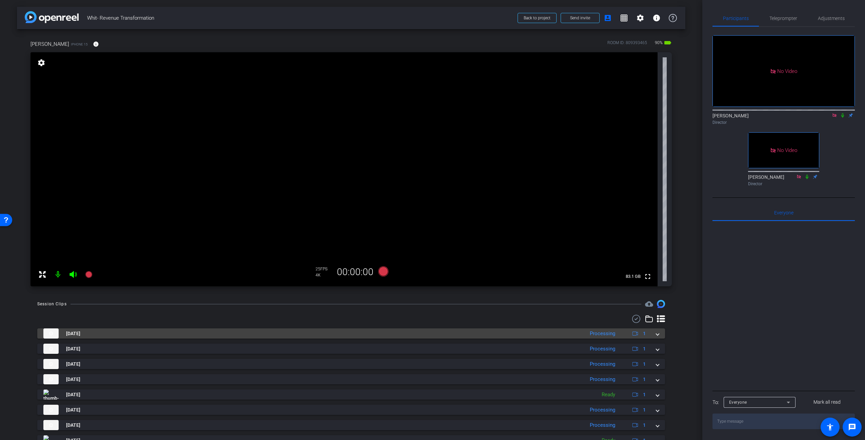
click at [533, 333] on mat-panel-title "[DATE]" at bounding box center [312, 333] width 538 height 10
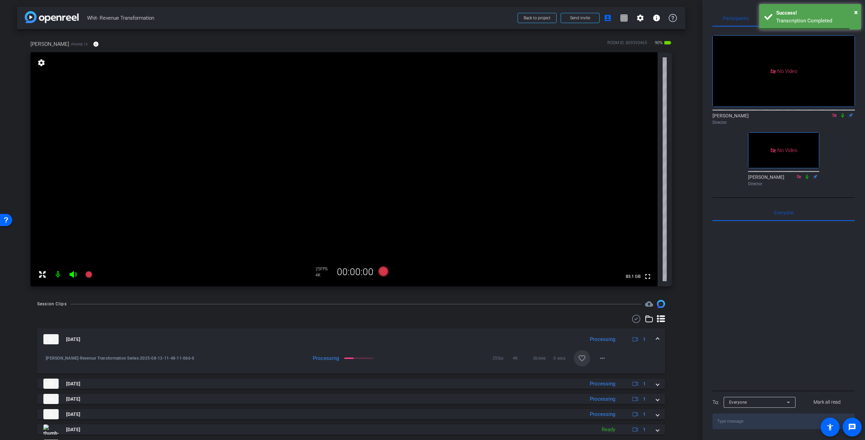
click at [580, 358] on mat-icon "favorite_border" at bounding box center [582, 358] width 8 height 8
click at [437, 331] on mat-expansion-panel-header "[DATE] Processing 1" at bounding box center [351, 339] width 628 height 22
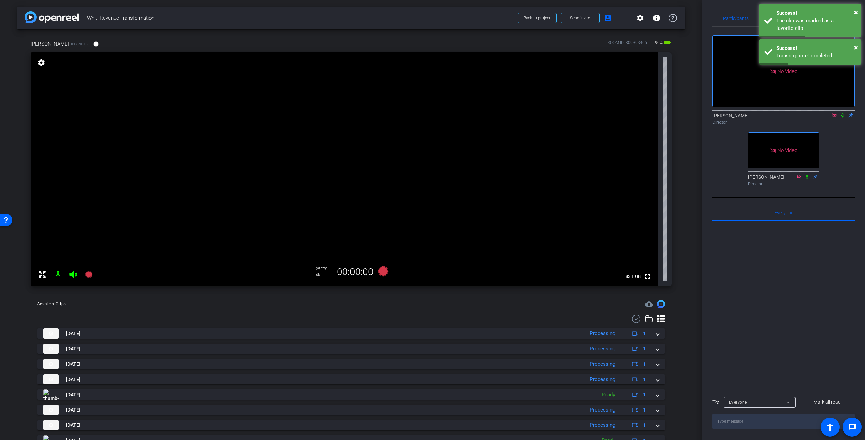
click at [680, 295] on div "arrow_back Whit- Revenue Transformation Back to project Send invite account_box…" at bounding box center [351, 220] width 702 height 440
click at [856, 12] on span "×" at bounding box center [856, 12] width 4 height 8
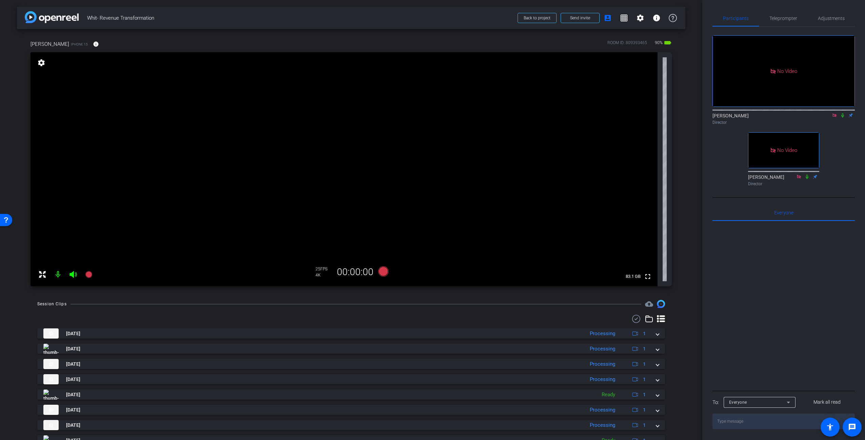
click at [858, 13] on div "Participants Teleprompter Adjustments No Video [PERSON_NAME] Director No Video …" at bounding box center [783, 220] width 163 height 440
click at [228, 37] on div "[PERSON_NAME] iPhone 15 info ROOM ID: 809393465 90% battery_std" at bounding box center [351, 44] width 641 height 16
click at [83, 46] on div "[PERSON_NAME] iPhone 15 info ROOM ID: 809393465 90% battery_std" at bounding box center [351, 44] width 641 height 16
click at [93, 45] on mat-icon "info" at bounding box center [96, 44] width 6 height 6
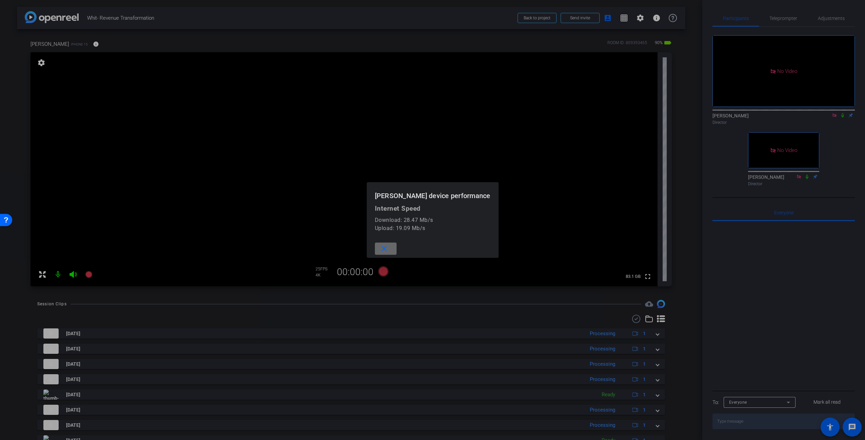
click at [388, 250] on mat-icon "close" at bounding box center [384, 248] width 8 height 8
